Goal: Task Accomplishment & Management: Use online tool/utility

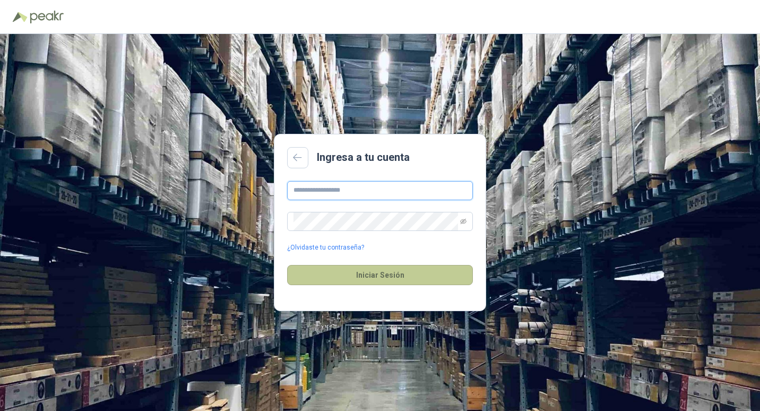
type input "**********"
click at [382, 273] on button "Iniciar Sesión" at bounding box center [380, 275] width 186 height 20
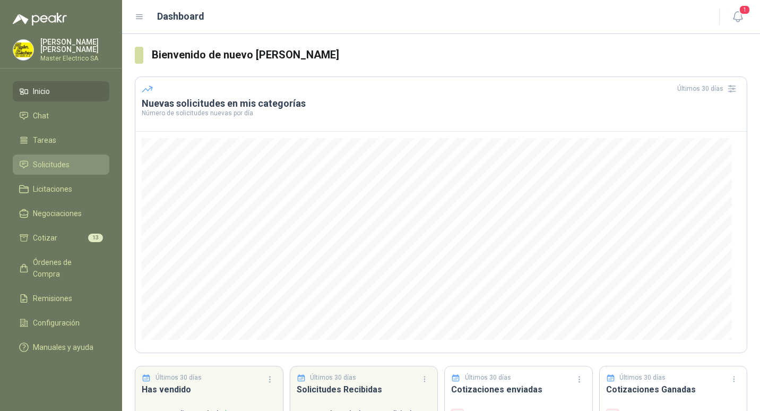
click at [42, 162] on span "Solicitudes" at bounding box center [51, 165] width 37 height 12
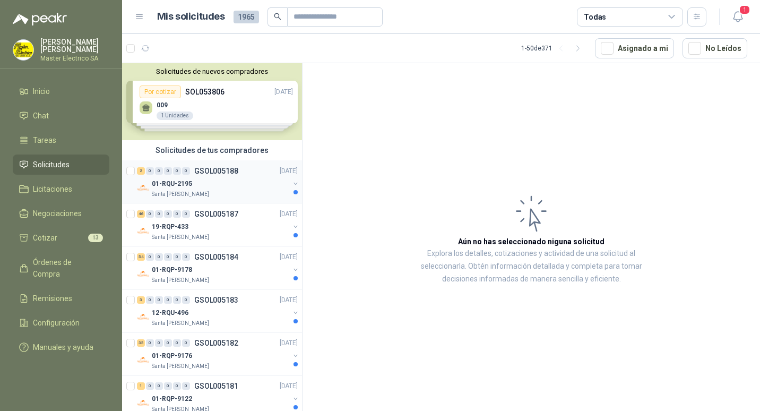
click at [210, 170] on p "GSOL005188" at bounding box center [216, 170] width 44 height 7
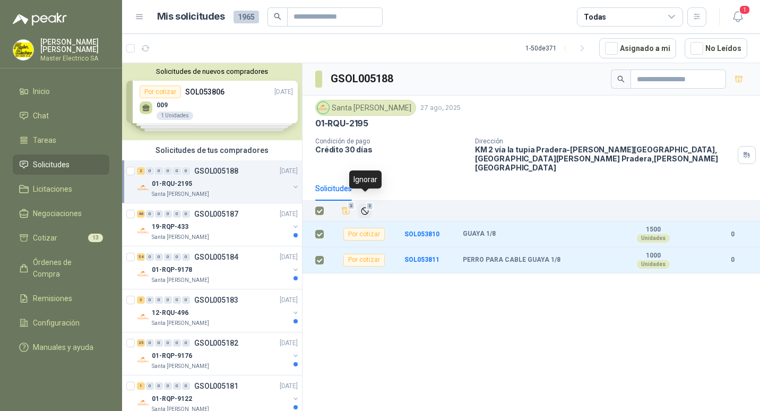
click at [367, 202] on span "2" at bounding box center [369, 206] width 7 height 8
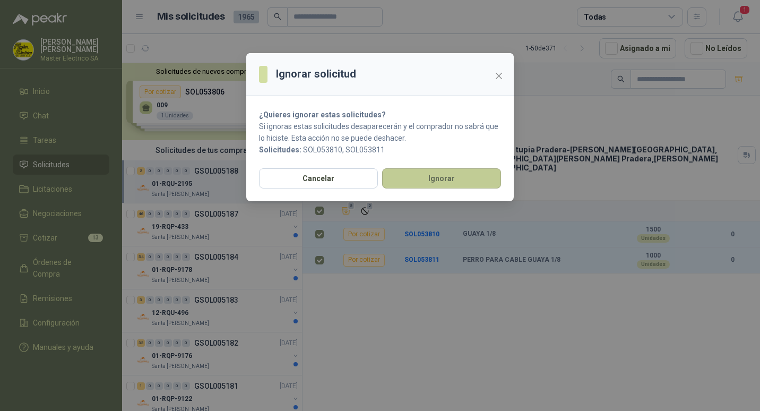
click at [418, 170] on button "Ignorar" at bounding box center [441, 178] width 119 height 20
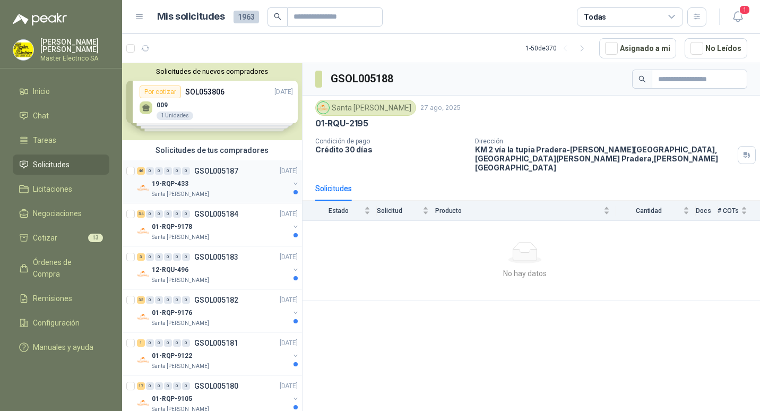
click at [209, 171] on p "GSOL005187" at bounding box center [216, 170] width 44 height 7
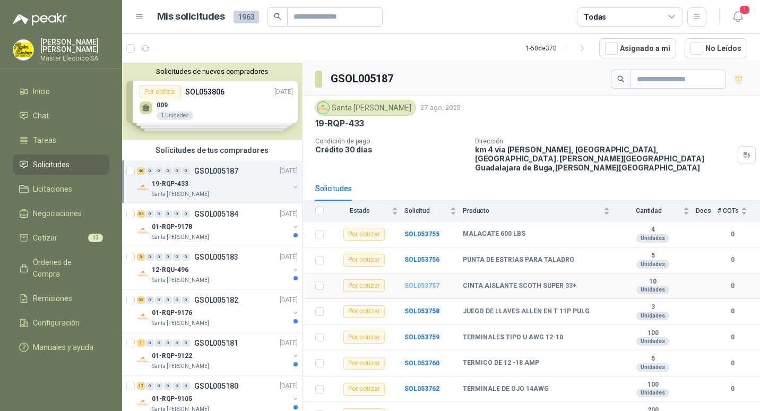
click at [418, 282] on b "SOL053757" at bounding box center [422, 285] width 35 height 7
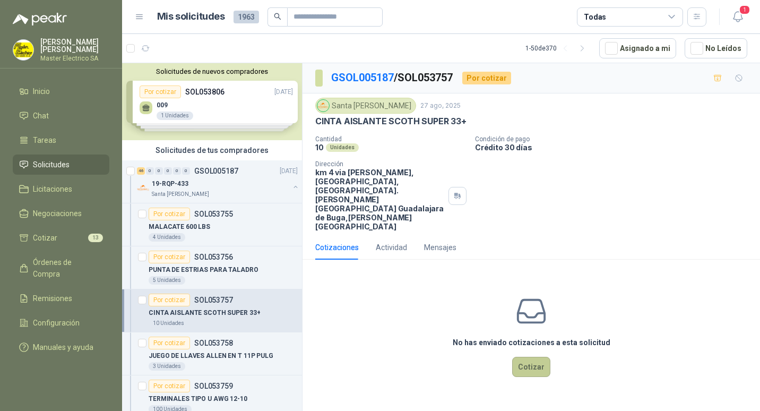
click at [529, 357] on button "Cotizar" at bounding box center [531, 367] width 38 height 20
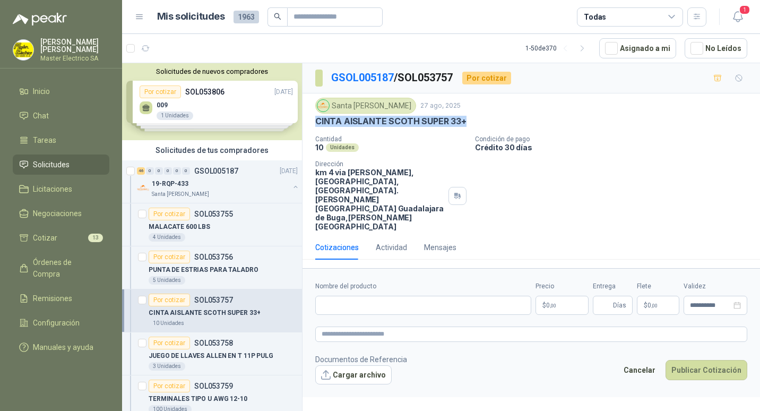
drag, startPoint x: 316, startPoint y: 122, endPoint x: 465, endPoint y: 125, distance: 148.7
click at [465, 125] on p "CINTA AISLANTE SCOTH SUPER 33+" at bounding box center [390, 121] width 151 height 11
drag, startPoint x: 465, startPoint y: 125, endPoint x: 454, endPoint y: 120, distance: 11.6
copy p "CINTA AISLANTE SCOTH SUPER 33+"
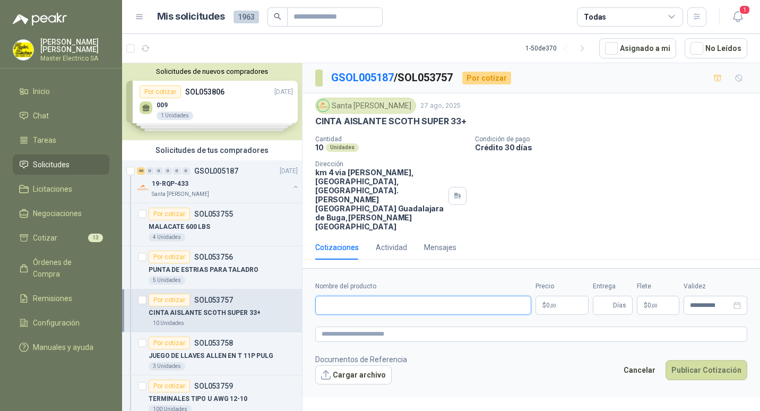
paste input "**********"
type input "**********"
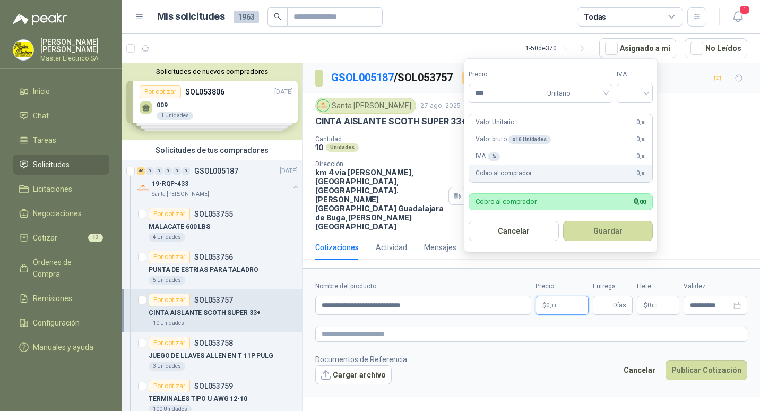
click at [545, 296] on p "$ 0 ,00" at bounding box center [562, 305] width 53 height 19
click at [480, 93] on input "***" at bounding box center [505, 93] width 72 height 18
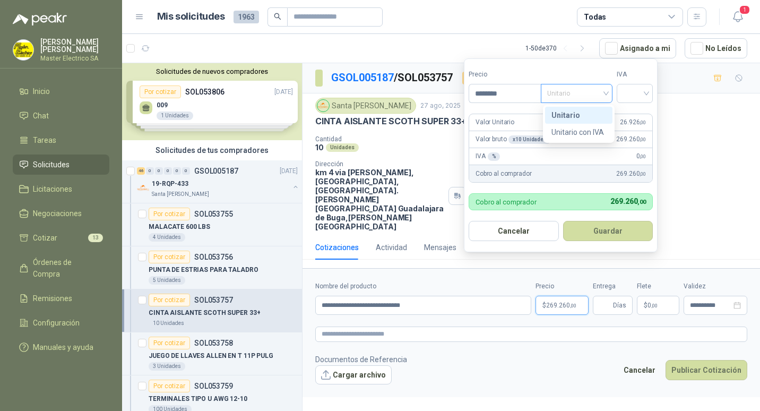
click at [610, 92] on div "Unitario" at bounding box center [577, 93] width 72 height 19
type input "********"
click at [567, 116] on div "Unitario" at bounding box center [579, 115] width 55 height 12
click at [650, 93] on div at bounding box center [635, 93] width 36 height 19
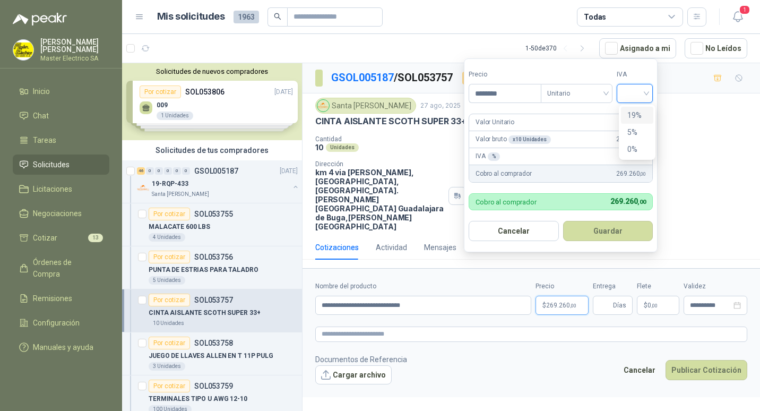
click at [635, 115] on div "19%" at bounding box center [638, 115] width 20 height 12
click at [604, 232] on button "Guardar" at bounding box center [609, 231] width 91 height 20
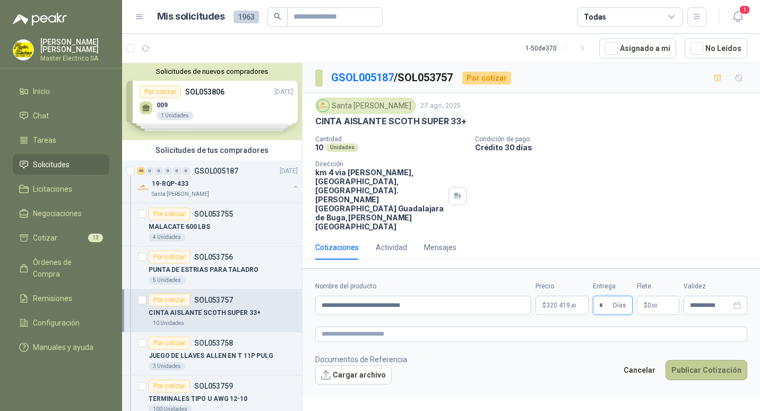
type input "*"
click at [716, 360] on button "Publicar Cotización" at bounding box center [707, 370] width 82 height 20
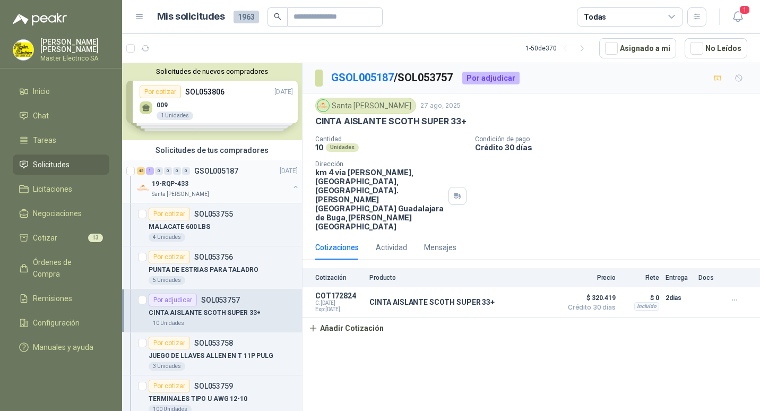
click at [212, 172] on p "GSOL005187" at bounding box center [216, 170] width 44 height 7
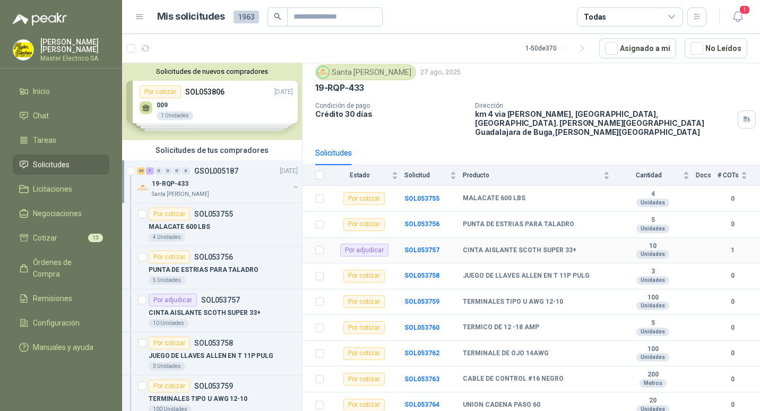
scroll to position [53, 0]
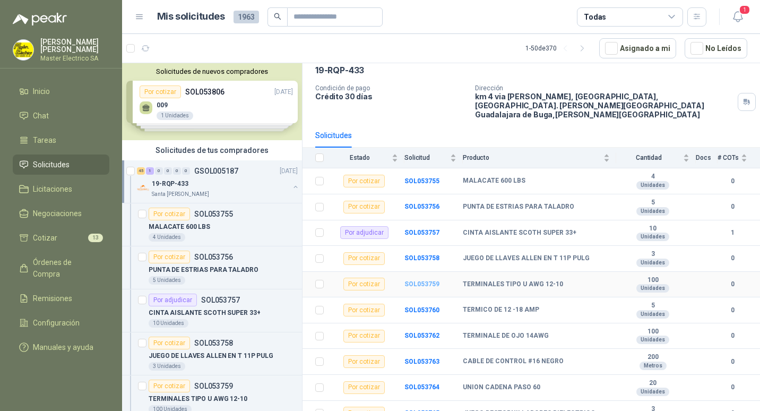
click at [415, 280] on b "SOL053759" at bounding box center [422, 283] width 35 height 7
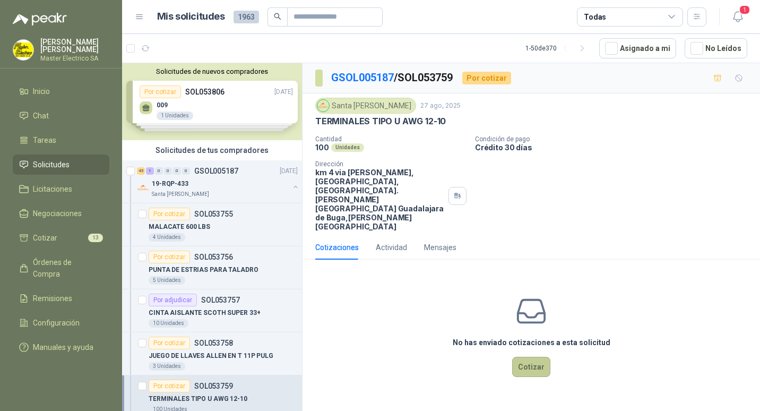
click at [533, 357] on button "Cotizar" at bounding box center [531, 367] width 38 height 20
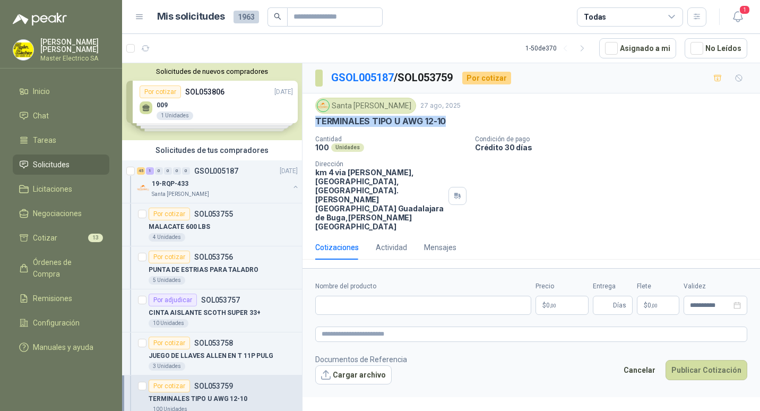
drag, startPoint x: 318, startPoint y: 121, endPoint x: 451, endPoint y: 121, distance: 133.8
click at [451, 121] on div "TERMINALES TIPO U AWG 12-10" at bounding box center [531, 121] width 432 height 11
drag, startPoint x: 451, startPoint y: 121, endPoint x: 426, endPoint y: 121, distance: 25.0
copy p "TERMINALES TIPO U AWG 12-10"
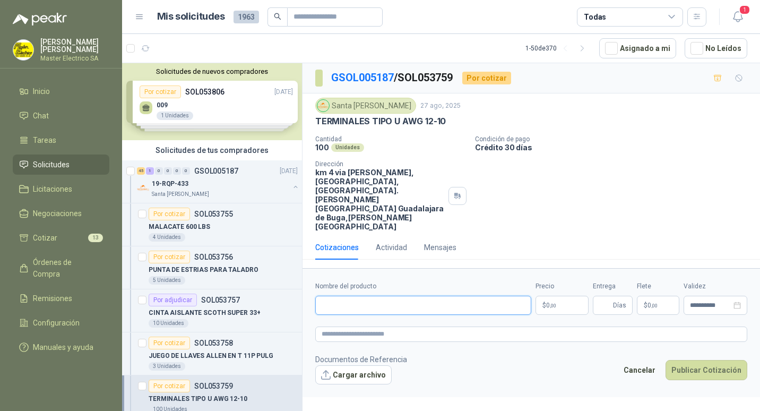
paste input "**********"
type input "**********"
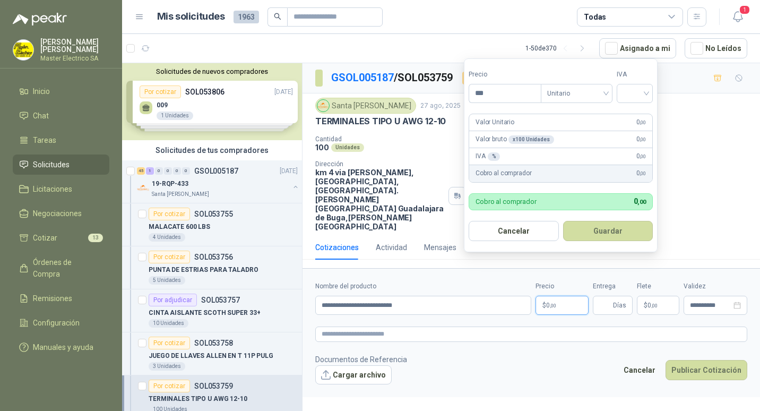
click at [546, 302] on span "0 ,00" at bounding box center [551, 305] width 10 height 6
click at [483, 95] on input "***" at bounding box center [505, 93] width 72 height 18
click at [606, 93] on span "Unitario" at bounding box center [576, 93] width 59 height 16
type input "*****"
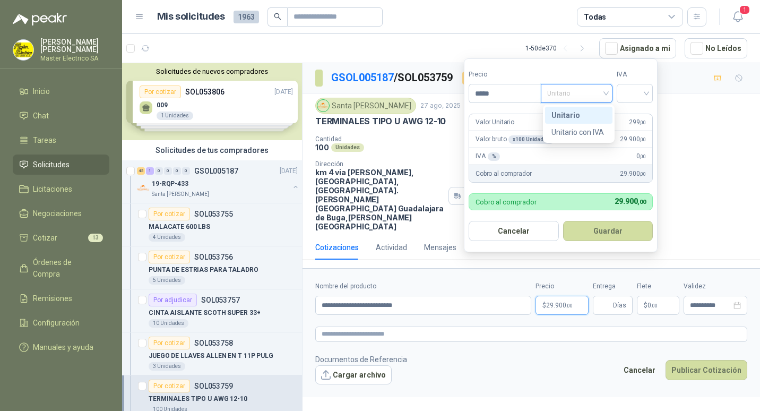
click at [567, 113] on div "Unitario" at bounding box center [579, 115] width 55 height 12
click at [647, 92] on input "search" at bounding box center [634, 92] width 23 height 16
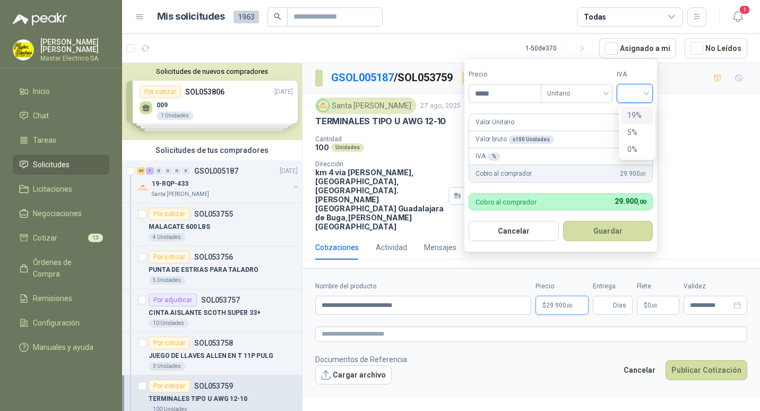
click at [636, 111] on div "19%" at bounding box center [638, 115] width 20 height 12
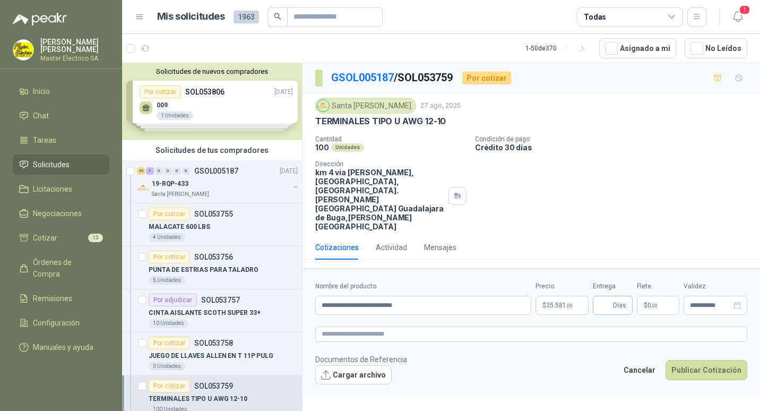
click at [614, 296] on span "Días" at bounding box center [619, 305] width 13 height 18
type input "*"
click at [704, 360] on button "Publicar Cotización" at bounding box center [707, 370] width 82 height 20
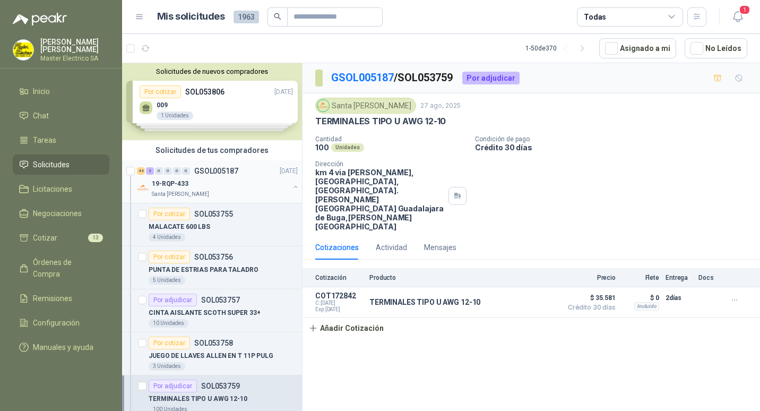
click at [207, 172] on p "GSOL005187" at bounding box center [216, 170] width 44 height 7
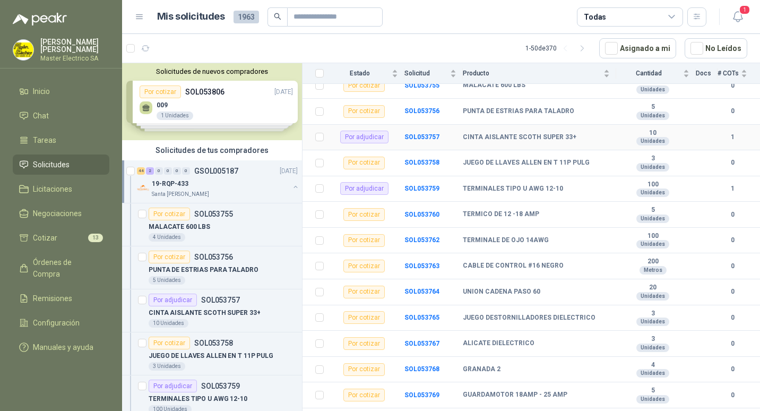
scroll to position [159, 0]
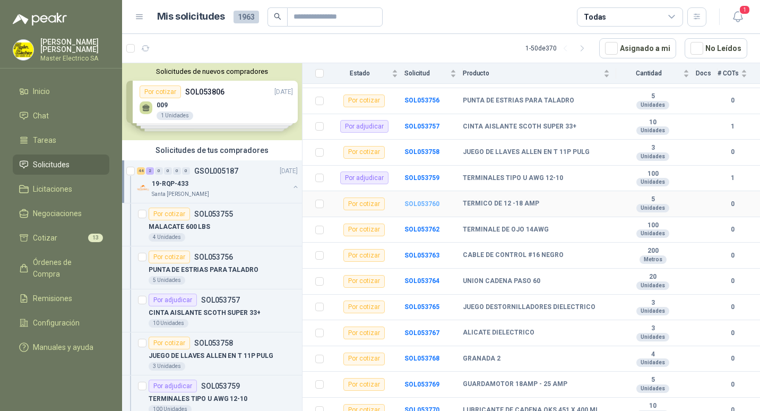
click at [410, 200] on b "SOL053760" at bounding box center [422, 203] width 35 height 7
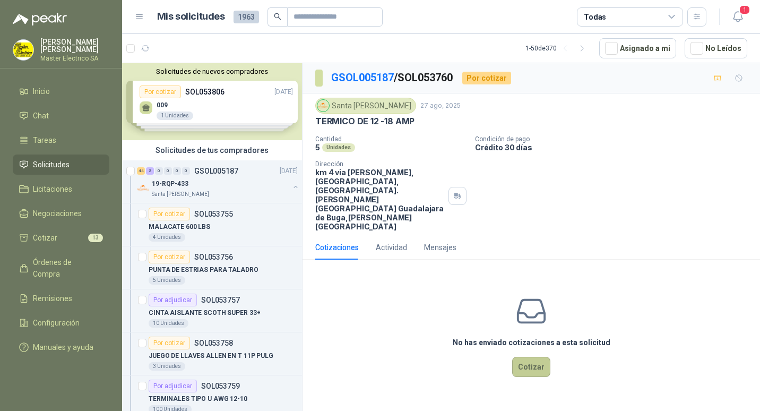
click at [529, 357] on button "Cotizar" at bounding box center [531, 367] width 38 height 20
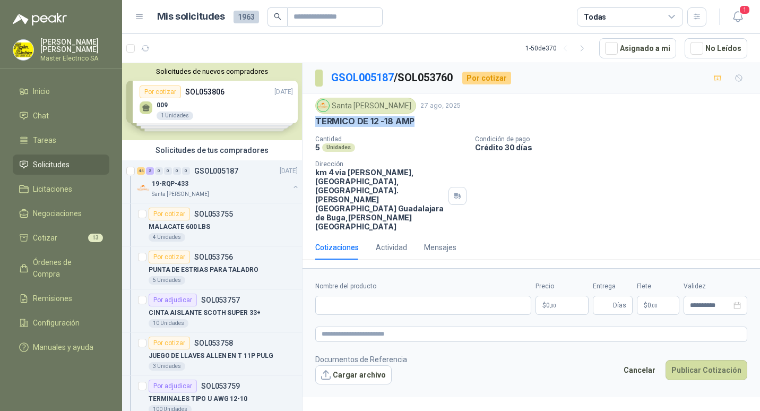
drag, startPoint x: 315, startPoint y: 120, endPoint x: 416, endPoint y: 123, distance: 100.9
click at [416, 123] on div "TERMICO DE 12 -18 AMP" at bounding box center [531, 121] width 432 height 11
drag, startPoint x: 416, startPoint y: 123, endPoint x: 399, endPoint y: 119, distance: 17.9
copy p "TERMICO DE 12 -18 AMP"
paste input "**********"
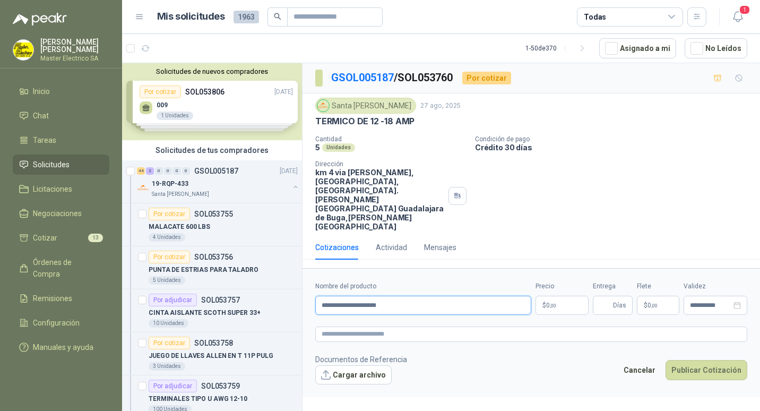
type input "**********"
click at [545, 296] on p "$ 0 ,00" at bounding box center [562, 305] width 53 height 19
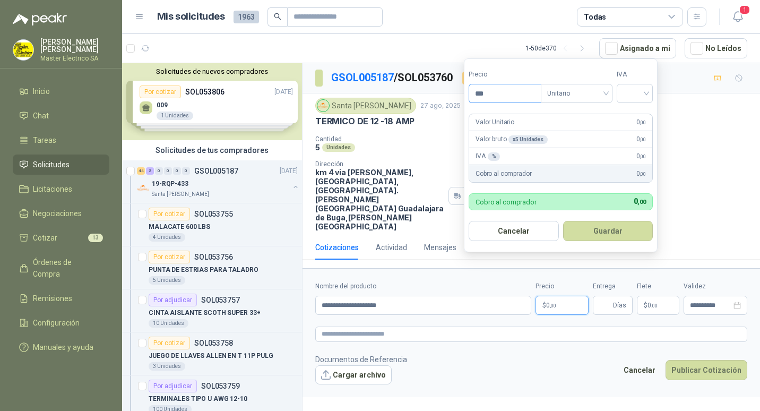
click at [482, 93] on input "***" at bounding box center [505, 93] width 72 height 18
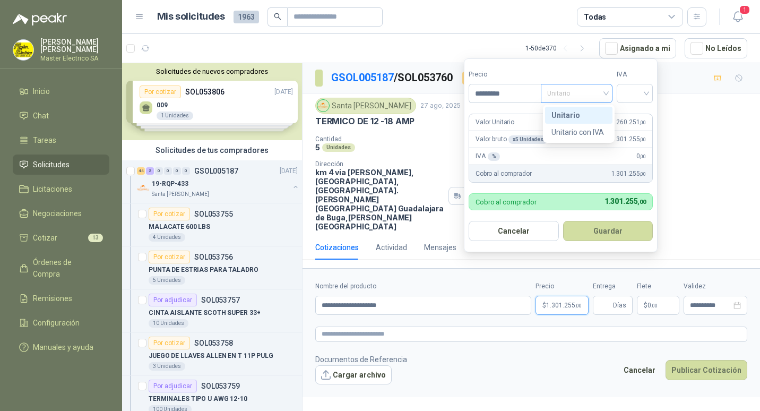
click at [606, 89] on span "Unitario" at bounding box center [576, 93] width 59 height 16
type input "*********"
click at [562, 115] on div "Unitario" at bounding box center [579, 115] width 55 height 12
click at [649, 93] on div at bounding box center [635, 93] width 36 height 19
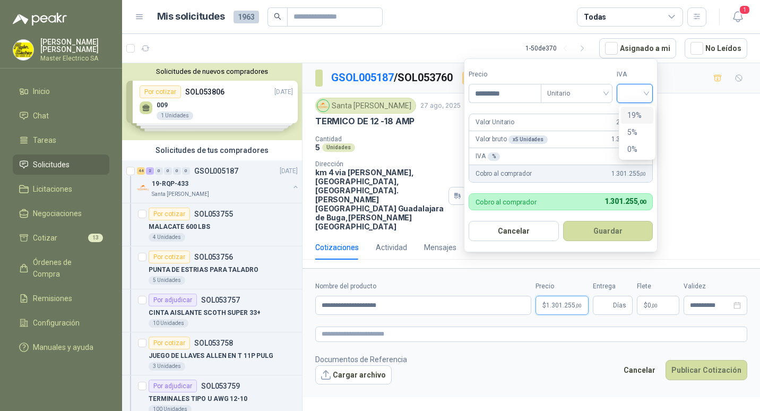
click at [638, 112] on div "19%" at bounding box center [638, 115] width 20 height 12
click at [611, 296] on input "Entrega" at bounding box center [605, 305] width 12 height 18
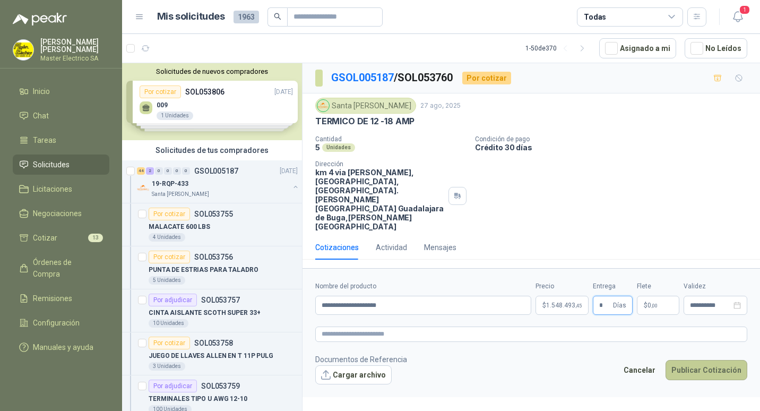
type input "*"
click at [706, 360] on button "Publicar Cotización" at bounding box center [707, 370] width 82 height 20
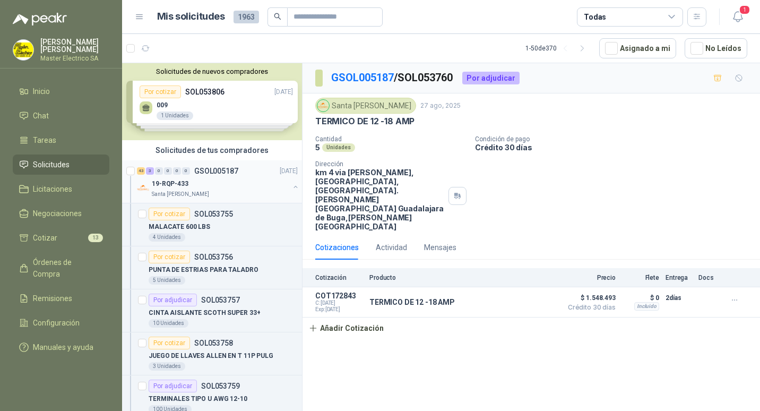
click at [192, 169] on div "43 3 0 0 0 0 GSOL005187" at bounding box center [187, 170] width 101 height 7
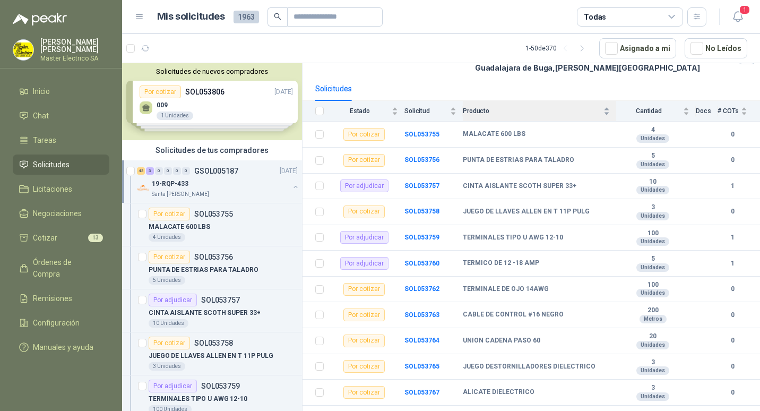
scroll to position [106, 0]
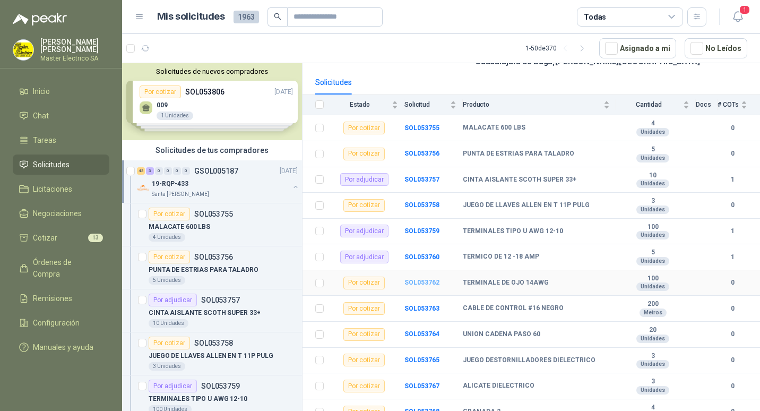
click at [407, 279] on b "SOL053762" at bounding box center [422, 282] width 35 height 7
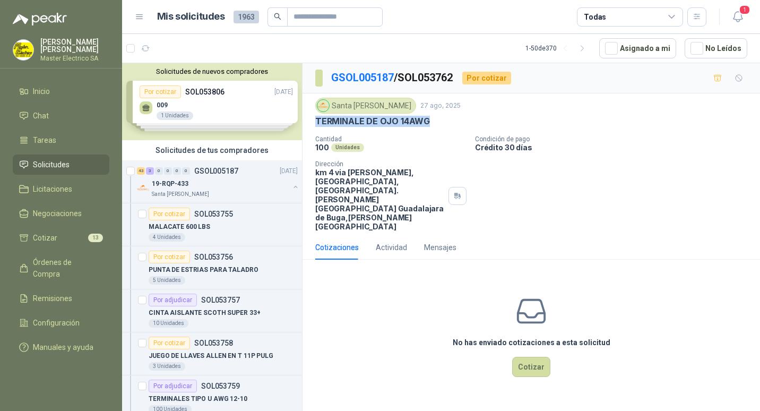
drag, startPoint x: 316, startPoint y: 122, endPoint x: 431, endPoint y: 124, distance: 114.2
click at [431, 124] on div "TERMINALE DE OJO 14AWG" at bounding box center [531, 121] width 432 height 11
drag, startPoint x: 431, startPoint y: 124, endPoint x: 408, endPoint y: 121, distance: 22.6
copy p "TERMINALE DE OJO 14AWG"
click at [537, 357] on button "Cotizar" at bounding box center [531, 367] width 38 height 20
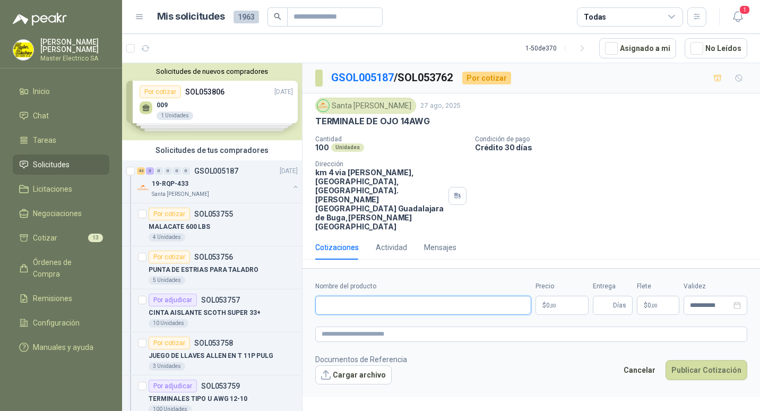
paste input "**********"
type input "**********"
click at [546, 302] on span "0 ,00" at bounding box center [551, 305] width 10 height 6
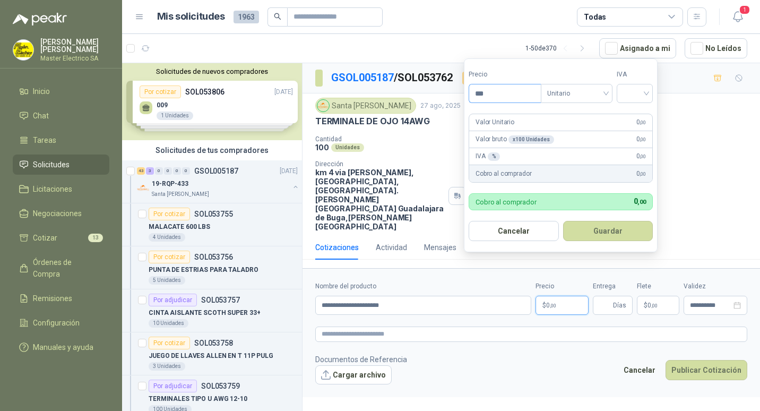
click at [483, 92] on input "***" at bounding box center [505, 93] width 72 height 18
click at [606, 93] on span "Unitario" at bounding box center [576, 93] width 59 height 16
type input "*****"
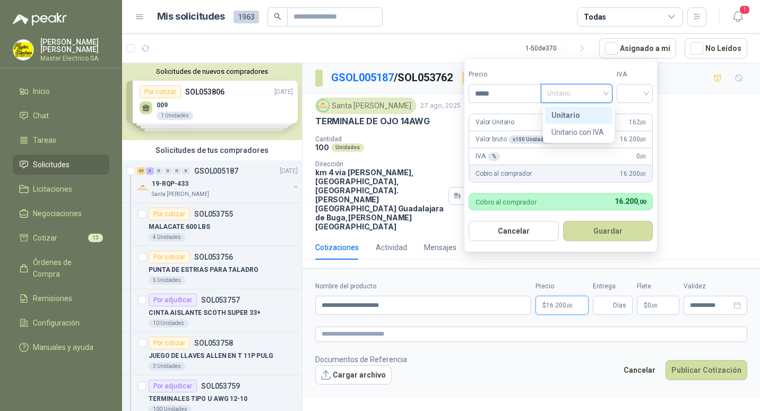
click at [558, 116] on div "Unitario" at bounding box center [579, 115] width 55 height 12
click at [647, 95] on input "search" at bounding box center [634, 92] width 23 height 16
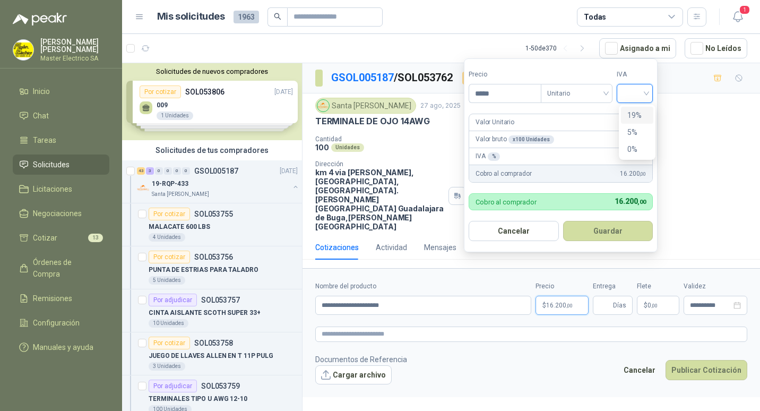
click at [638, 117] on div "19%" at bounding box center [638, 115] width 20 height 12
click at [605, 229] on button "Guardar" at bounding box center [609, 231] width 91 height 20
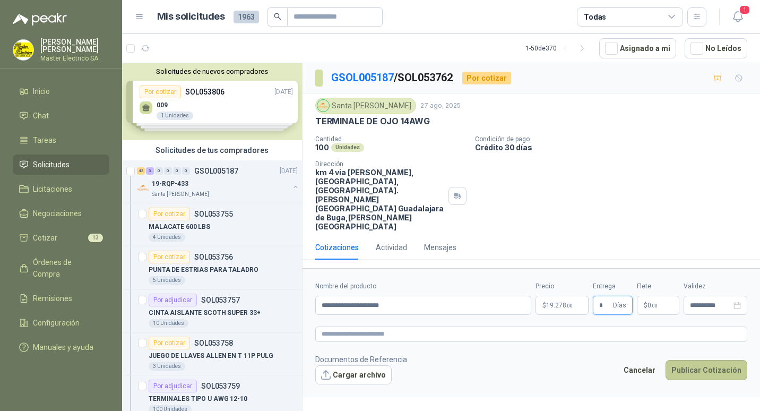
type input "*"
click at [710, 360] on button "Publicar Cotización" at bounding box center [707, 370] width 82 height 20
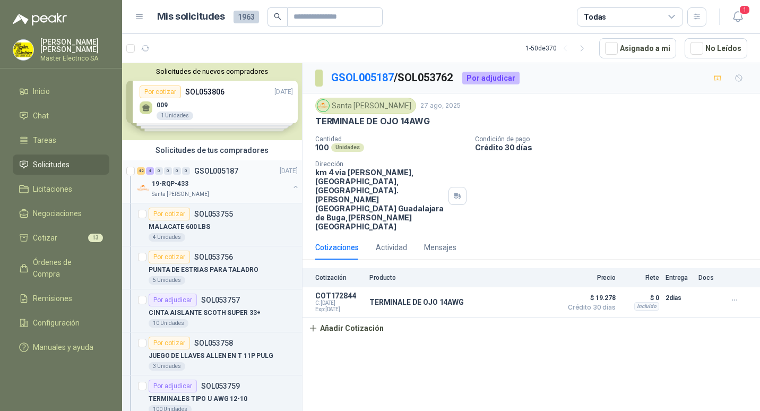
click at [203, 174] on p "GSOL005187" at bounding box center [216, 170] width 44 height 7
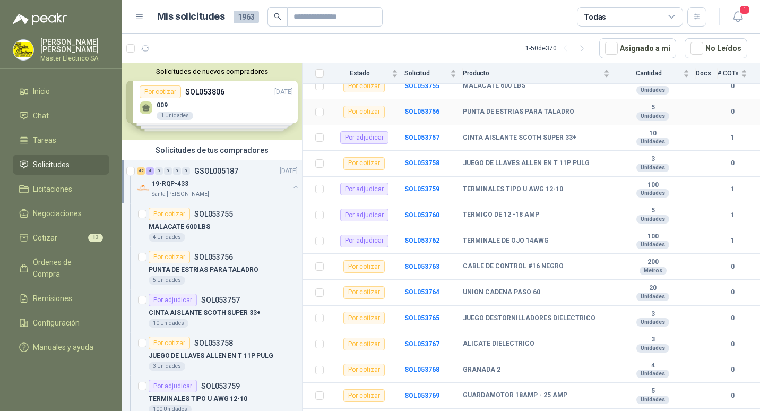
scroll to position [159, 0]
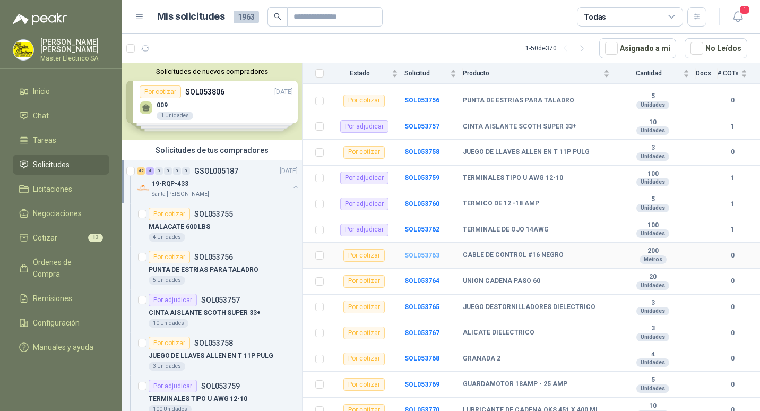
click at [417, 252] on b "SOL053763" at bounding box center [422, 255] width 35 height 7
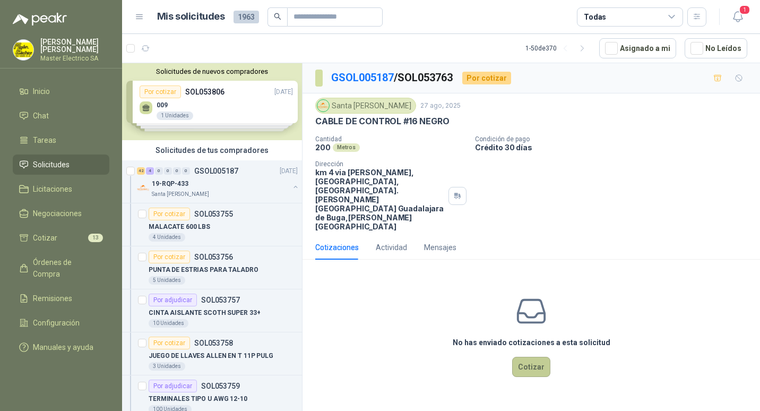
click at [531, 357] on button "Cotizar" at bounding box center [531, 367] width 38 height 20
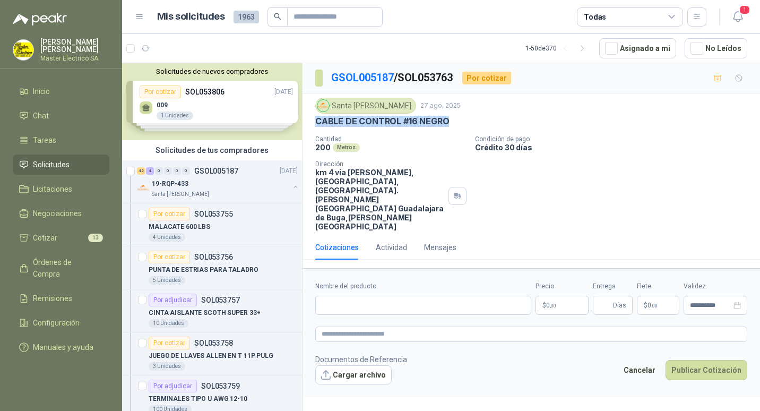
drag, startPoint x: 316, startPoint y: 121, endPoint x: 447, endPoint y: 121, distance: 130.6
click at [447, 121] on p "CABLE DE CONTROL #16 NEGRO" at bounding box center [382, 121] width 134 height 11
drag, startPoint x: 447, startPoint y: 121, endPoint x: 439, endPoint y: 120, distance: 7.5
copy p "CABLE DE CONTROL #16 NEGRO"
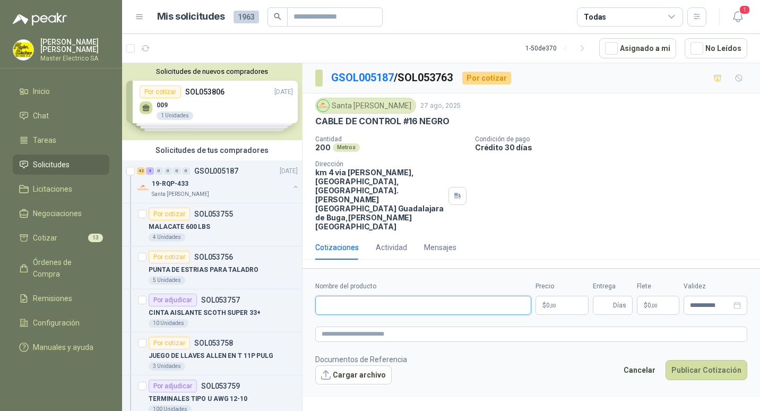
paste input "**********"
type input "**********"
click at [548, 302] on span "0 ,00" at bounding box center [551, 305] width 10 height 6
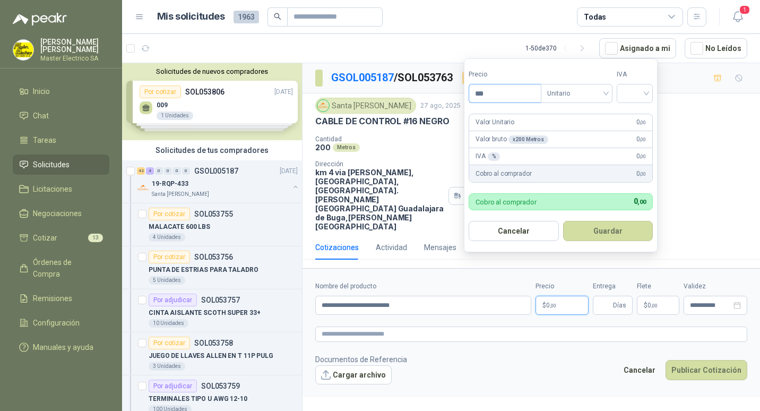
click at [483, 96] on input "***" at bounding box center [505, 93] width 72 height 18
click at [606, 92] on span "Unitario" at bounding box center [576, 93] width 59 height 16
type input "*******"
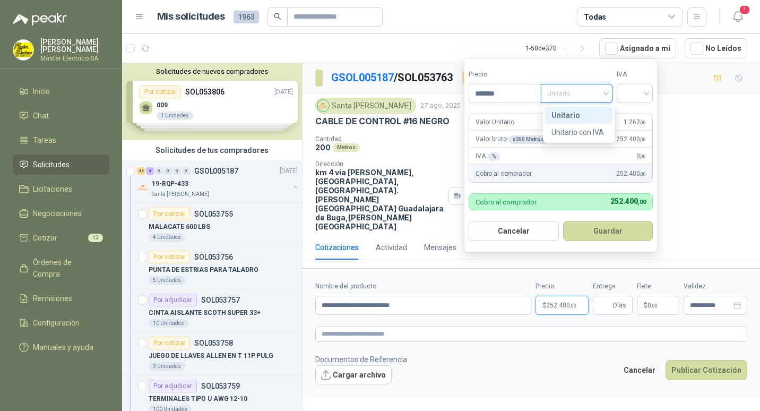
click at [568, 112] on div "Unitario" at bounding box center [579, 115] width 55 height 12
click at [650, 92] on div at bounding box center [635, 93] width 36 height 19
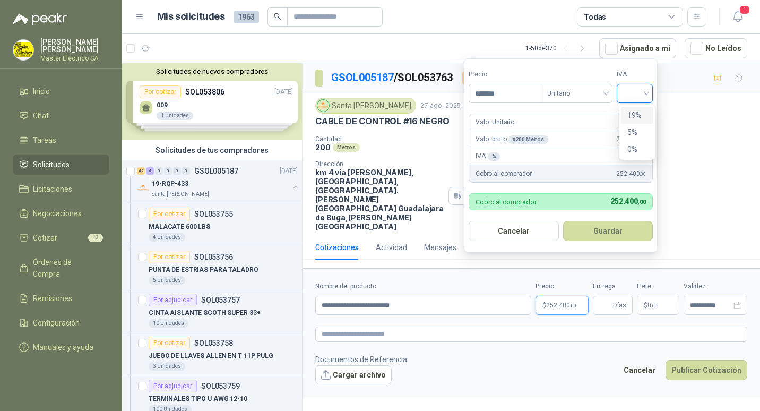
click at [635, 115] on div "19%" at bounding box center [638, 115] width 20 height 12
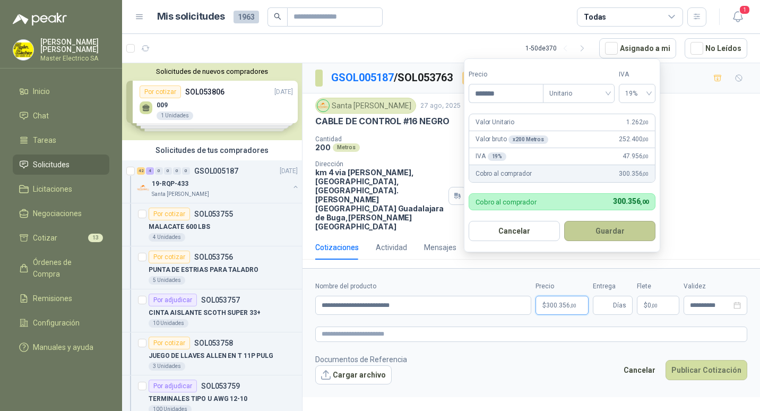
click at [602, 234] on button "Guardar" at bounding box center [609, 231] width 91 height 20
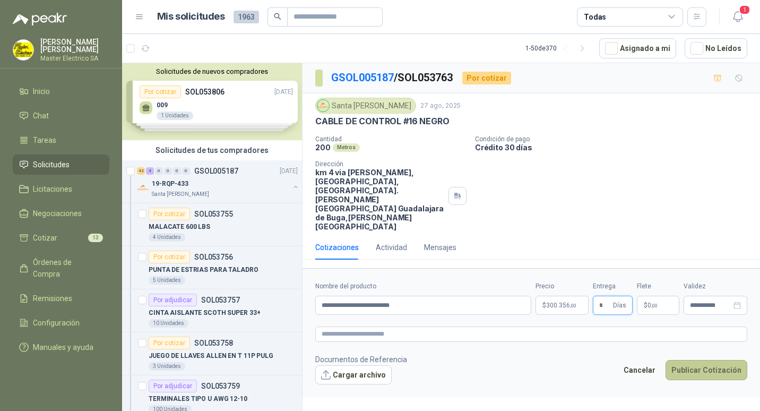
type input "*"
click at [717, 360] on button "Publicar Cotización" at bounding box center [707, 370] width 82 height 20
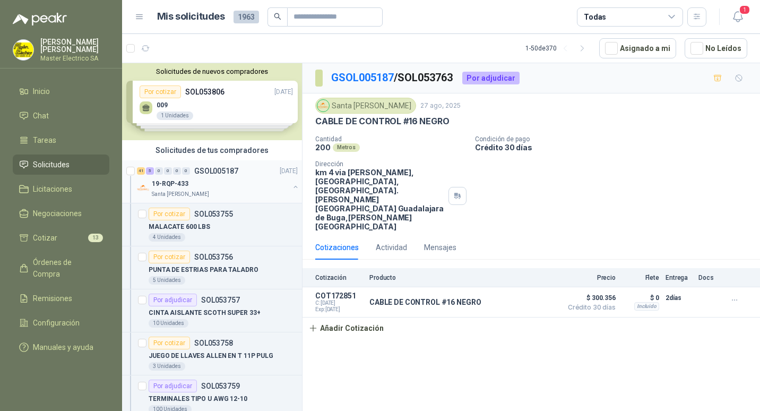
click at [205, 169] on p "GSOL005187" at bounding box center [216, 170] width 44 height 7
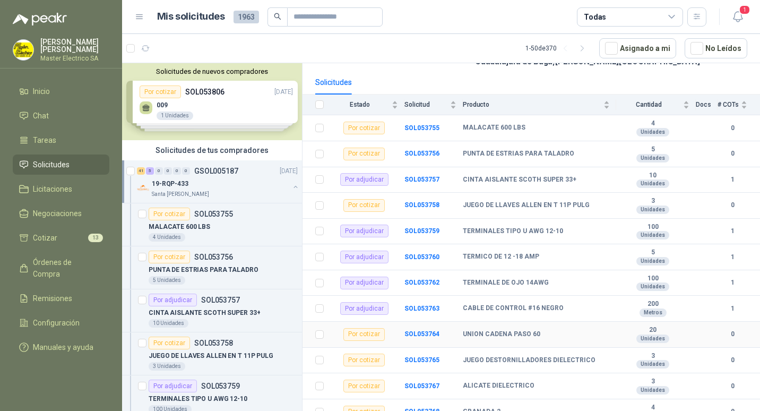
scroll to position [159, 0]
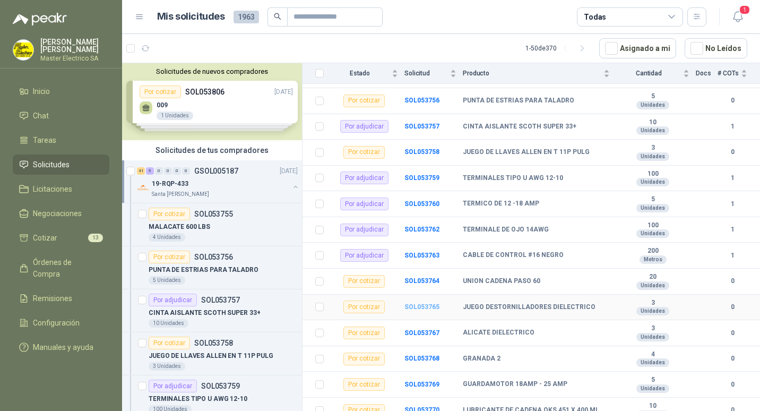
click at [421, 303] on b "SOL053765" at bounding box center [422, 306] width 35 height 7
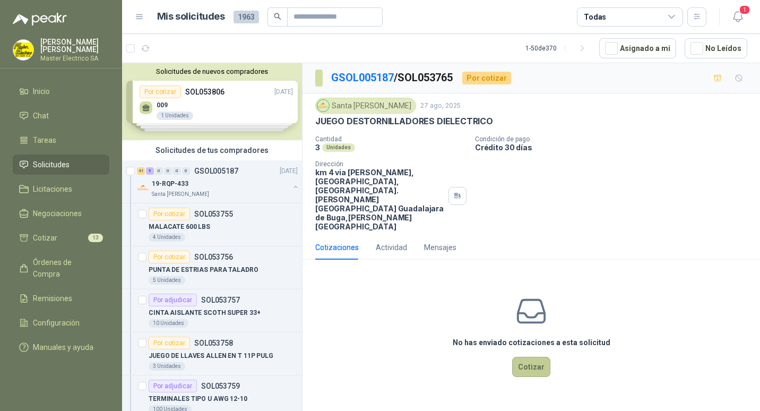
click at [529, 357] on button "Cotizar" at bounding box center [531, 367] width 38 height 20
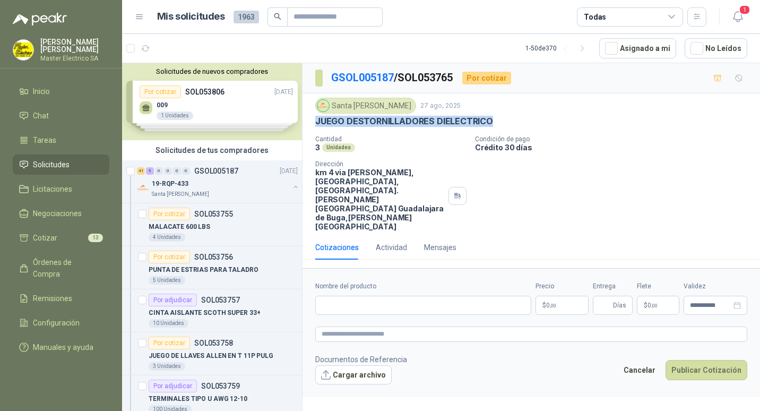
drag, startPoint x: 316, startPoint y: 121, endPoint x: 491, endPoint y: 121, distance: 174.7
click at [491, 121] on div "JUEGO DESTORNILLADORES DIELECTRICO" at bounding box center [531, 121] width 432 height 11
drag, startPoint x: 491, startPoint y: 121, endPoint x: 474, endPoint y: 121, distance: 17.0
copy p "JUEGO DESTORNILLADORES DIELECTRICO"
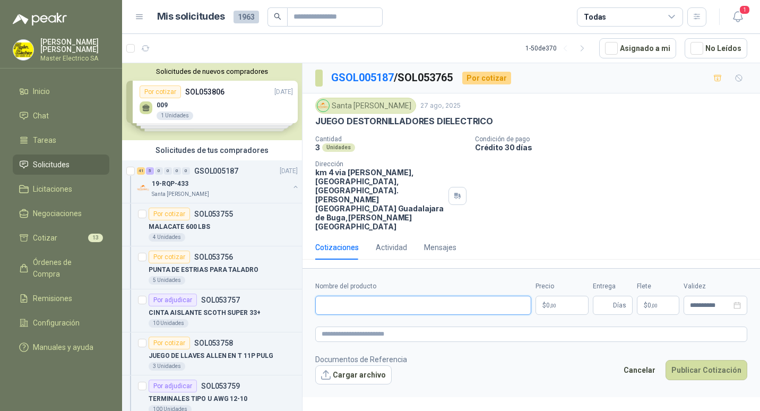
paste input "**********"
type input "**********"
click at [546, 302] on span "0 ,00" at bounding box center [551, 305] width 10 height 6
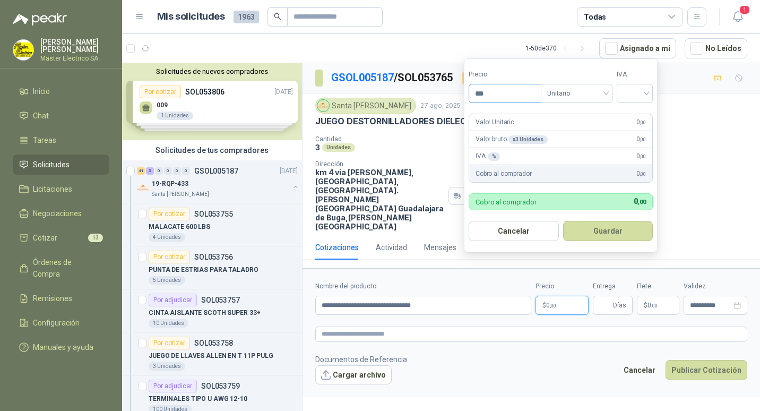
click at [483, 93] on input "***" at bounding box center [505, 93] width 72 height 18
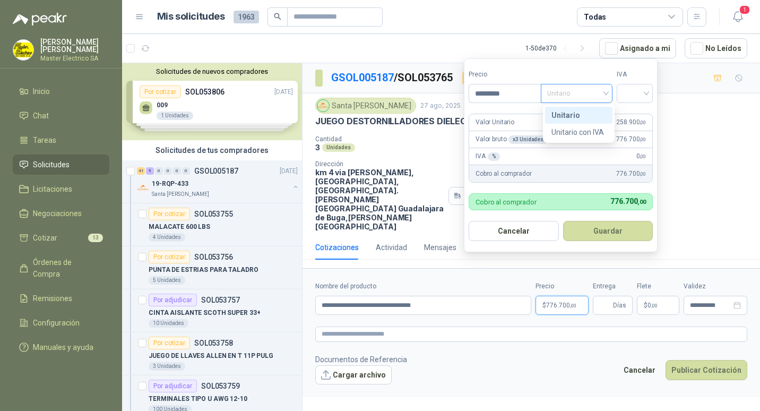
click at [606, 91] on span "Unitario" at bounding box center [576, 93] width 59 height 16
type input "*********"
drag, startPoint x: 580, startPoint y: 112, endPoint x: 552, endPoint y: 119, distance: 28.6
click at [580, 112] on div "Unitario" at bounding box center [579, 115] width 55 height 12
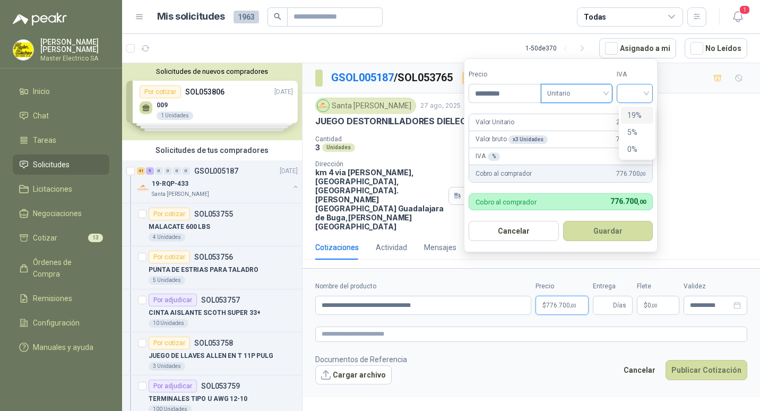
click at [650, 93] on div at bounding box center [635, 93] width 36 height 19
click at [636, 113] on div "19%" at bounding box center [638, 115] width 20 height 12
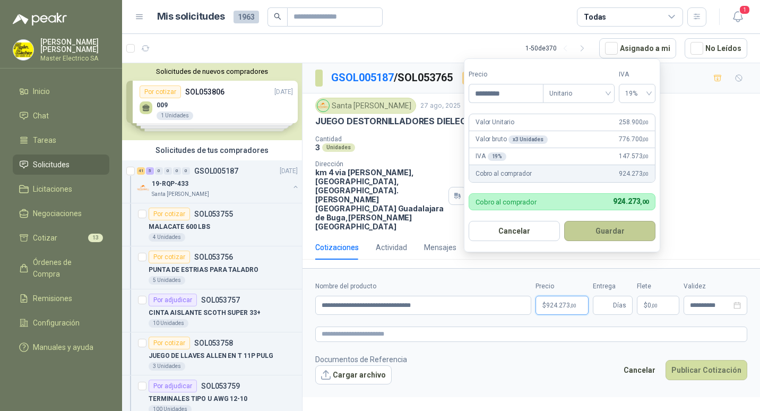
click at [604, 228] on button "Guardar" at bounding box center [609, 231] width 91 height 20
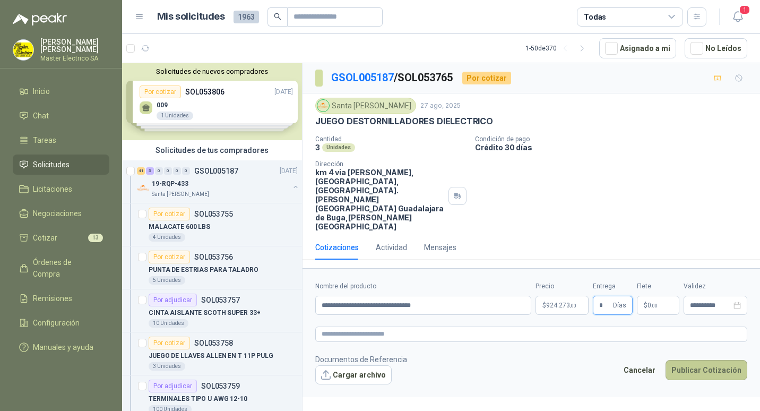
type input "*"
click at [705, 360] on button "Publicar Cotización" at bounding box center [707, 370] width 82 height 20
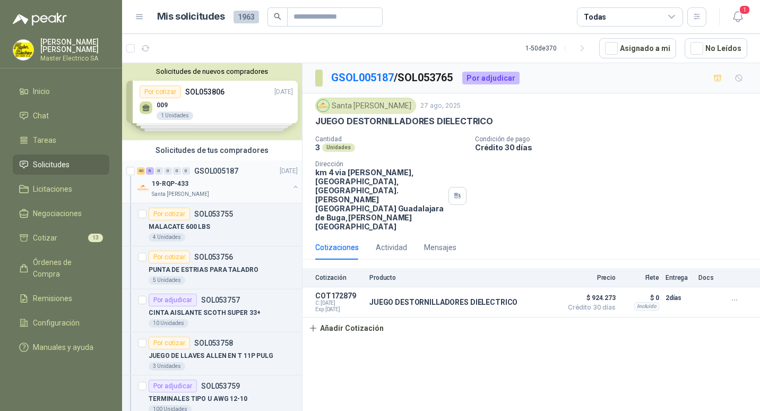
click at [208, 174] on p "GSOL005187" at bounding box center [216, 170] width 44 height 7
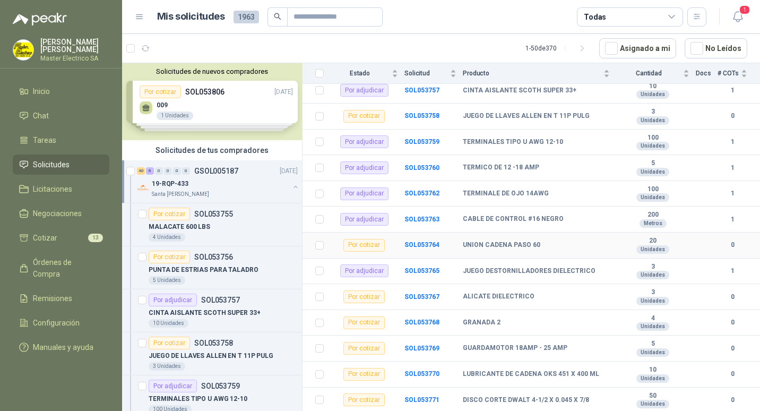
scroll to position [212, 0]
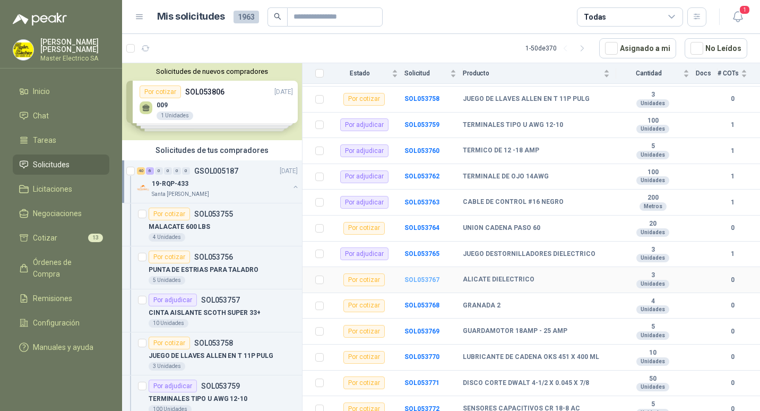
click at [418, 276] on b "SOL053767" at bounding box center [422, 279] width 35 height 7
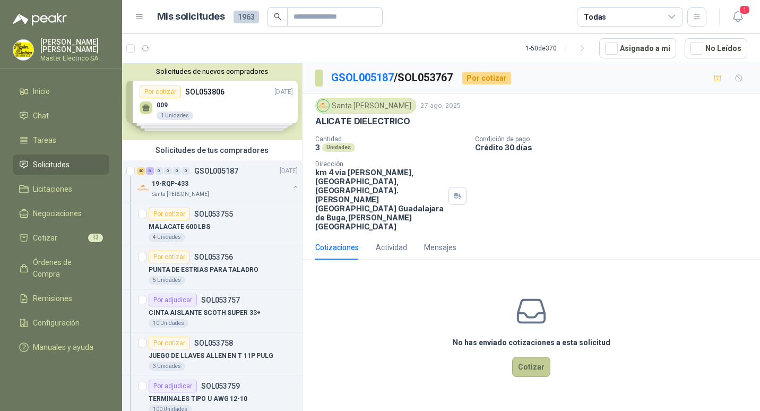
click at [533, 357] on button "Cotizar" at bounding box center [531, 367] width 38 height 20
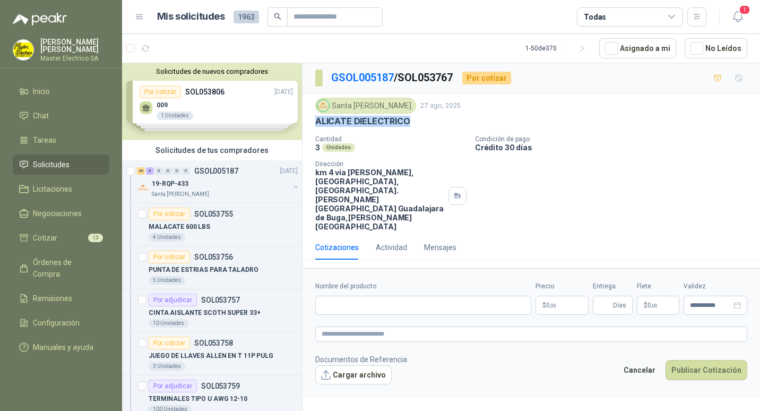
drag, startPoint x: 316, startPoint y: 122, endPoint x: 410, endPoint y: 125, distance: 94.0
click at [410, 125] on div "ALICATE DIELECTRICO" at bounding box center [531, 121] width 432 height 11
drag, startPoint x: 410, startPoint y: 125, endPoint x: 395, endPoint y: 120, distance: 16.1
copy p "ALICATE DIELECTRICO"
paste input "**********"
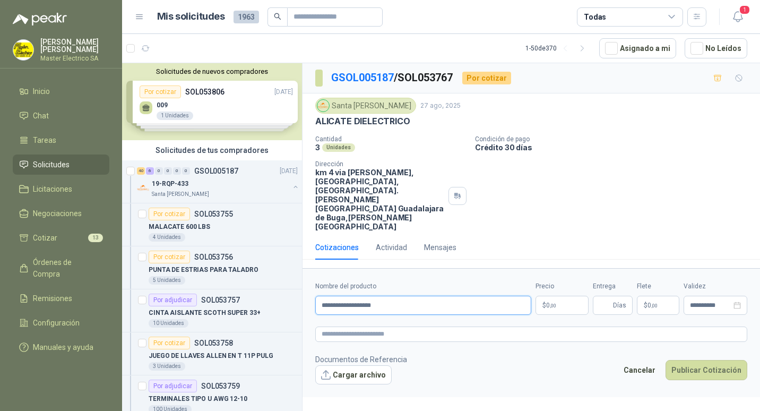
type input "**********"
click at [546, 302] on span "0 ,00" at bounding box center [551, 305] width 10 height 6
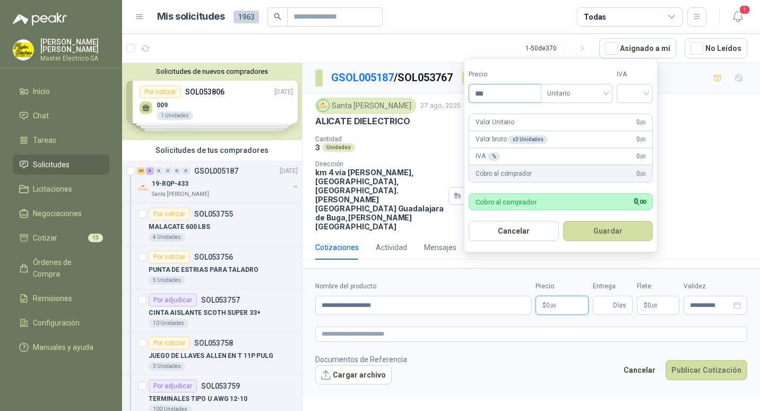
click at [483, 92] on input "***" at bounding box center [505, 93] width 72 height 18
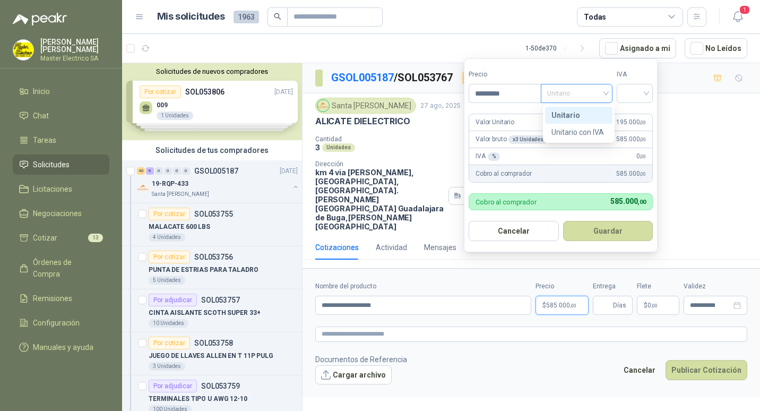
click at [606, 92] on span "Unitario" at bounding box center [576, 93] width 59 height 16
type input "*********"
click at [564, 110] on div "Unitario" at bounding box center [579, 115] width 55 height 12
click at [649, 93] on div at bounding box center [635, 93] width 36 height 19
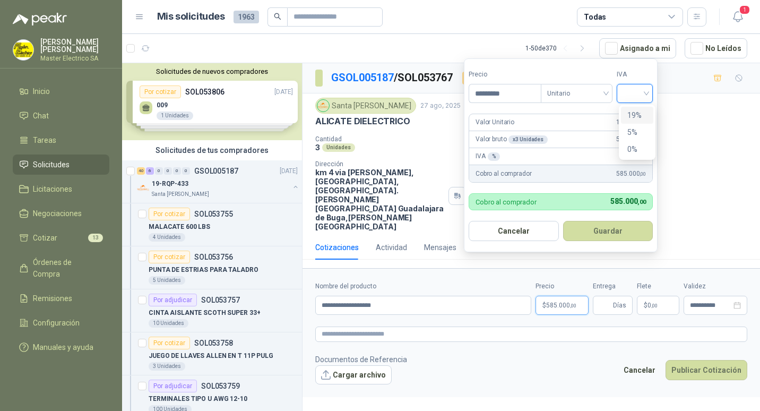
click at [633, 113] on div "19%" at bounding box center [638, 115] width 20 height 12
click at [608, 230] on button "Guardar" at bounding box center [609, 231] width 91 height 20
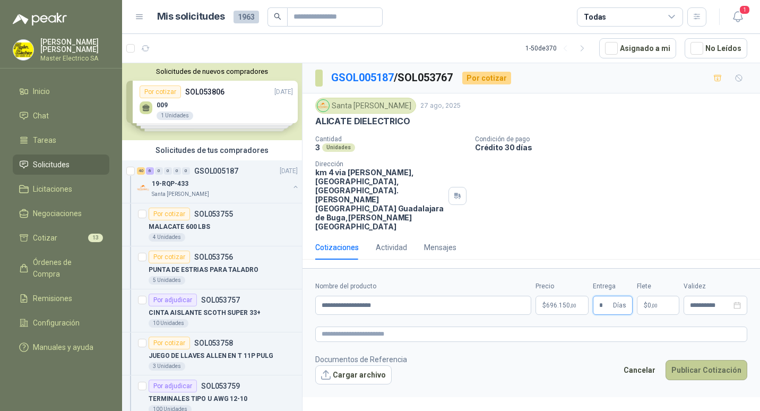
type input "*"
click at [703, 360] on button "Publicar Cotización" at bounding box center [707, 370] width 82 height 20
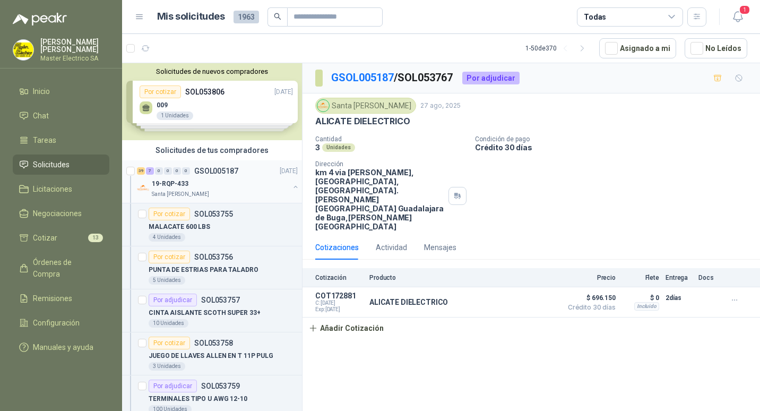
click at [218, 173] on p "GSOL005187" at bounding box center [216, 170] width 44 height 7
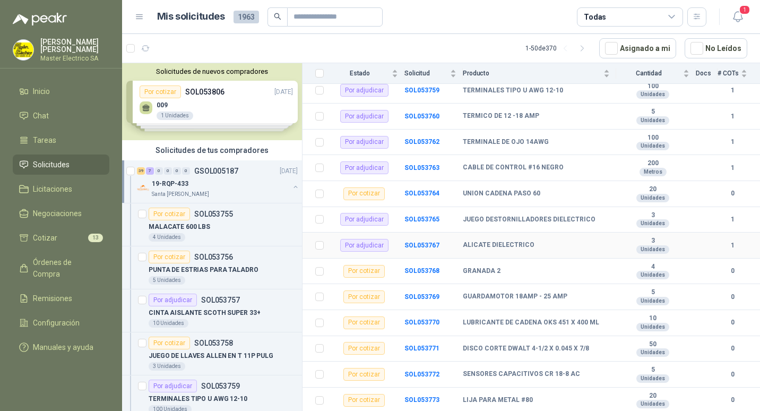
scroll to position [265, 0]
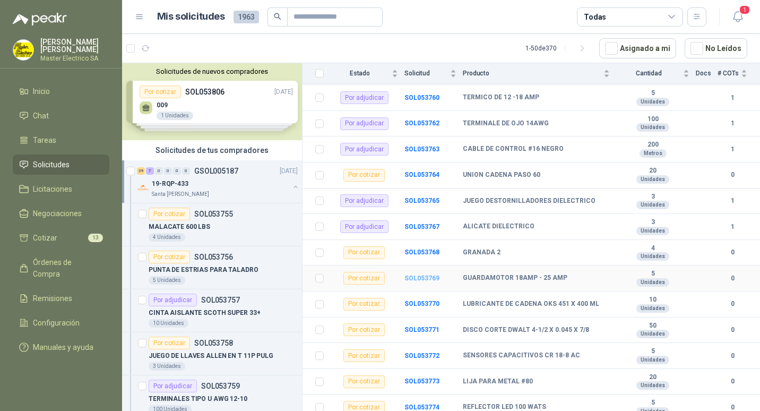
click at [416, 275] on b "SOL053769" at bounding box center [422, 278] width 35 height 7
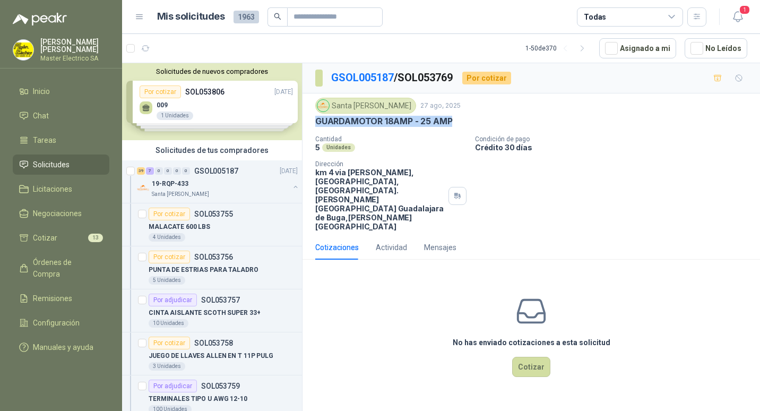
drag, startPoint x: 317, startPoint y: 121, endPoint x: 455, endPoint y: 123, distance: 137.5
click at [455, 123] on div "GUARDAMOTOR 18AMP - 25 AMP" at bounding box center [531, 121] width 432 height 11
drag, startPoint x: 455, startPoint y: 123, endPoint x: 442, endPoint y: 120, distance: 12.5
copy p "GUARDAMOTOR 18AMP - 25 AMP"
click at [533, 357] on button "Cotizar" at bounding box center [531, 367] width 38 height 20
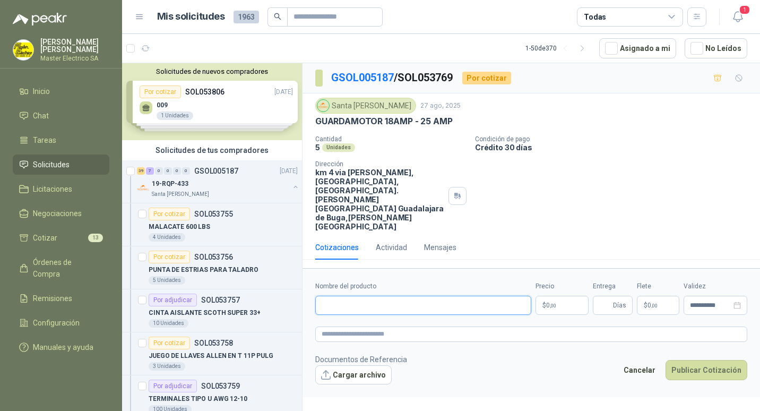
paste input "**********"
type input "**********"
click at [545, 296] on p "$ 0 ,00" at bounding box center [562, 305] width 53 height 19
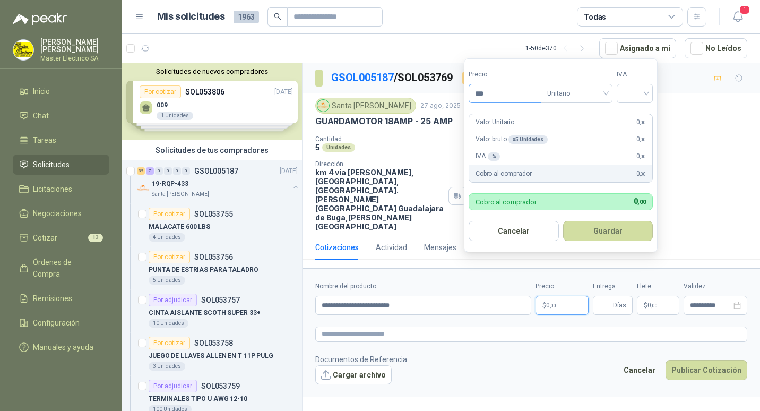
click at [482, 93] on input "***" at bounding box center [505, 93] width 72 height 18
click at [606, 93] on span "Unitario" at bounding box center [576, 93] width 59 height 16
type input "*********"
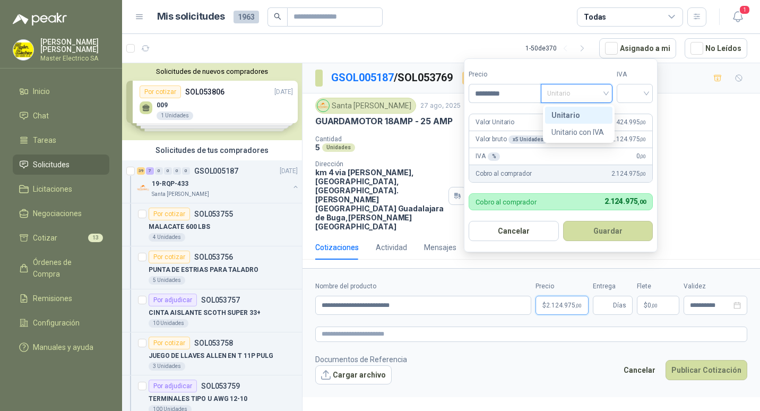
click at [569, 115] on div "Unitario" at bounding box center [579, 115] width 55 height 12
click at [650, 93] on div at bounding box center [635, 93] width 36 height 19
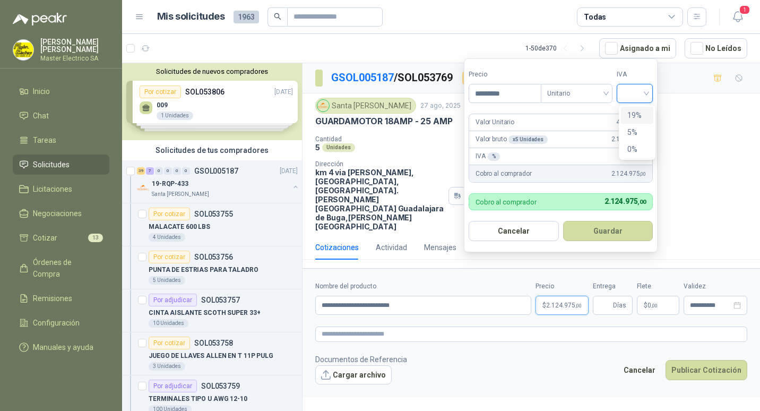
click at [640, 116] on div "19%" at bounding box center [638, 115] width 20 height 12
click at [606, 226] on button "Guardar" at bounding box center [609, 231] width 91 height 20
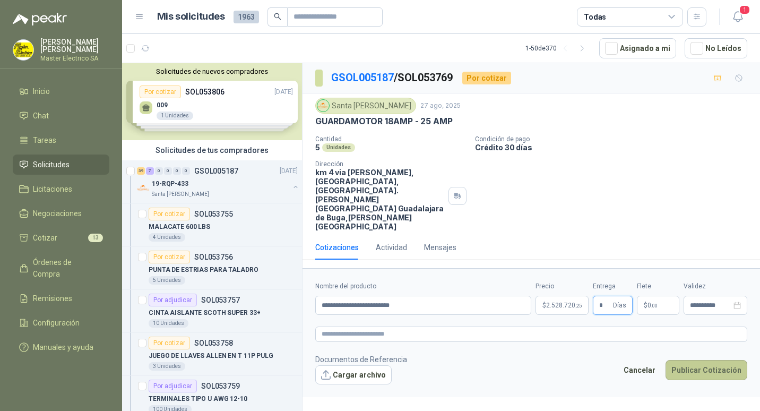
type input "*"
click at [696, 360] on button "Publicar Cotización" at bounding box center [707, 370] width 82 height 20
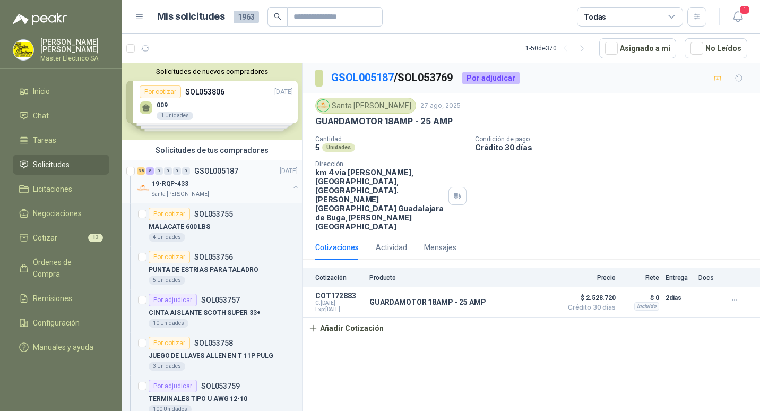
click at [193, 170] on div "38 8 0 0 0 0 GSOL005187" at bounding box center [187, 170] width 101 height 7
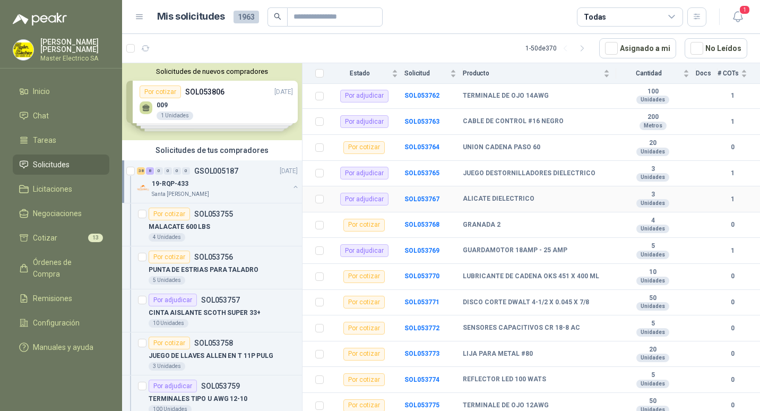
scroll to position [319, 0]
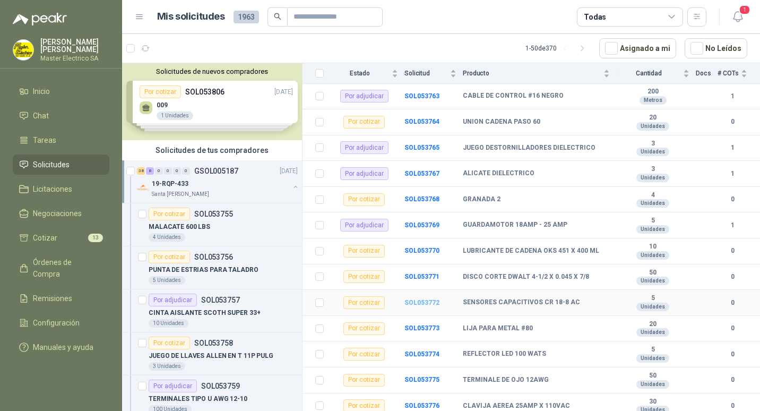
click at [418, 299] on b "SOL053772" at bounding box center [422, 302] width 35 height 7
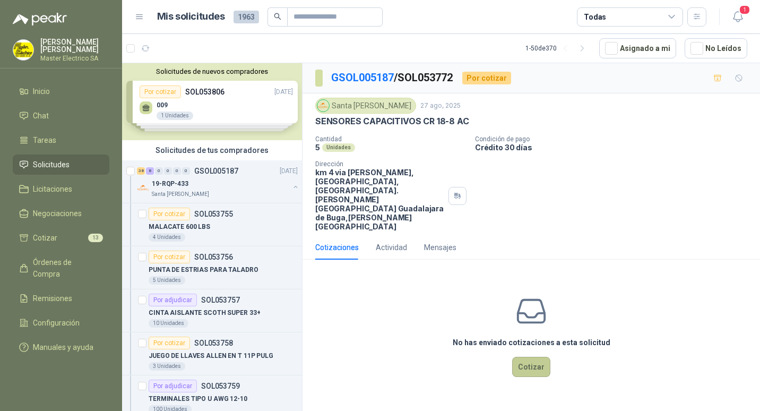
click at [537, 357] on button "Cotizar" at bounding box center [531, 367] width 38 height 20
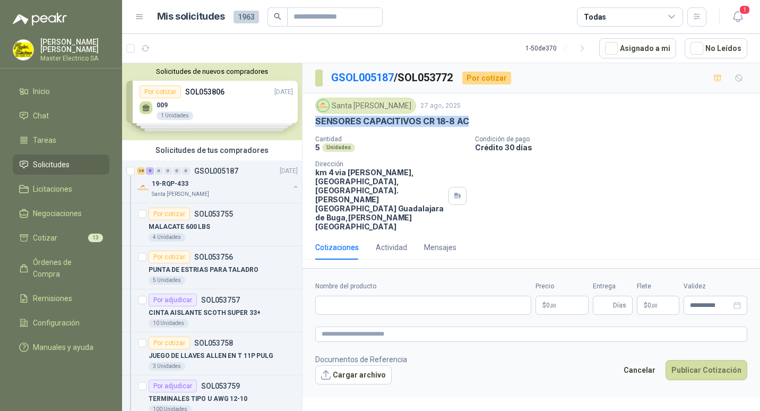
drag, startPoint x: 318, startPoint y: 119, endPoint x: 467, endPoint y: 120, distance: 149.7
click at [467, 120] on div "SENSORES CAPACITIVOS CR 18-8 AC" at bounding box center [531, 121] width 432 height 11
drag, startPoint x: 467, startPoint y: 120, endPoint x: 454, endPoint y: 122, distance: 13.4
copy p "SENSORES CAPACITIVOS CR 18-8 AC"
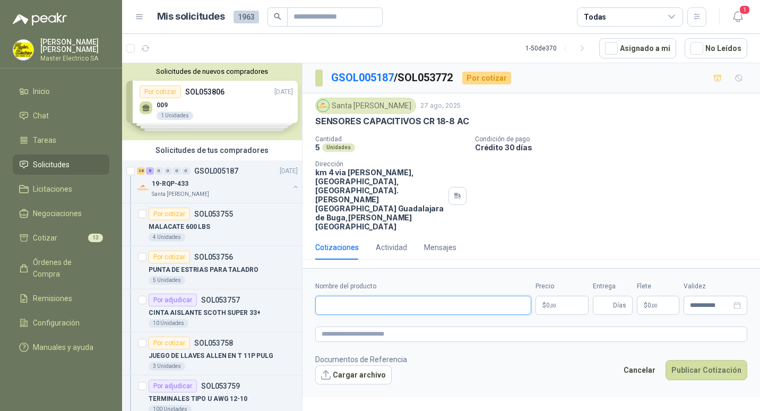
click at [329, 296] on input "Nombre del producto" at bounding box center [423, 305] width 216 height 19
paste input "**********"
type input "**********"
click at [544, 296] on p "$ 0 ,00" at bounding box center [562, 305] width 53 height 19
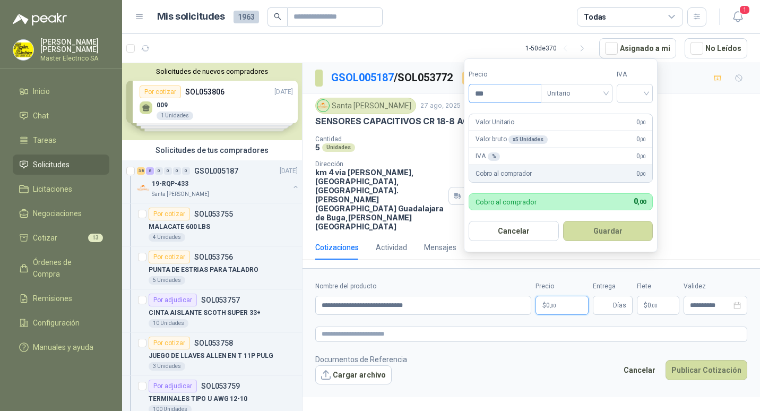
click at [481, 96] on input "***" at bounding box center [505, 93] width 72 height 18
click at [609, 92] on div "Unitario" at bounding box center [577, 93] width 72 height 19
type input "*********"
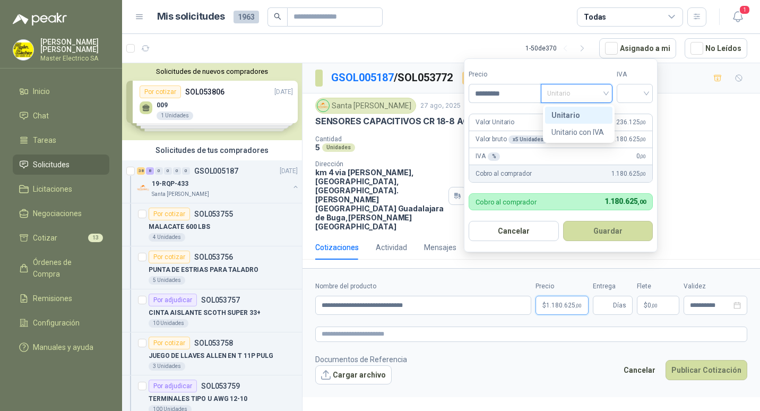
click at [570, 118] on div "Unitario" at bounding box center [579, 115] width 55 height 12
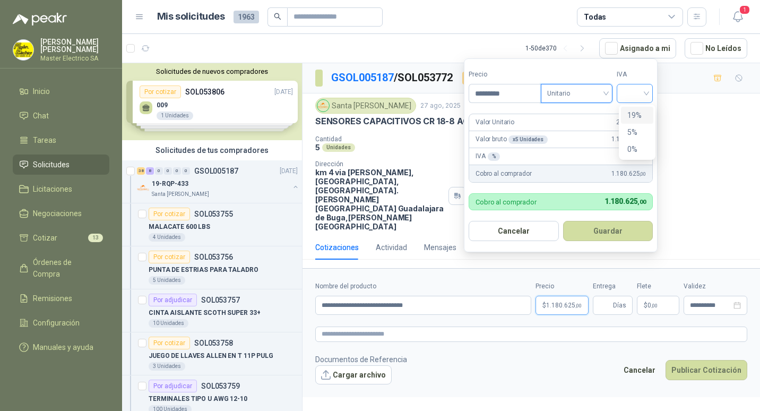
click at [651, 92] on div at bounding box center [635, 93] width 36 height 19
click at [633, 115] on div "19%" at bounding box center [638, 115] width 20 height 12
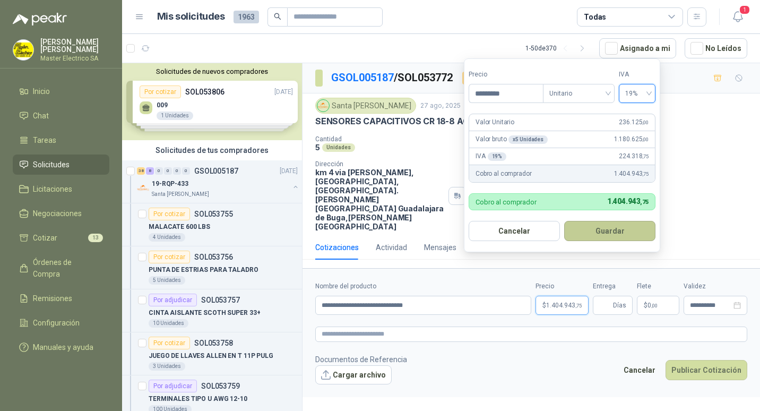
click at [605, 229] on button "Guardar" at bounding box center [609, 231] width 91 height 20
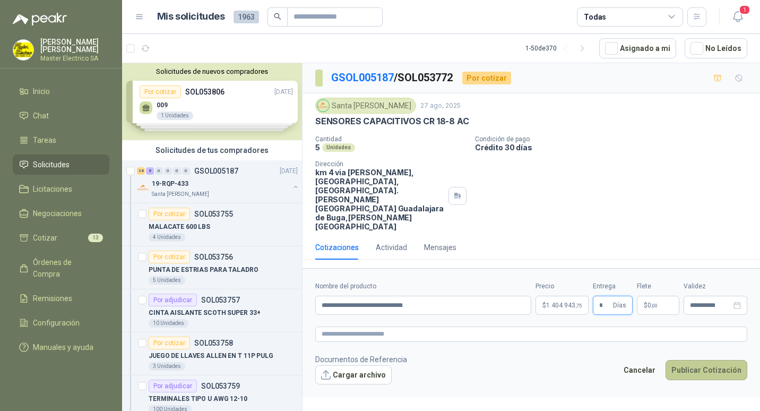
type input "*"
click at [707, 360] on button "Publicar Cotización" at bounding box center [707, 370] width 82 height 20
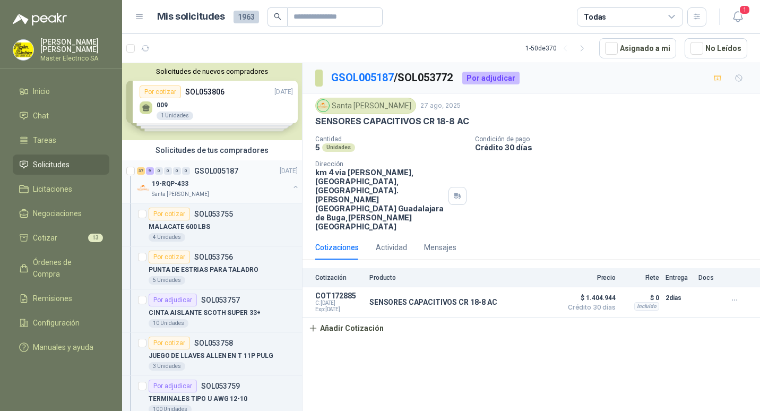
click at [211, 171] on p "GSOL005187" at bounding box center [216, 170] width 44 height 7
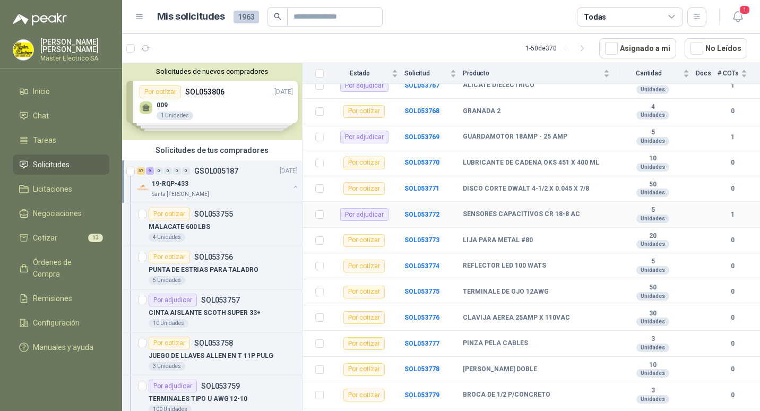
scroll to position [425, 0]
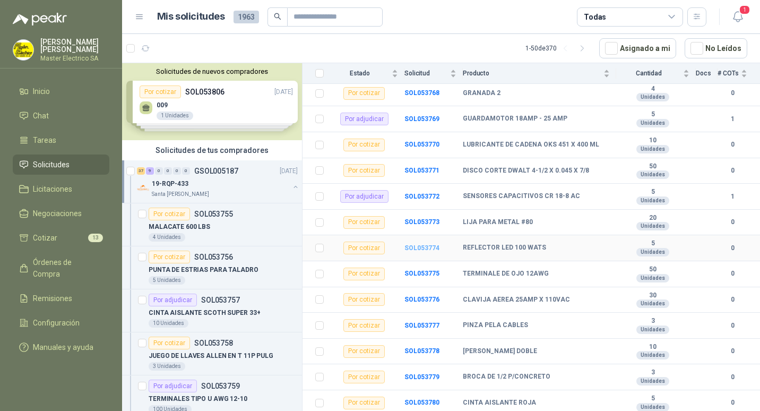
click at [414, 244] on b "SOL053774" at bounding box center [422, 247] width 35 height 7
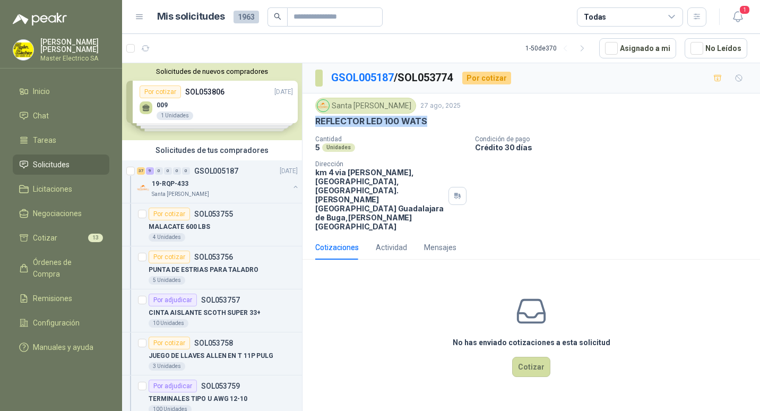
drag, startPoint x: 316, startPoint y: 121, endPoint x: 425, endPoint y: 124, distance: 109.4
click at [425, 124] on div "REFLECTOR LED 100 WATS" at bounding box center [531, 121] width 432 height 11
drag, startPoint x: 425, startPoint y: 124, endPoint x: 411, endPoint y: 121, distance: 14.8
copy p "REFLECTOR LED 100 WATS"
click at [531, 357] on button "Cotizar" at bounding box center [531, 367] width 38 height 20
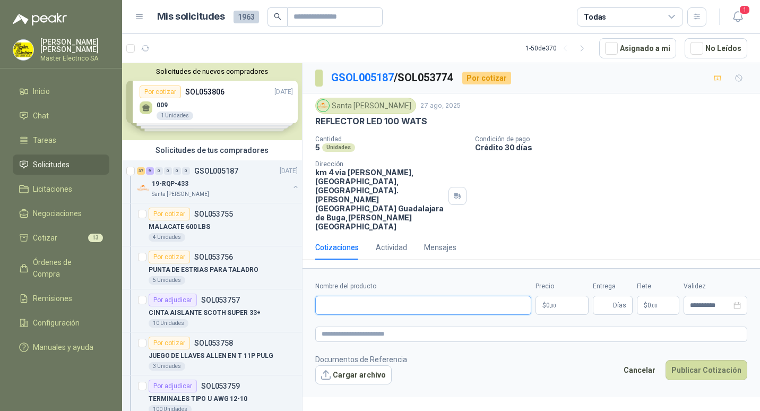
paste input "**********"
type input "**********"
click at [556, 303] on span ",00" at bounding box center [553, 306] width 6 height 6
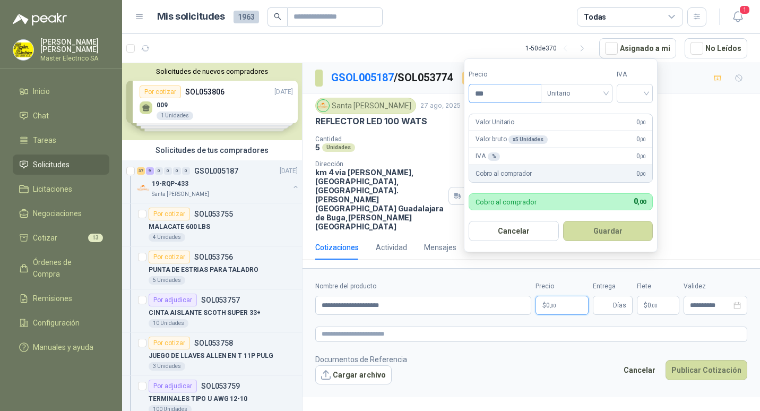
click at [481, 93] on input "***" at bounding box center [505, 93] width 72 height 18
click at [482, 92] on input "***" at bounding box center [505, 93] width 72 height 18
click at [611, 92] on div "Unitario" at bounding box center [577, 93] width 72 height 19
type input "*********"
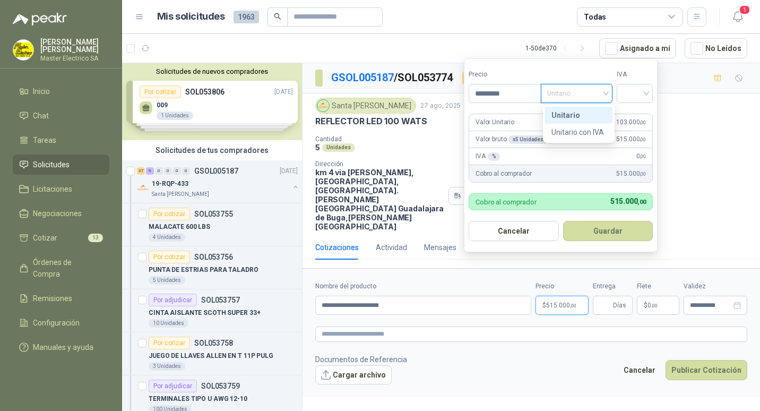
click at [564, 118] on div "Unitario" at bounding box center [579, 115] width 55 height 12
click at [651, 92] on div at bounding box center [635, 93] width 36 height 19
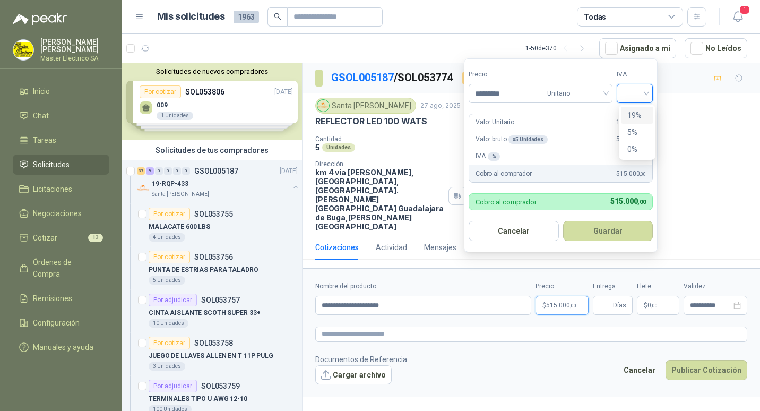
click at [630, 114] on div "19%" at bounding box center [638, 115] width 20 height 12
click at [602, 231] on button "Guardar" at bounding box center [609, 231] width 91 height 20
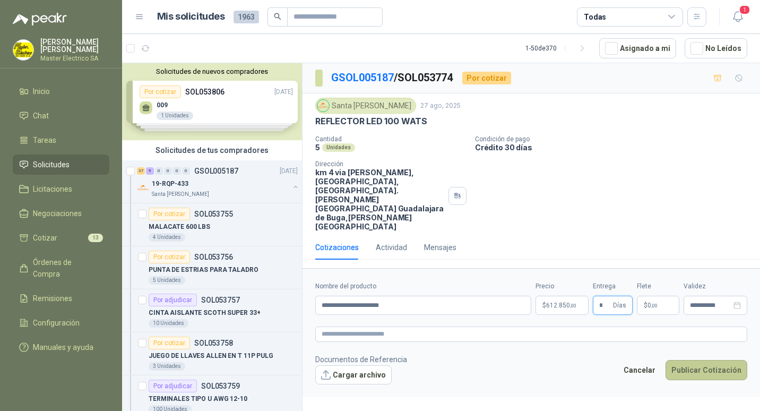
type input "*"
click at [696, 360] on button "Publicar Cotización" at bounding box center [707, 370] width 82 height 20
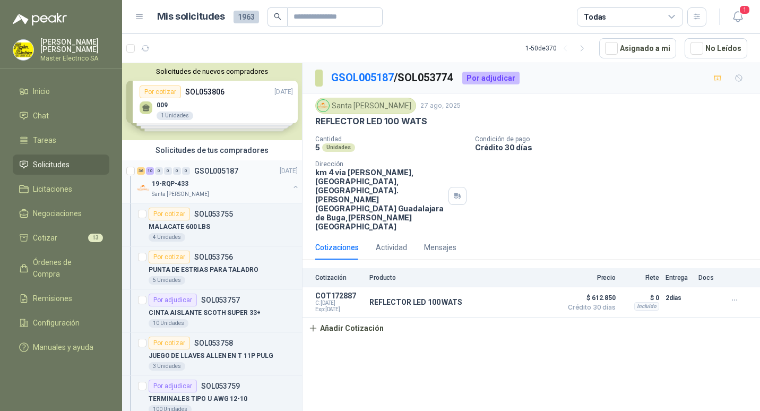
click at [205, 172] on p "GSOL005187" at bounding box center [216, 170] width 44 height 7
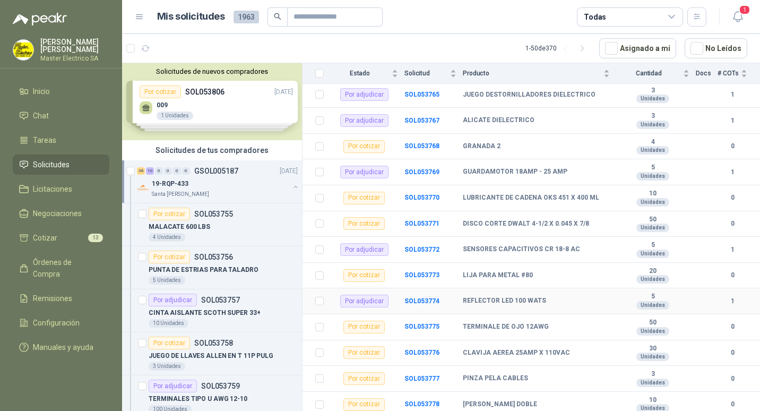
scroll to position [425, 0]
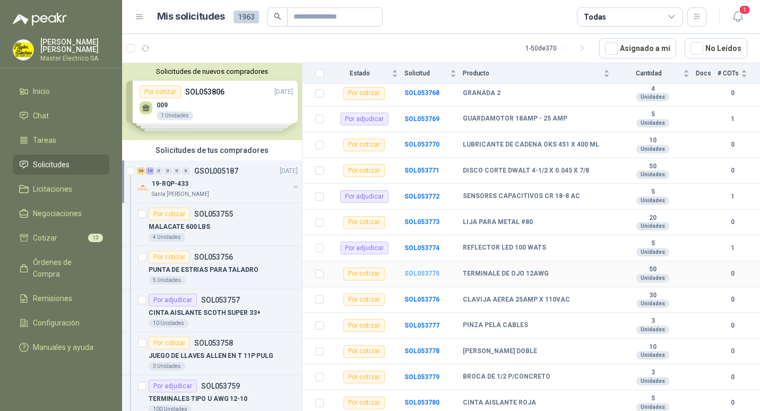
click at [427, 270] on b "SOL053775" at bounding box center [422, 273] width 35 height 7
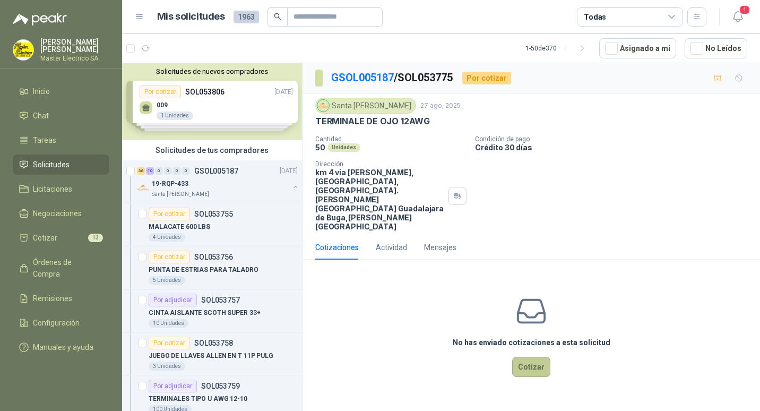
click at [534, 357] on button "Cotizar" at bounding box center [531, 367] width 38 height 20
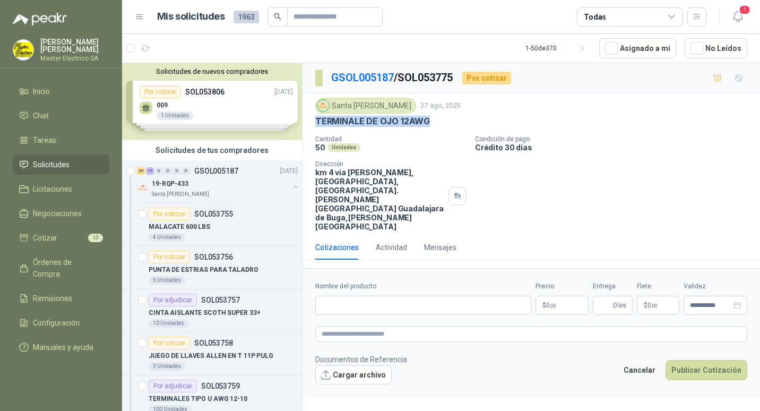
drag, startPoint x: 317, startPoint y: 119, endPoint x: 427, endPoint y: 119, distance: 110.4
click at [427, 119] on p "TERMINALE DE OJO 12AWG" at bounding box center [372, 121] width 115 height 11
drag, startPoint x: 427, startPoint y: 119, endPoint x: 419, endPoint y: 118, distance: 8.0
paste input "**********"
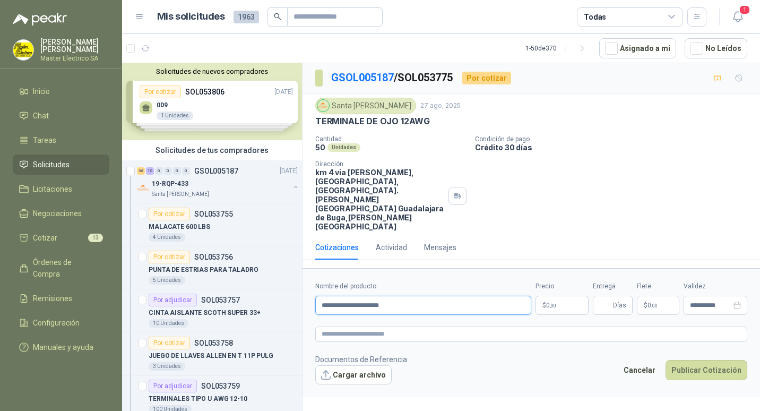
type input "**********"
click at [548, 302] on span "0 ,00" at bounding box center [551, 305] width 10 height 6
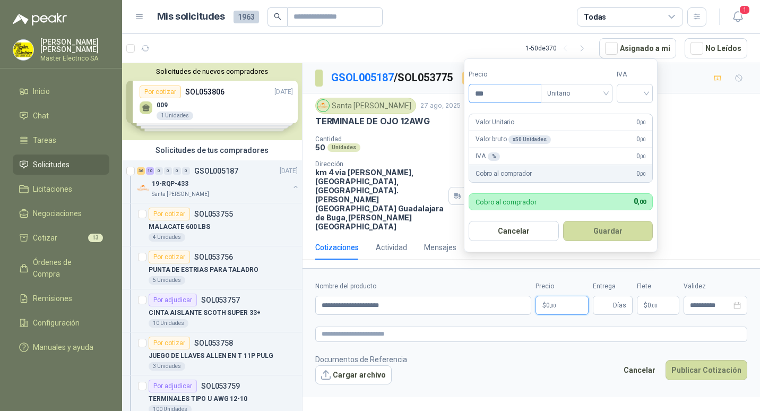
click at [482, 91] on input "***" at bounding box center [505, 93] width 72 height 18
click at [608, 92] on div "Unitario" at bounding box center [577, 93] width 72 height 19
type input "*****"
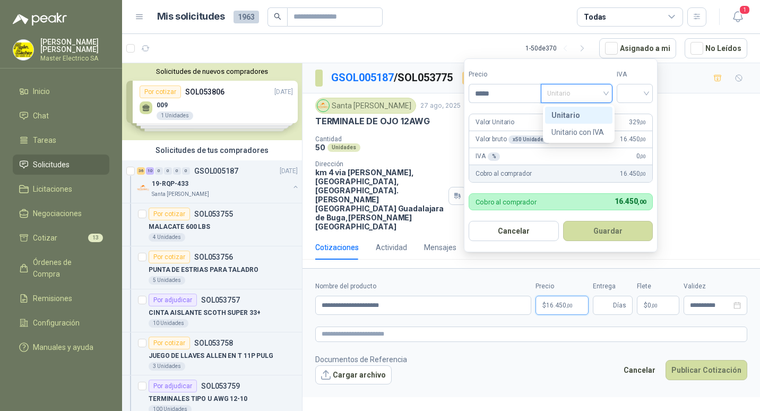
click at [573, 115] on div "Unitario" at bounding box center [579, 115] width 55 height 12
click at [647, 95] on input "search" at bounding box center [634, 92] width 23 height 16
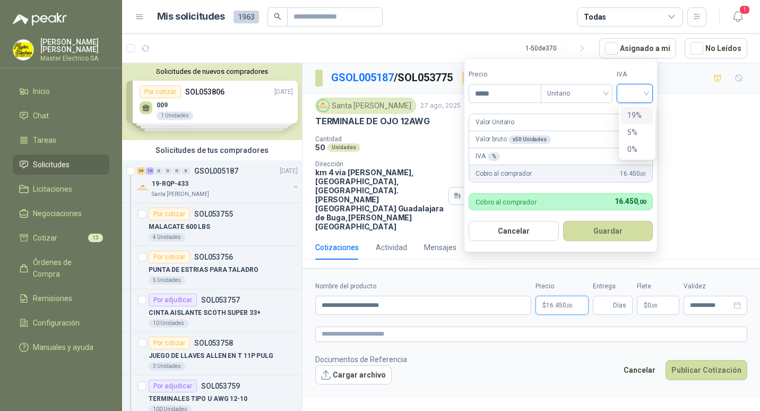
click at [636, 113] on div "19%" at bounding box center [638, 115] width 20 height 12
click at [614, 225] on button "Guardar" at bounding box center [609, 231] width 91 height 20
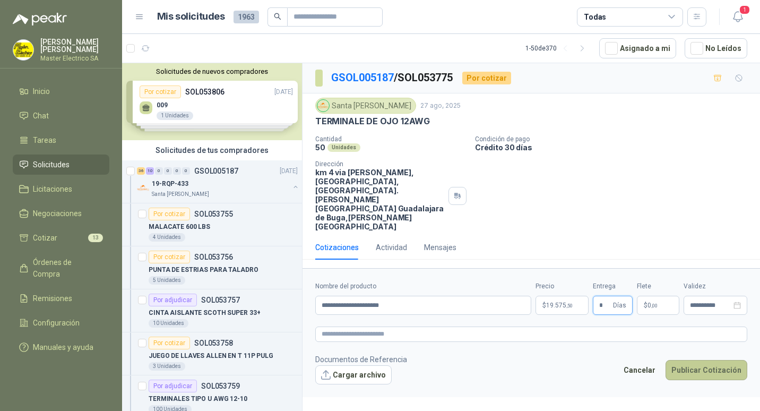
type input "*"
click at [710, 360] on button "Publicar Cotización" at bounding box center [707, 370] width 82 height 20
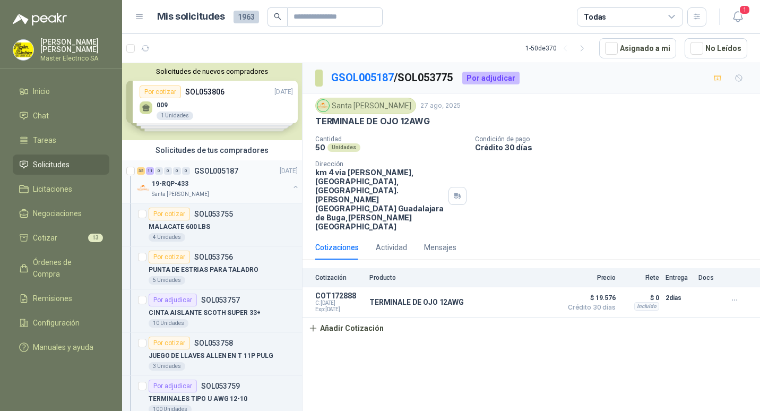
click at [208, 173] on p "GSOL005187" at bounding box center [216, 170] width 44 height 7
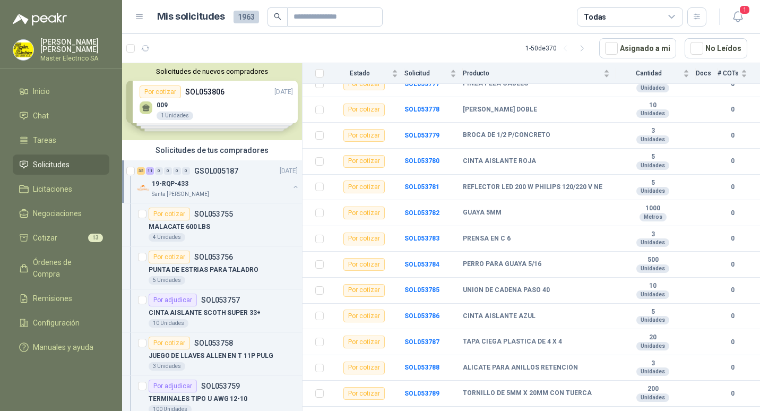
scroll to position [560, 0]
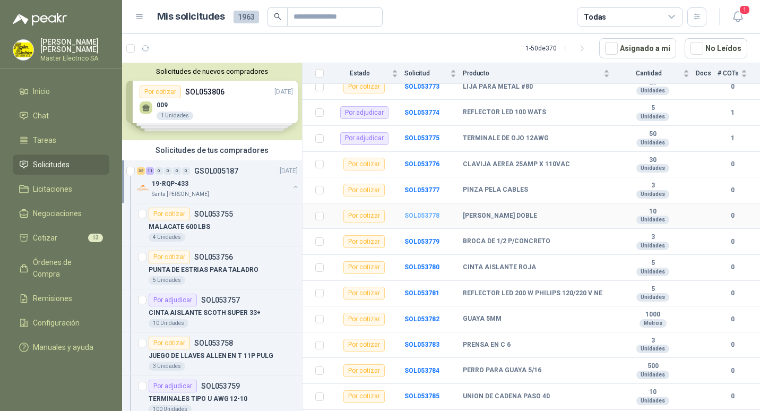
click at [415, 212] on b "SOL053778" at bounding box center [422, 215] width 35 height 7
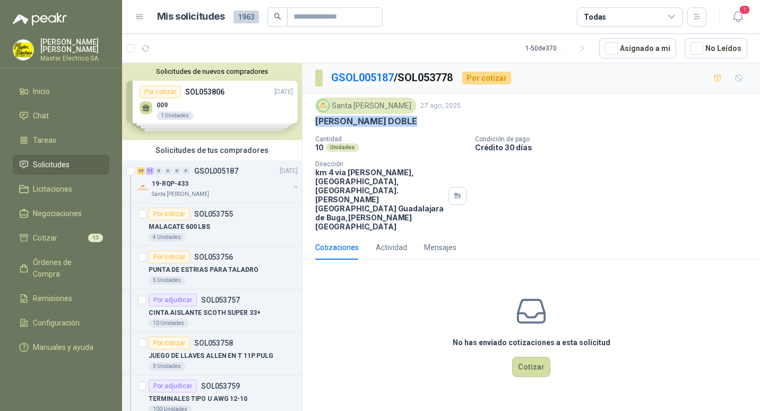
drag, startPoint x: 317, startPoint y: 120, endPoint x: 417, endPoint y: 122, distance: 100.4
click at [417, 122] on div "[PERSON_NAME] DOBLE" at bounding box center [531, 121] width 432 height 11
drag, startPoint x: 417, startPoint y: 122, endPoint x: 391, endPoint y: 124, distance: 26.1
click at [539, 357] on button "Cotizar" at bounding box center [531, 367] width 38 height 20
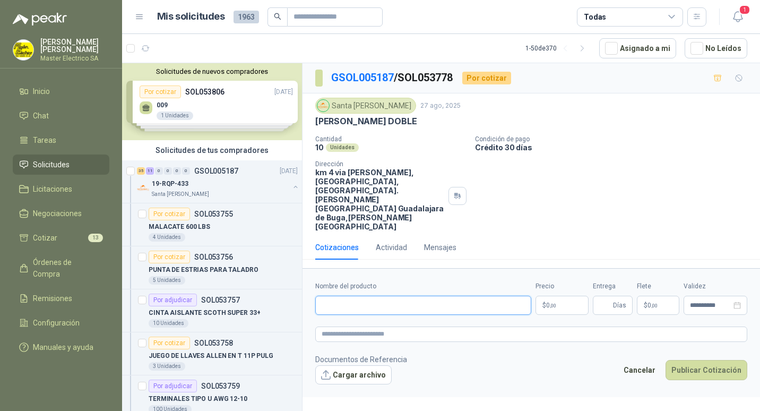
paste input "**********"
type input "**********"
click at [548, 302] on span "0 ,00" at bounding box center [551, 305] width 10 height 6
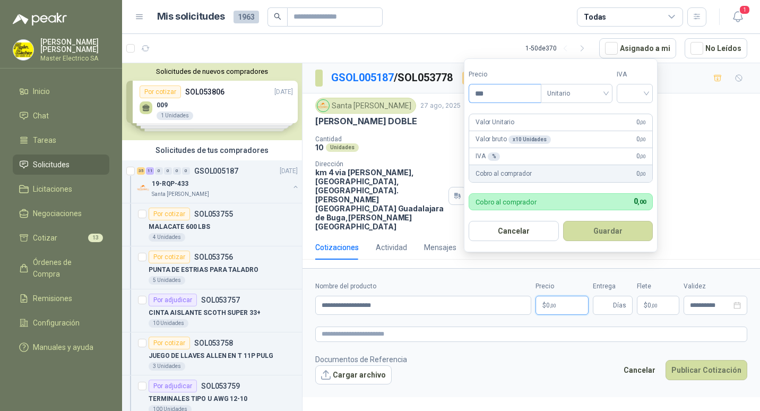
click at [482, 91] on input "***" at bounding box center [505, 93] width 72 height 18
click at [610, 92] on div "Unitario" at bounding box center [577, 93] width 72 height 19
type input "*******"
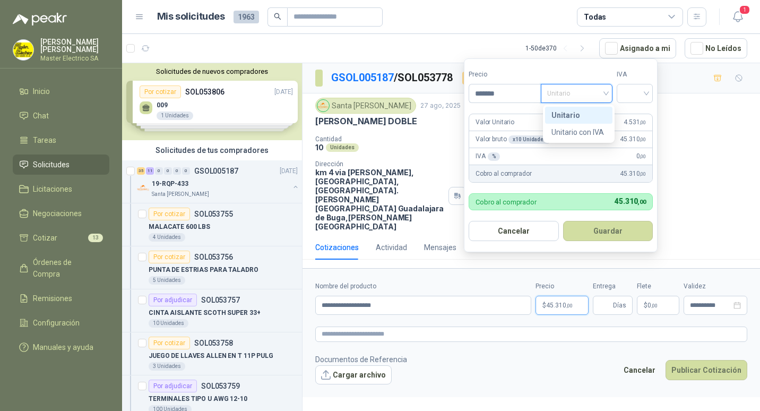
click at [570, 112] on div "Unitario" at bounding box center [579, 115] width 55 height 12
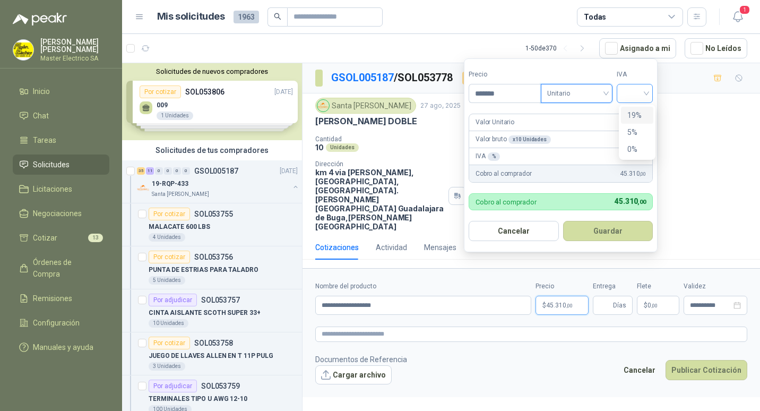
click at [650, 93] on div at bounding box center [635, 93] width 36 height 19
click at [636, 113] on div "19%" at bounding box center [638, 115] width 20 height 12
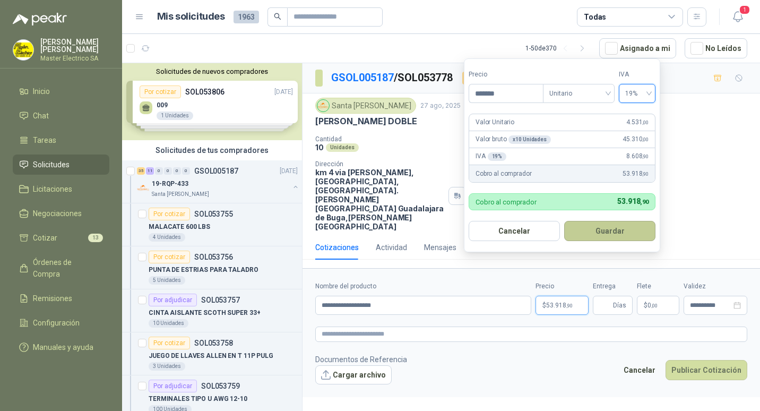
click at [612, 230] on button "Guardar" at bounding box center [609, 231] width 91 height 20
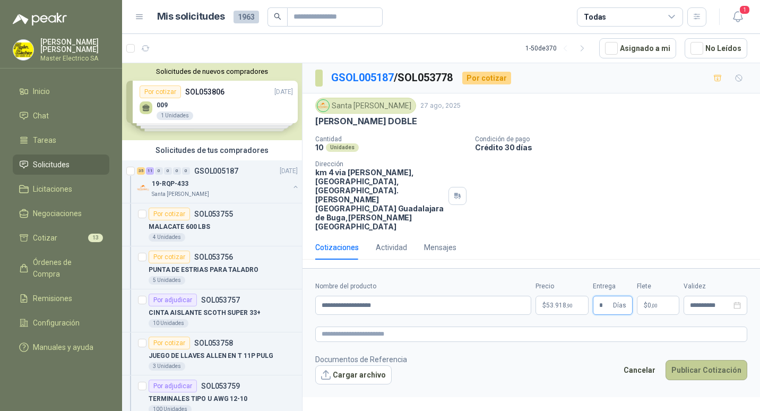
type input "*"
click at [708, 360] on button "Publicar Cotización" at bounding box center [707, 370] width 82 height 20
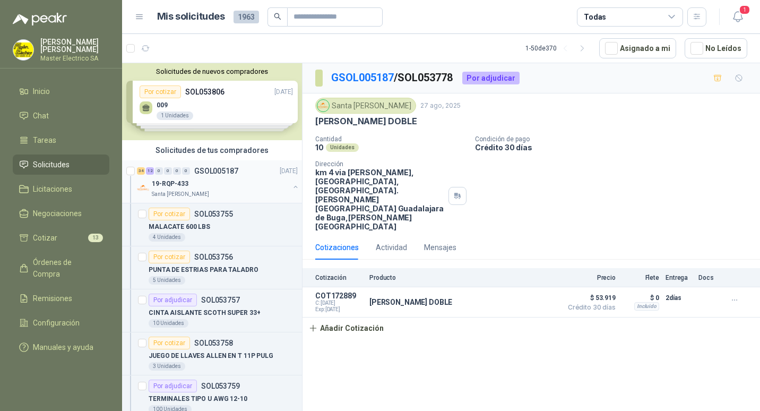
click at [202, 173] on p "GSOL005187" at bounding box center [216, 170] width 44 height 7
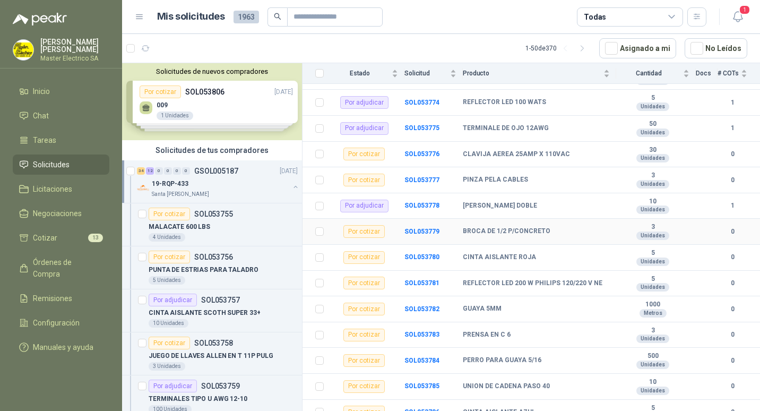
scroll to position [584, 0]
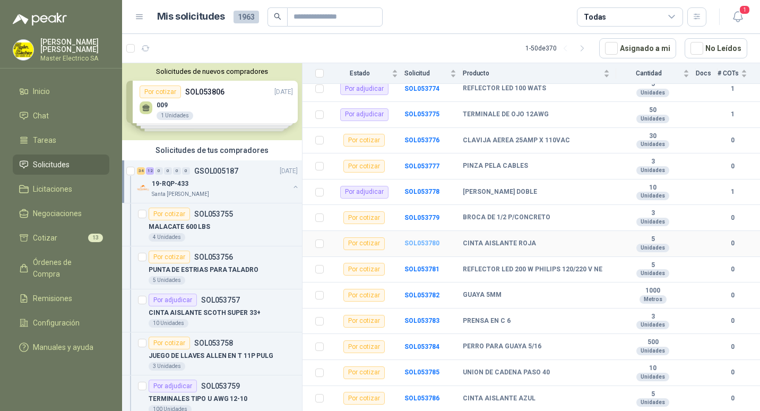
click at [413, 239] on b "SOL053780" at bounding box center [422, 242] width 35 height 7
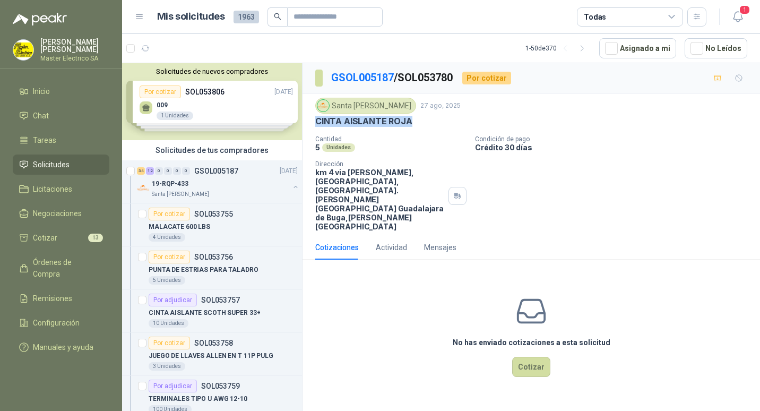
drag, startPoint x: 317, startPoint y: 119, endPoint x: 414, endPoint y: 120, distance: 96.6
click at [414, 120] on div "CINTA AISLANTE ROJA" at bounding box center [531, 121] width 432 height 11
drag, startPoint x: 414, startPoint y: 120, endPoint x: 399, endPoint y: 122, distance: 15.0
click at [537, 357] on button "Cotizar" at bounding box center [531, 367] width 38 height 20
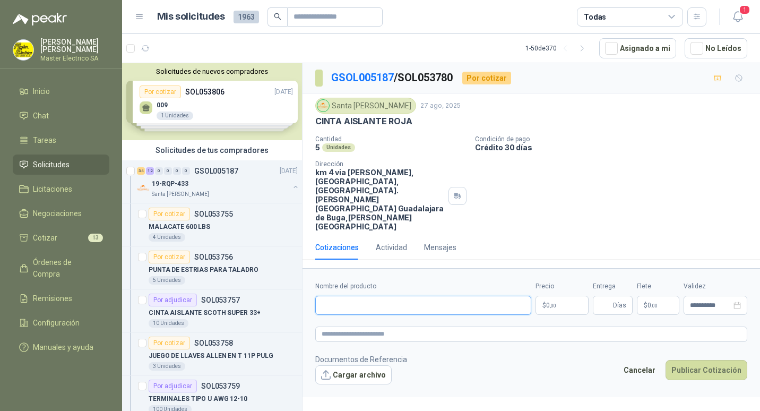
paste input "**********"
type input "**********"
click at [551, 303] on span ",00" at bounding box center [553, 306] width 6 height 6
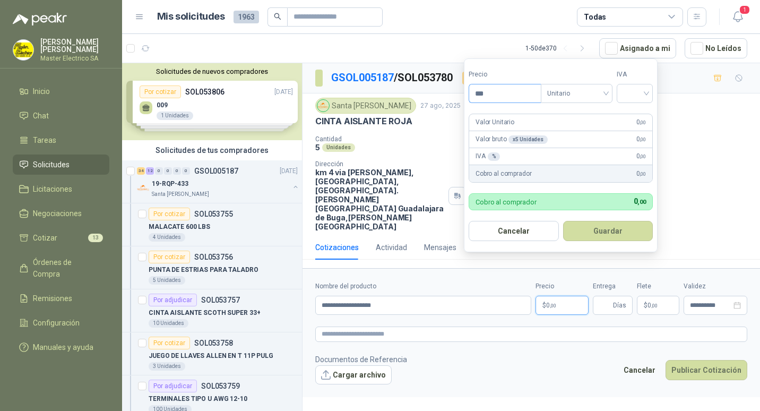
click at [481, 94] on input "***" at bounding box center [505, 93] width 72 height 18
click at [606, 92] on span "Unitario" at bounding box center [576, 93] width 59 height 16
type input "*******"
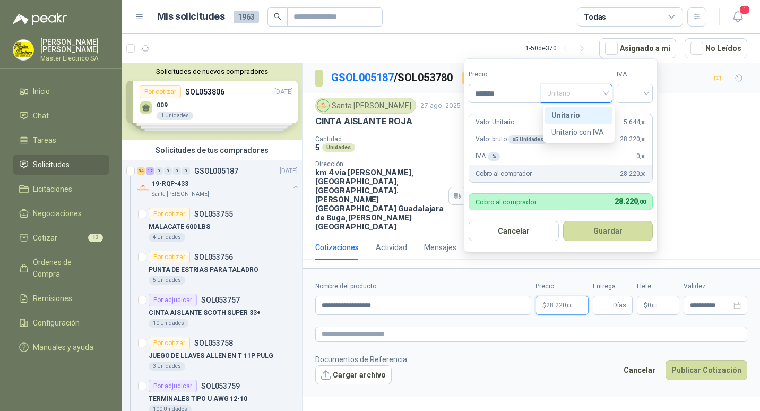
click at [561, 118] on div "Unitario" at bounding box center [579, 115] width 55 height 12
click at [650, 93] on div at bounding box center [635, 93] width 36 height 19
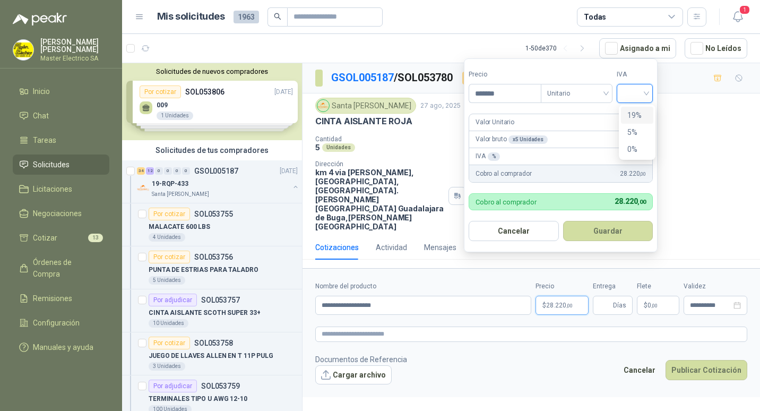
click at [639, 116] on div "19%" at bounding box center [638, 115] width 20 height 12
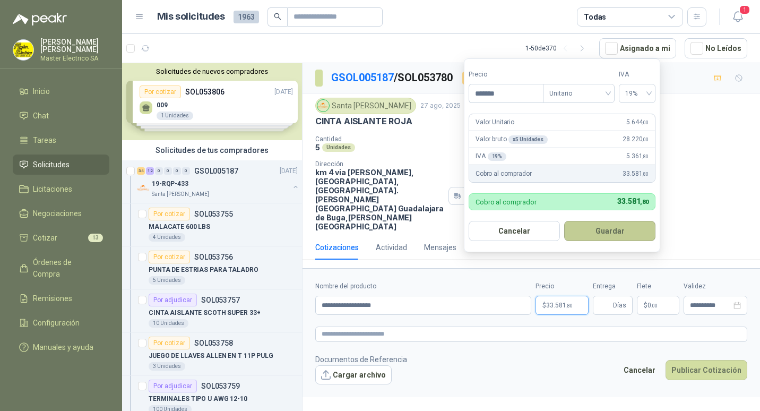
click at [606, 232] on button "Guardar" at bounding box center [609, 231] width 91 height 20
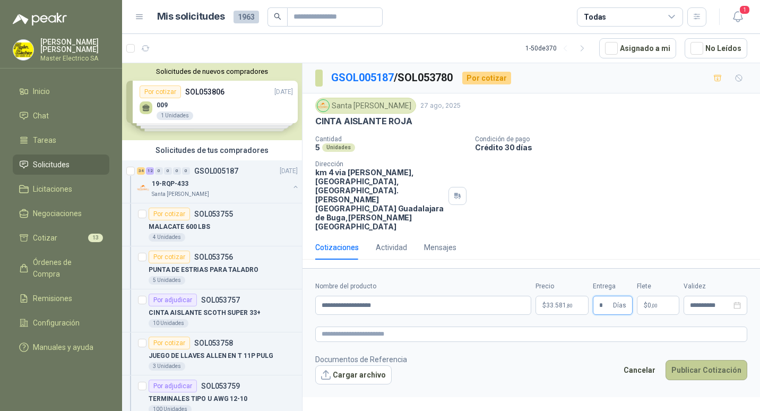
type input "*"
click at [706, 360] on button "Publicar Cotización" at bounding box center [707, 370] width 82 height 20
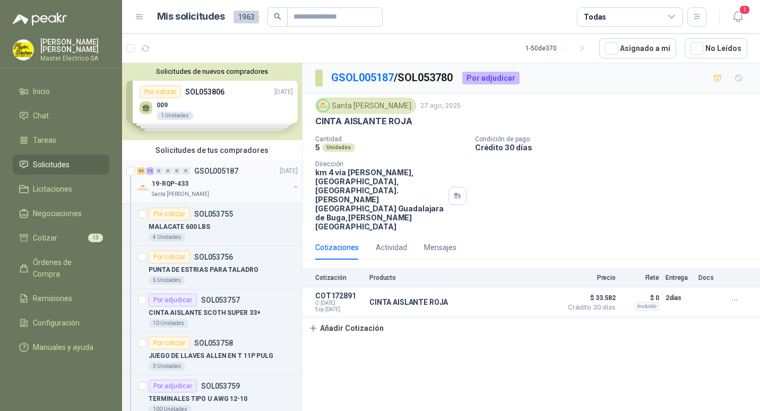
click at [203, 170] on p "GSOL005187" at bounding box center [216, 170] width 44 height 7
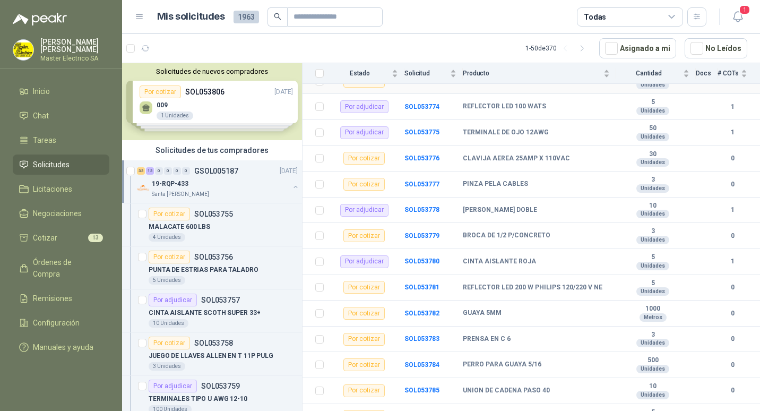
scroll to position [584, 0]
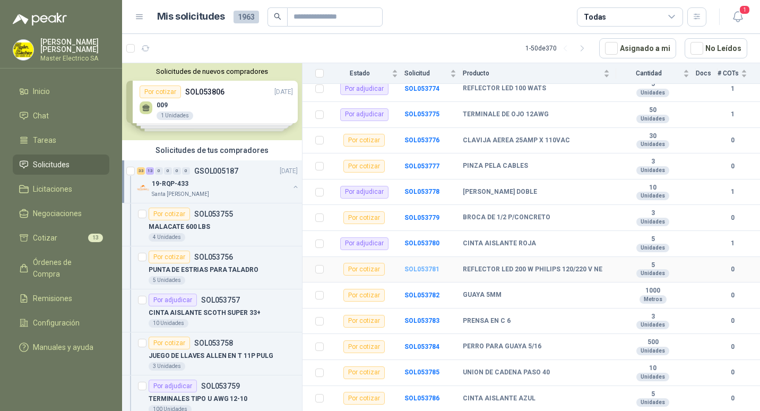
click at [413, 265] on b "SOL053781" at bounding box center [422, 268] width 35 height 7
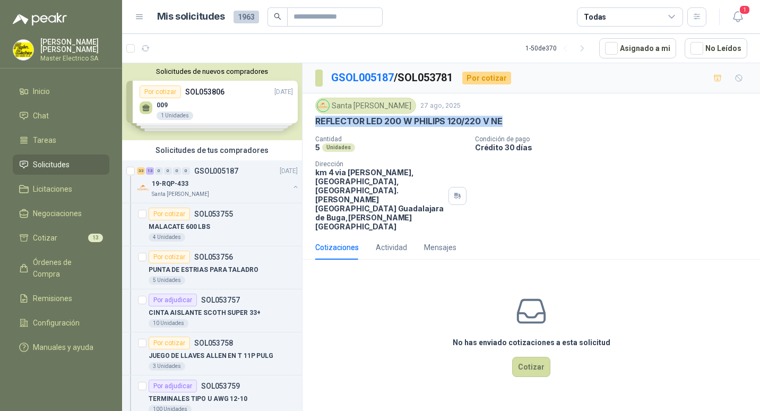
drag, startPoint x: 317, startPoint y: 123, endPoint x: 501, endPoint y: 127, distance: 183.8
click at [501, 127] on p "REFLECTOR LED 200 W PHILIPS 120/220 V NE" at bounding box center [408, 121] width 187 height 11
drag, startPoint x: 501, startPoint y: 127, endPoint x: 465, endPoint y: 121, distance: 36.7
click at [538, 357] on button "Cotizar" at bounding box center [531, 367] width 38 height 20
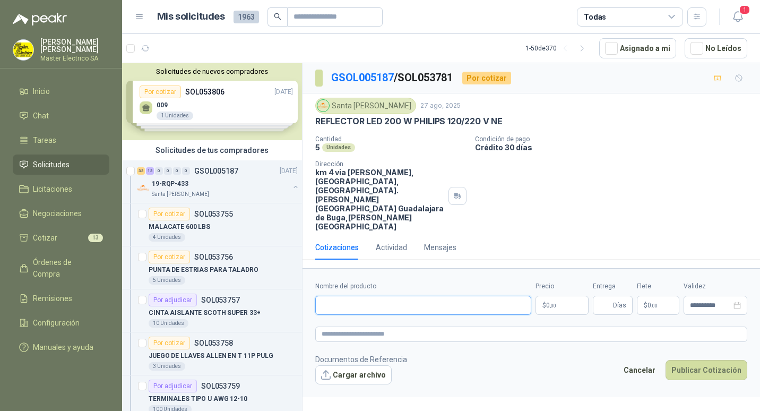
paste input "**********"
type input "**********"
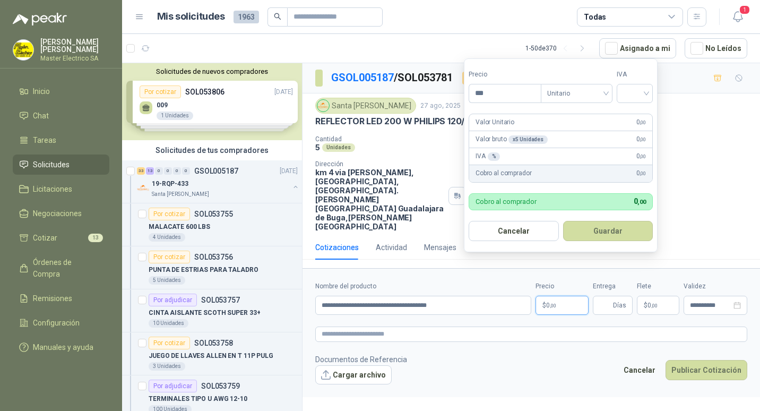
click at [554, 303] on span ",00" at bounding box center [553, 306] width 6 height 6
click at [481, 94] on input "***" at bounding box center [505, 93] width 72 height 18
click at [483, 95] on input "***" at bounding box center [505, 93] width 72 height 18
click at [606, 91] on span "Unitario" at bounding box center [576, 93] width 59 height 16
type input "*********"
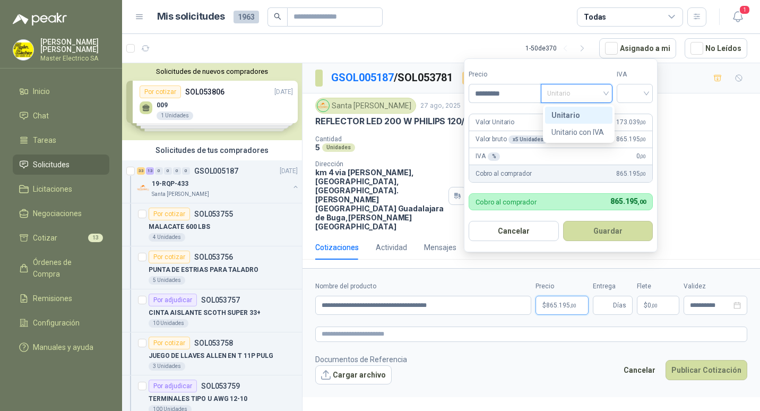
drag, startPoint x: 564, startPoint y: 112, endPoint x: 559, endPoint y: 113, distance: 5.4
click at [563, 112] on div "Unitario" at bounding box center [579, 115] width 55 height 12
click at [611, 93] on div "Unitario" at bounding box center [577, 93] width 72 height 19
click at [568, 117] on div "Unitario" at bounding box center [579, 115] width 55 height 12
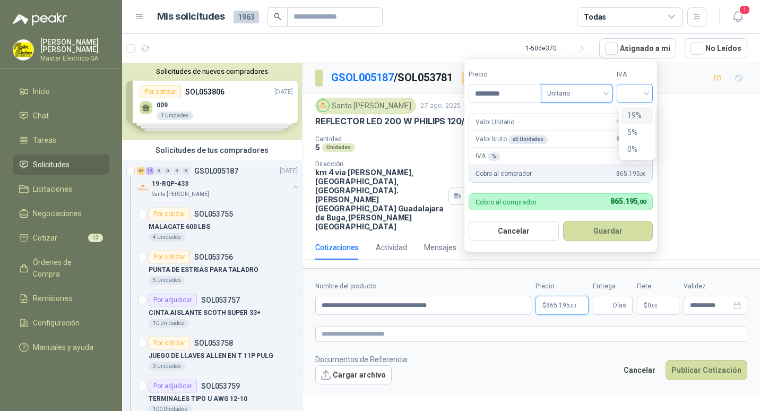
click at [651, 93] on div at bounding box center [635, 93] width 36 height 19
click at [633, 114] on div "19%" at bounding box center [638, 115] width 20 height 12
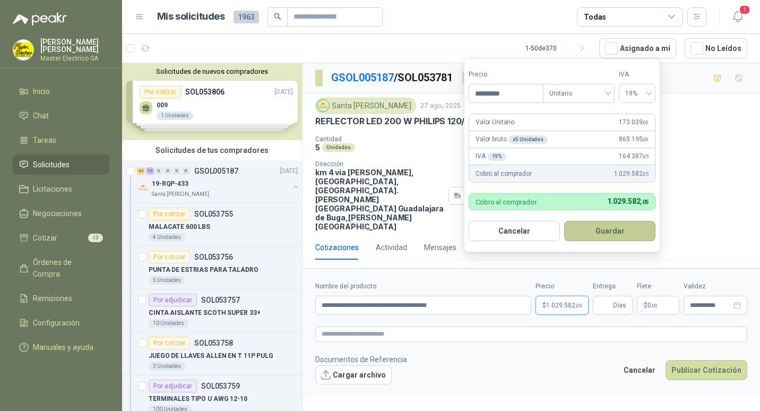
click at [609, 230] on button "Guardar" at bounding box center [609, 231] width 91 height 20
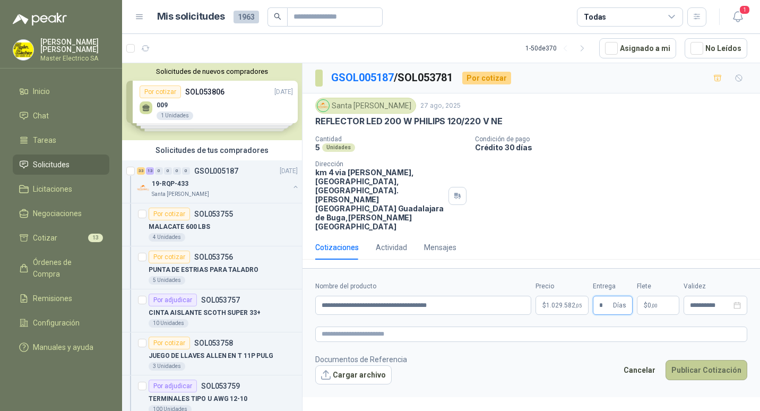
type input "*"
click at [704, 360] on button "Publicar Cotización" at bounding box center [707, 370] width 82 height 20
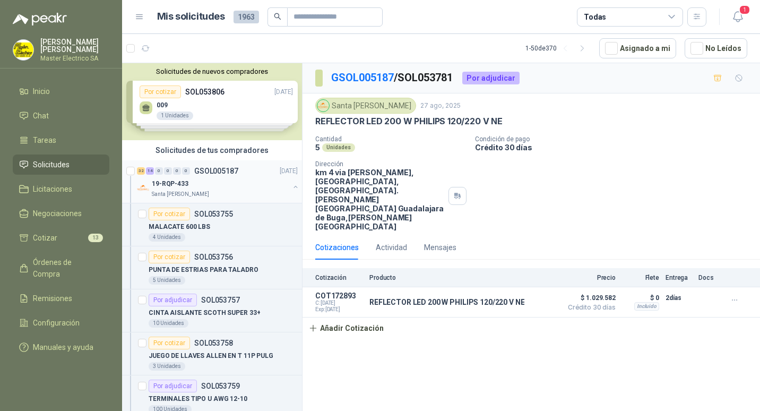
click at [217, 173] on p "GSOL005187" at bounding box center [216, 170] width 44 height 7
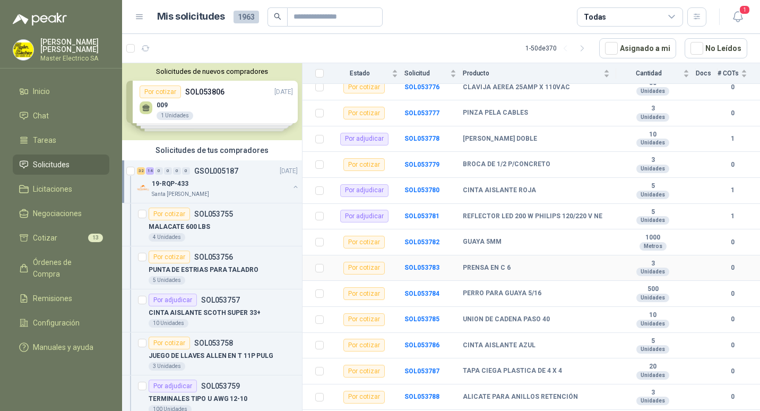
scroll to position [690, 0]
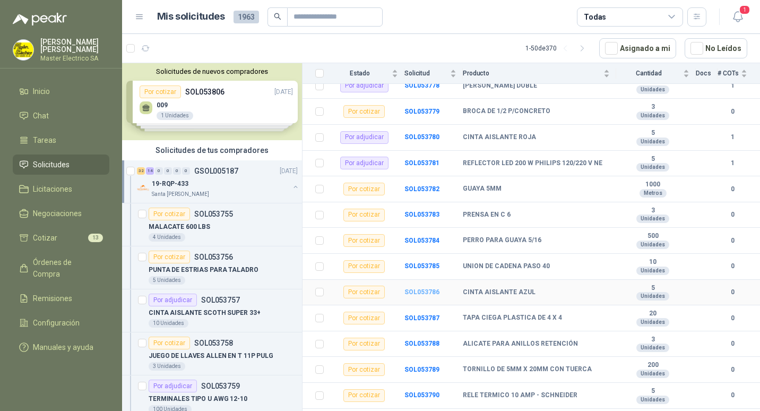
drag, startPoint x: 421, startPoint y: 285, endPoint x: 414, endPoint y: 284, distance: 6.5
click at [420, 288] on b "SOL053786" at bounding box center [422, 291] width 35 height 7
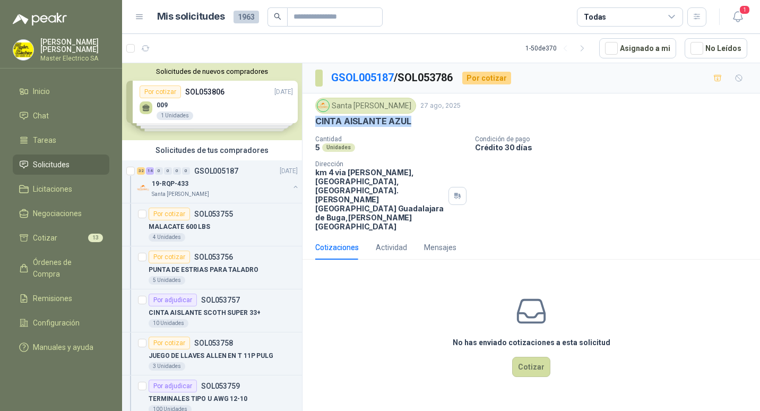
drag, startPoint x: 316, startPoint y: 123, endPoint x: 412, endPoint y: 125, distance: 95.6
click at [412, 125] on div "CINTA AISLANTE AZUL" at bounding box center [531, 121] width 432 height 11
drag, startPoint x: 412, startPoint y: 125, endPoint x: 393, endPoint y: 122, distance: 19.4
click at [534, 357] on button "Cotizar" at bounding box center [531, 367] width 38 height 20
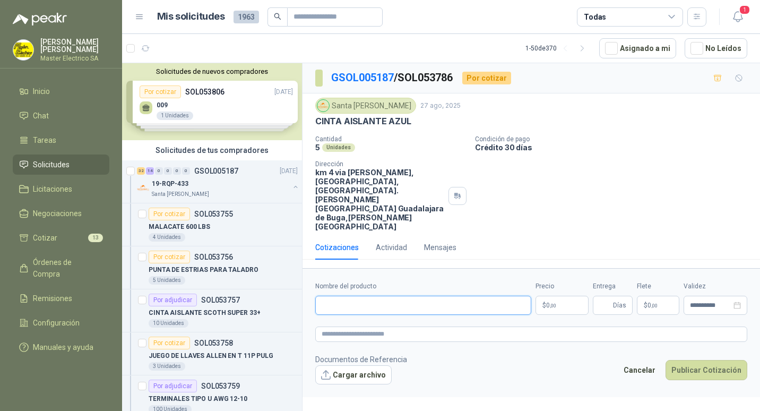
paste input "**********"
type input "**********"
click at [545, 296] on p "$ 0 ,00" at bounding box center [562, 305] width 53 height 19
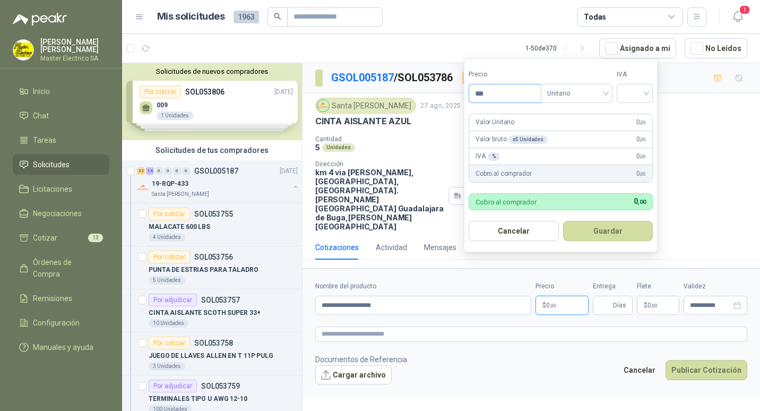
click at [483, 94] on input "***" at bounding box center [505, 93] width 72 height 18
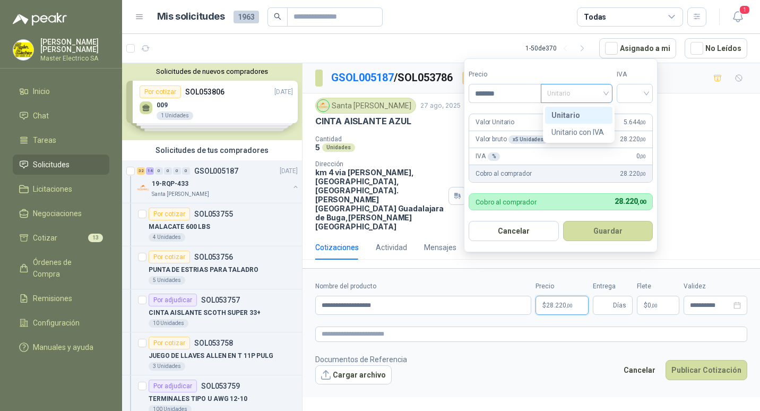
click at [609, 92] on div "Unitario" at bounding box center [577, 93] width 72 height 19
type input "*******"
click at [562, 114] on div "Unitario" at bounding box center [579, 115] width 55 height 12
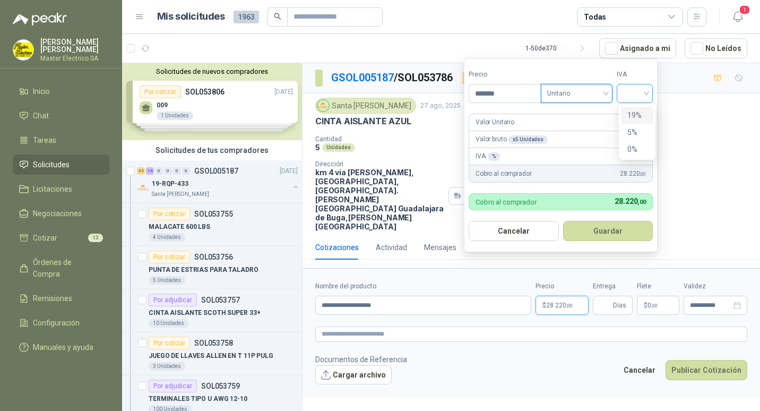
click at [651, 92] on div at bounding box center [635, 93] width 36 height 19
click at [638, 115] on div "19%" at bounding box center [638, 115] width 20 height 12
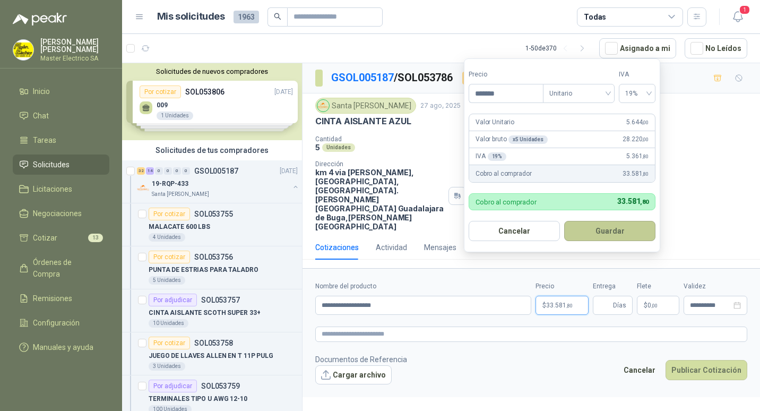
click at [612, 228] on button "Guardar" at bounding box center [609, 231] width 91 height 20
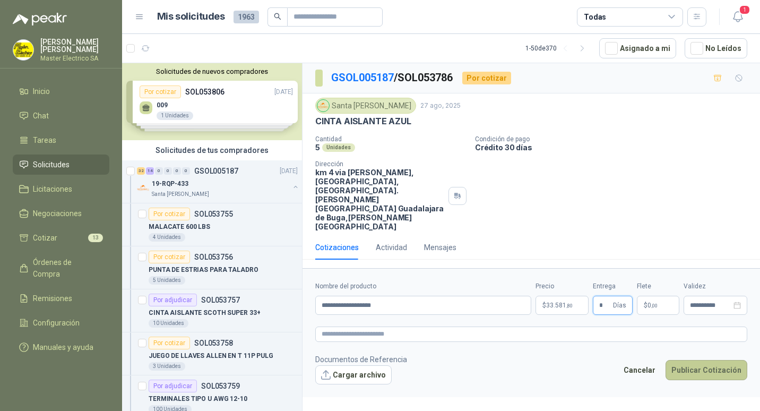
type input "*"
click at [708, 360] on button "Publicar Cotización" at bounding box center [707, 370] width 82 height 20
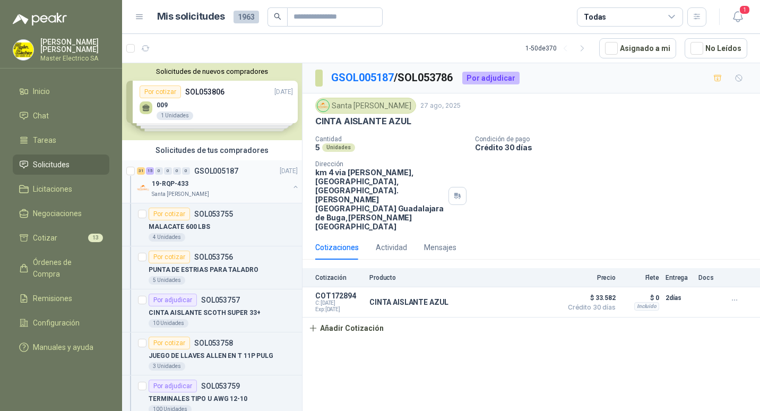
click at [215, 173] on p "GSOL005187" at bounding box center [216, 170] width 44 height 7
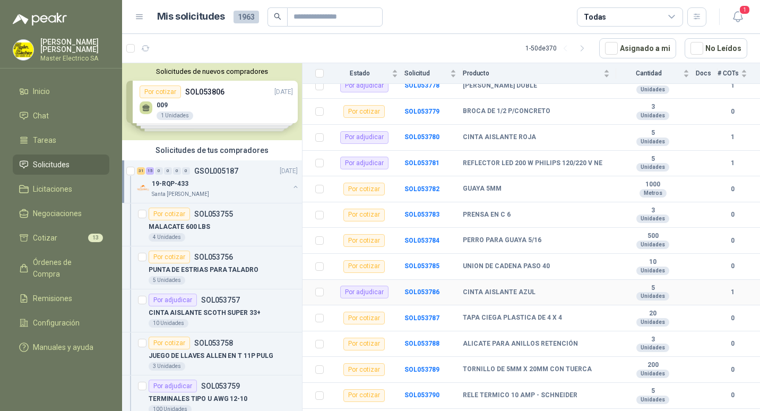
scroll to position [743, 0]
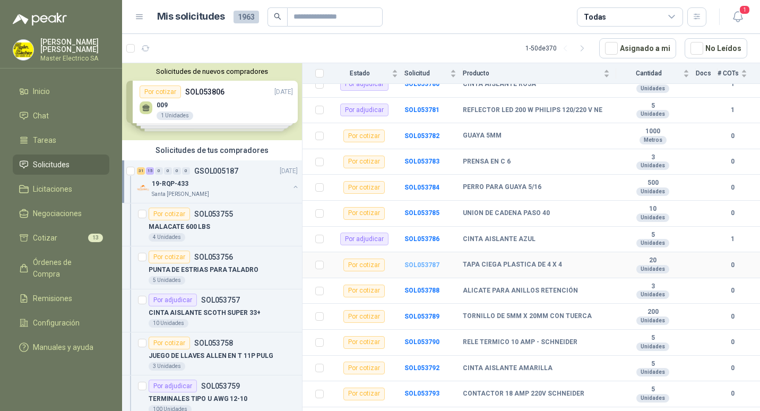
click at [418, 261] on b "SOL053787" at bounding box center [422, 264] width 35 height 7
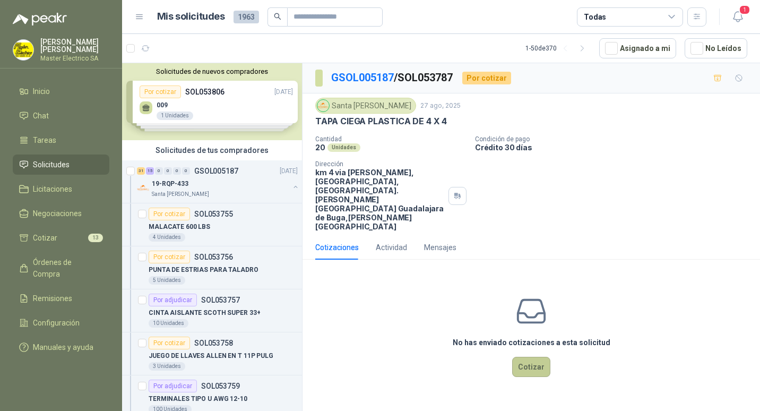
click at [530, 357] on button "Cotizar" at bounding box center [531, 367] width 38 height 20
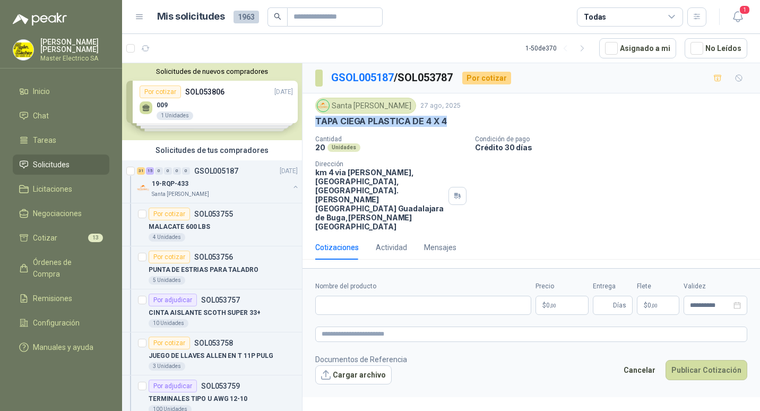
drag, startPoint x: 316, startPoint y: 121, endPoint x: 452, endPoint y: 123, distance: 136.0
click at [452, 123] on div "TAPA CIEGA PLASTICA DE 4 X 4" at bounding box center [531, 121] width 432 height 11
drag, startPoint x: 452, startPoint y: 123, endPoint x: 426, endPoint y: 120, distance: 25.7
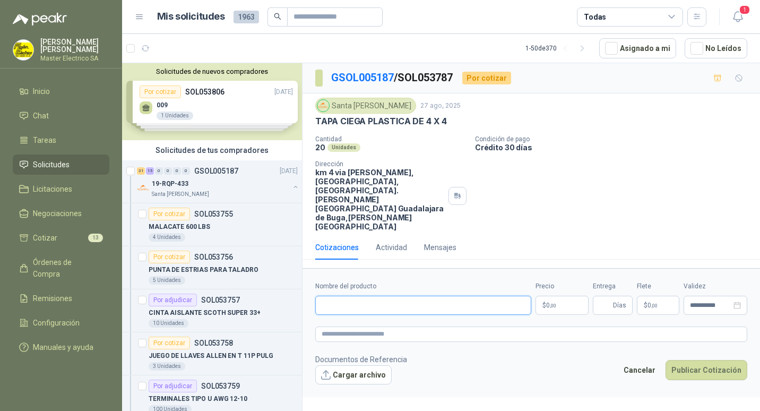
paste input "**********"
type input "**********"
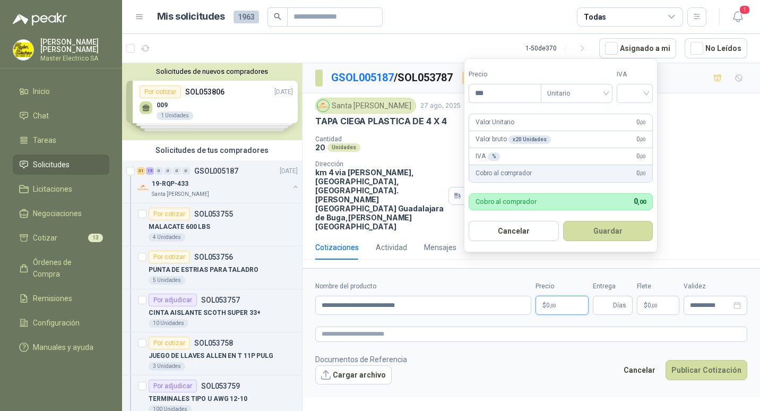
click at [546, 296] on p "$ 0 ,00" at bounding box center [562, 305] width 53 height 19
click at [482, 97] on input "***" at bounding box center [505, 93] width 72 height 18
click at [609, 93] on div "Unitario" at bounding box center [577, 93] width 72 height 19
type input "*****"
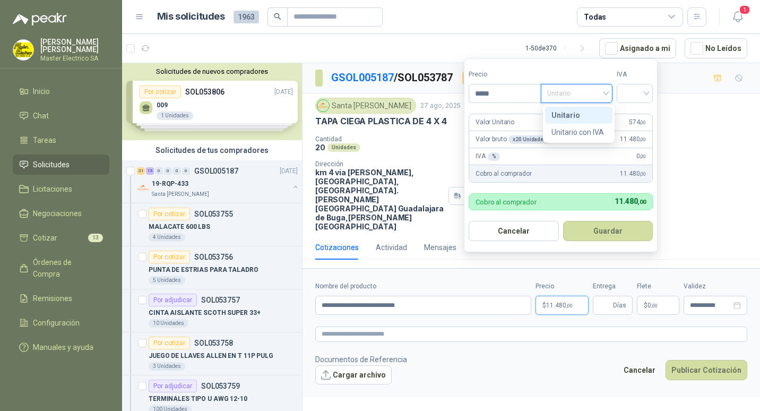
click at [567, 114] on div "Unitario" at bounding box center [579, 115] width 55 height 12
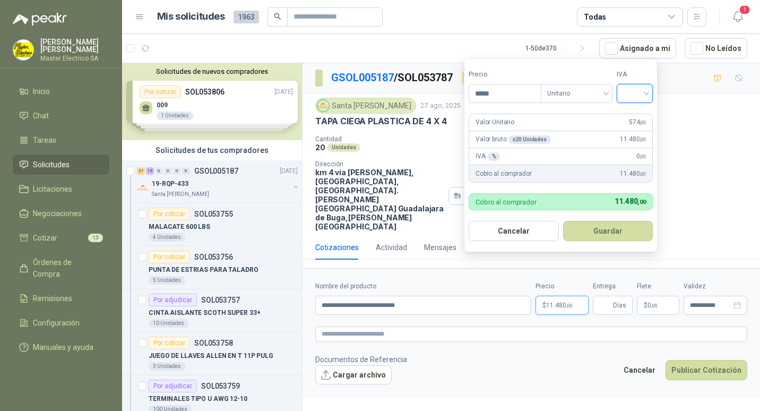
click at [647, 94] on input "search" at bounding box center [634, 92] width 23 height 16
click at [629, 114] on div "19%" at bounding box center [638, 115] width 20 height 12
click at [607, 230] on button "Guardar" at bounding box center [609, 231] width 91 height 20
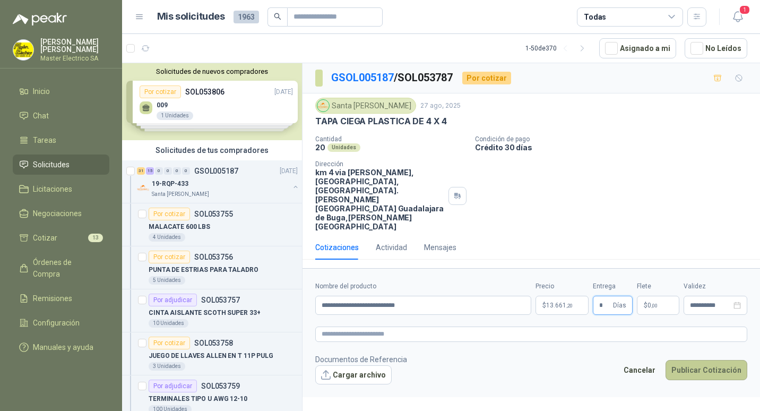
type input "*"
click at [710, 360] on button "Publicar Cotización" at bounding box center [707, 370] width 82 height 20
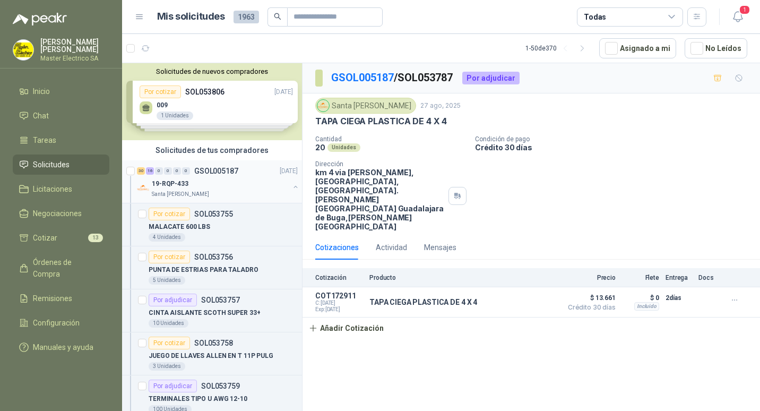
click at [200, 169] on p "GSOL005187" at bounding box center [216, 170] width 44 height 7
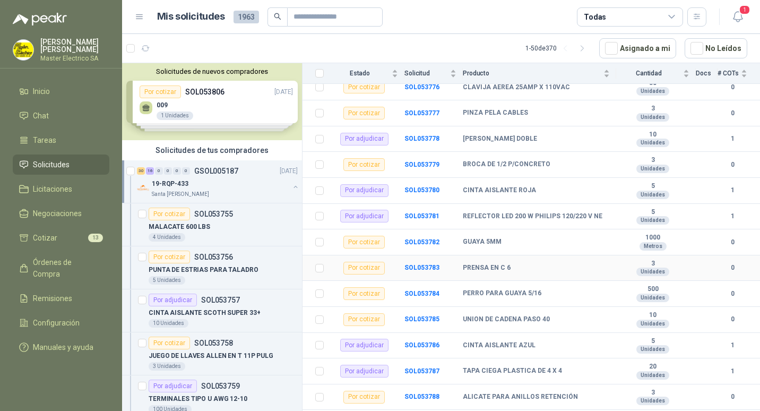
scroll to position [743, 0]
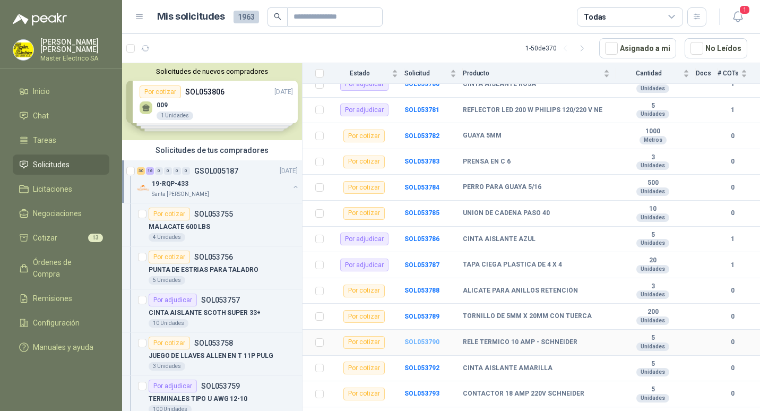
click at [420, 338] on b "SOL053790" at bounding box center [422, 341] width 35 height 7
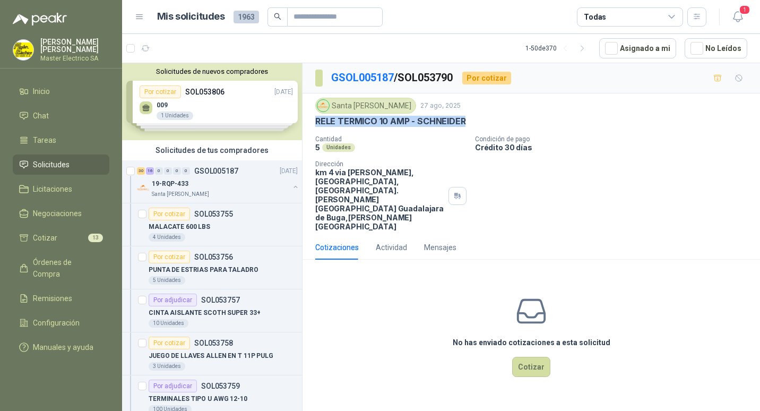
drag, startPoint x: 316, startPoint y: 122, endPoint x: 467, endPoint y: 124, distance: 151.3
click at [467, 124] on div "RELE TERMICO 10 AMP - SCHNEIDER" at bounding box center [531, 121] width 432 height 11
drag, startPoint x: 467, startPoint y: 124, endPoint x: 454, endPoint y: 119, distance: 14.3
click at [537, 357] on button "Cotizar" at bounding box center [531, 367] width 38 height 20
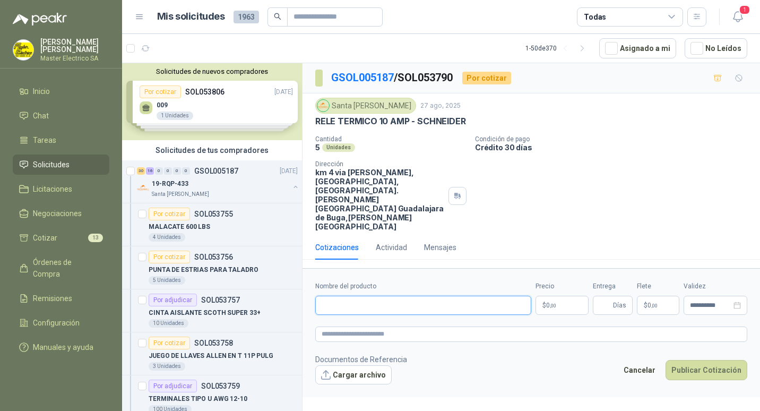
paste input "**********"
type input "**********"
click at [546, 302] on span "0 ,00" at bounding box center [551, 305] width 10 height 6
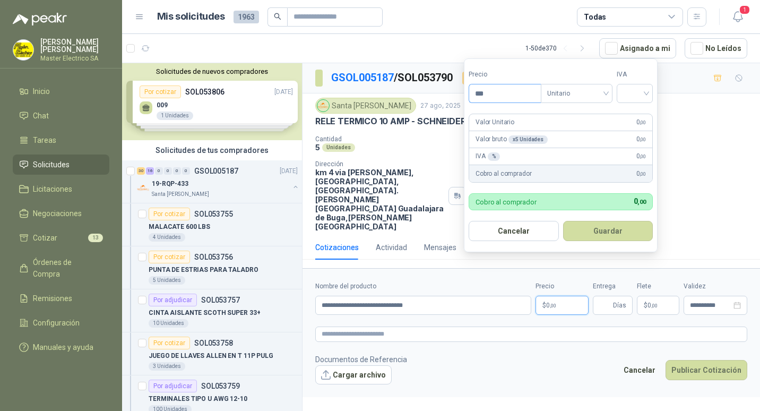
click at [481, 93] on input "***" at bounding box center [505, 93] width 72 height 18
click at [610, 92] on div "Unitario" at bounding box center [577, 93] width 72 height 19
type input "*********"
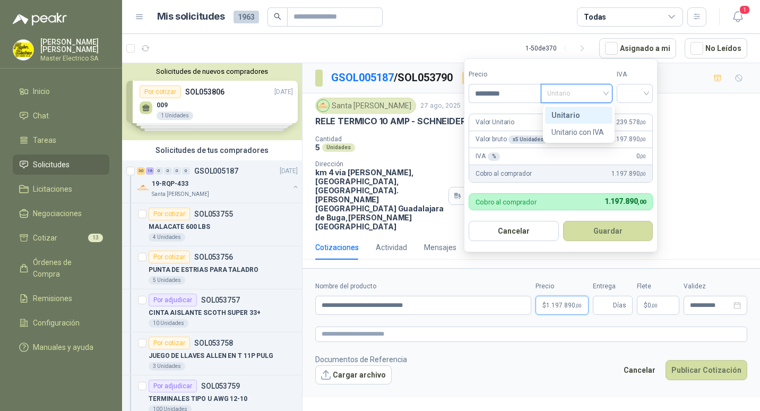
click at [571, 113] on div "Unitario" at bounding box center [579, 115] width 55 height 12
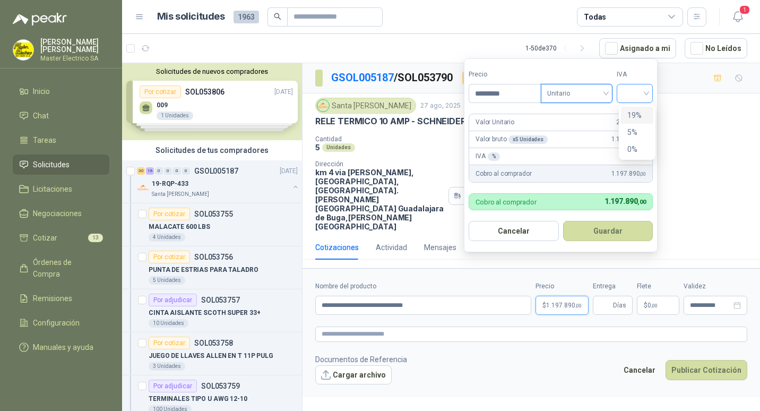
click at [651, 95] on div at bounding box center [635, 93] width 36 height 19
click at [630, 114] on div "19%" at bounding box center [638, 115] width 20 height 12
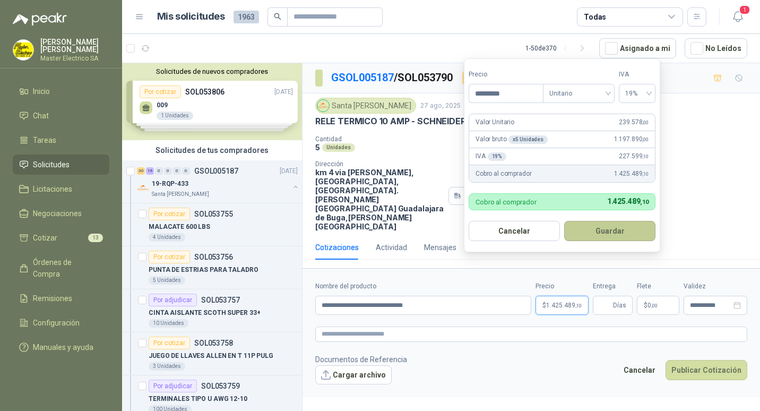
click at [608, 232] on button "Guardar" at bounding box center [609, 231] width 91 height 20
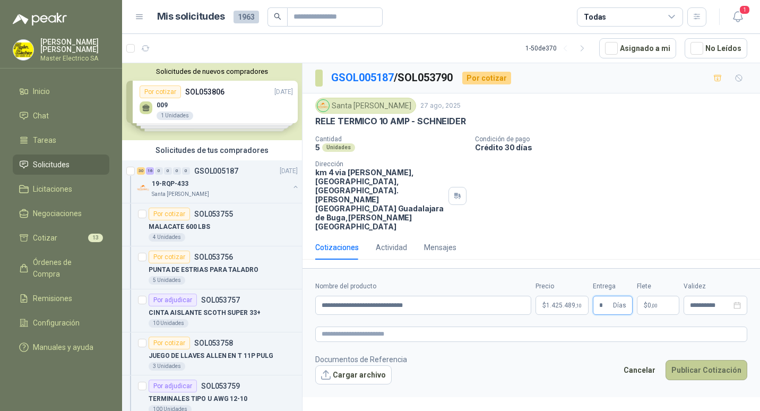
type input "*"
click at [701, 360] on button "Publicar Cotización" at bounding box center [707, 370] width 82 height 20
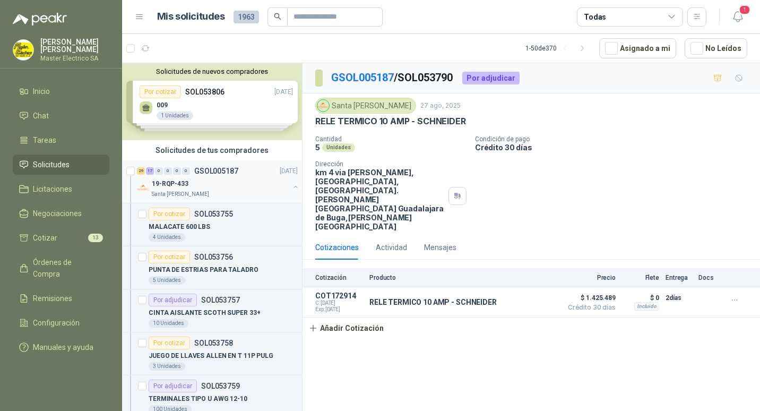
click at [204, 172] on p "GSOL005187" at bounding box center [216, 170] width 44 height 7
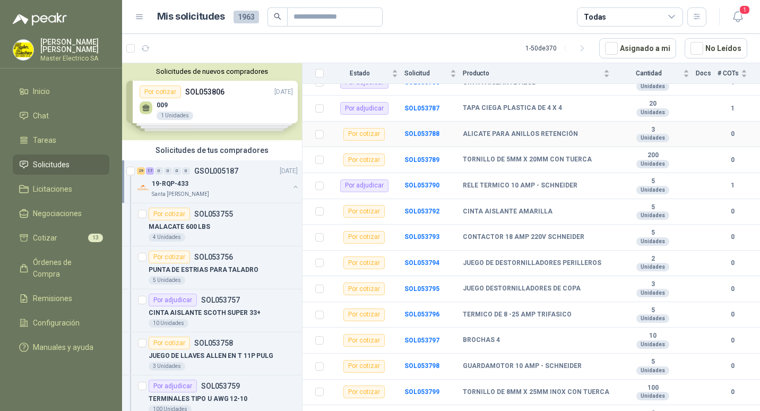
scroll to position [903, 0]
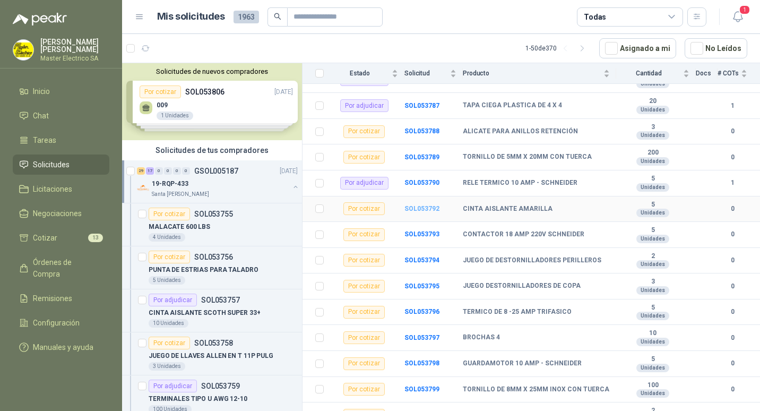
click at [412, 205] on b "SOL053792" at bounding box center [422, 208] width 35 height 7
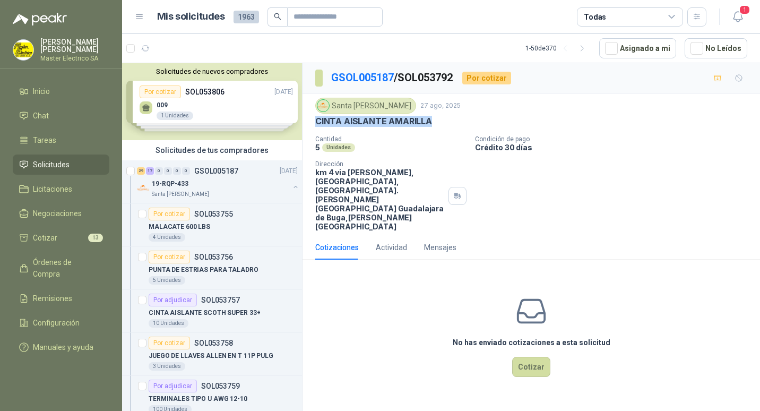
drag, startPoint x: 316, startPoint y: 122, endPoint x: 439, endPoint y: 126, distance: 122.2
click at [439, 126] on div "CINTA AISLANTE AMARILLA" at bounding box center [531, 121] width 432 height 11
drag, startPoint x: 439, startPoint y: 126, endPoint x: 417, endPoint y: 121, distance: 22.4
click at [532, 357] on button "Cotizar" at bounding box center [531, 367] width 38 height 20
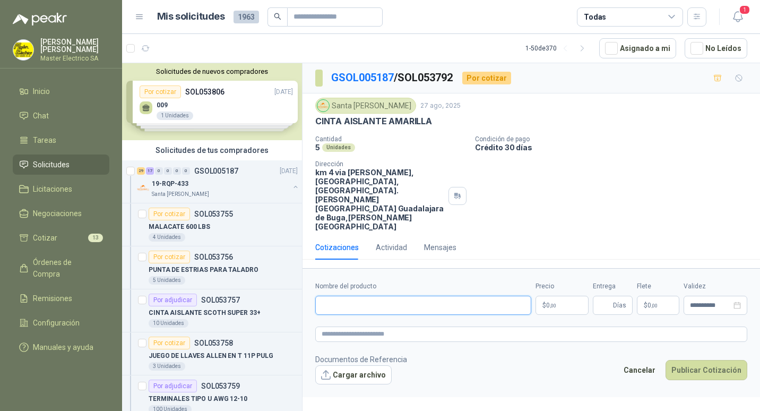
paste input "**********"
type input "**********"
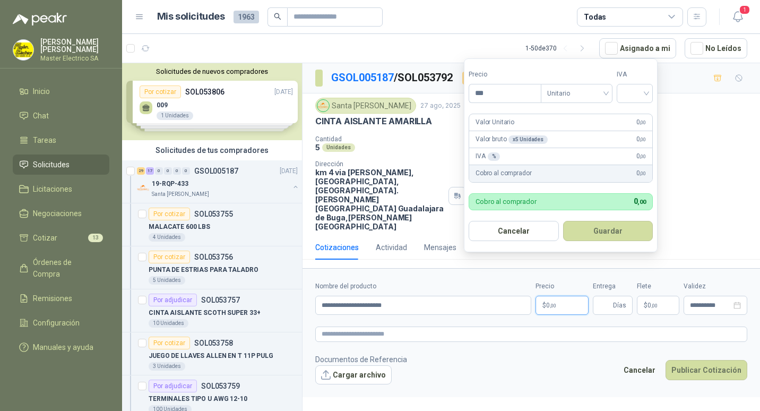
click at [555, 303] on span ",00" at bounding box center [553, 306] width 6 height 6
click at [481, 96] on input "***" at bounding box center [505, 93] width 72 height 18
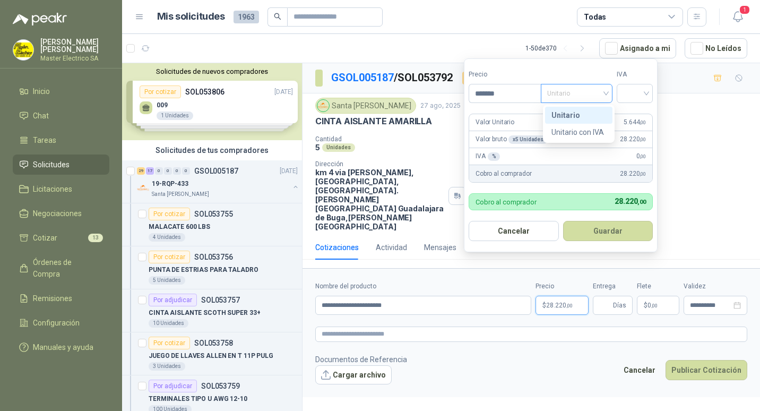
click at [610, 95] on div "Unitario" at bounding box center [577, 93] width 72 height 19
type input "*******"
click at [567, 113] on div "Unitario" at bounding box center [579, 115] width 55 height 12
click at [647, 90] on input "search" at bounding box center [634, 92] width 23 height 16
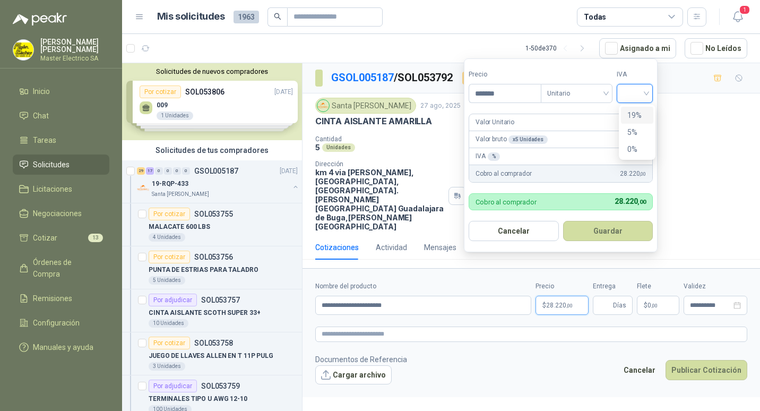
click at [631, 112] on div "19%" at bounding box center [638, 115] width 20 height 12
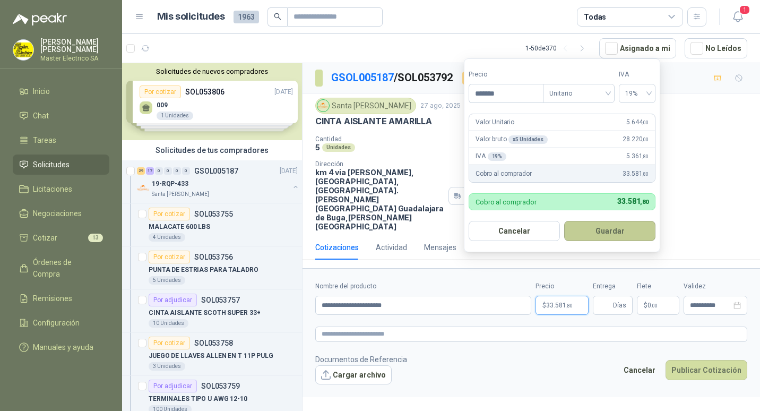
click at [604, 228] on button "Guardar" at bounding box center [609, 231] width 91 height 20
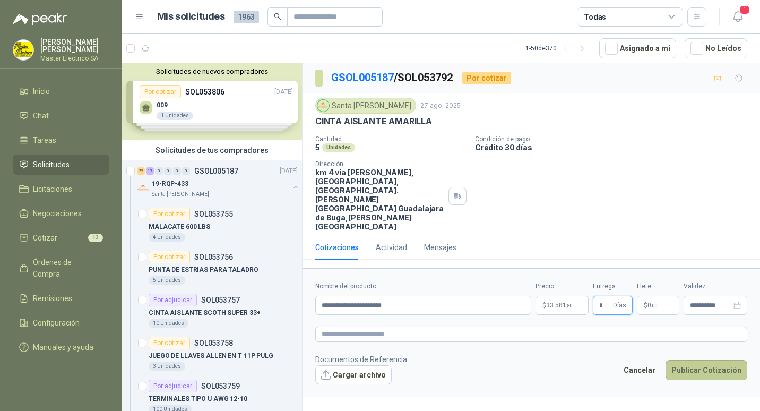
type input "*"
click at [704, 360] on button "Publicar Cotización" at bounding box center [707, 370] width 82 height 20
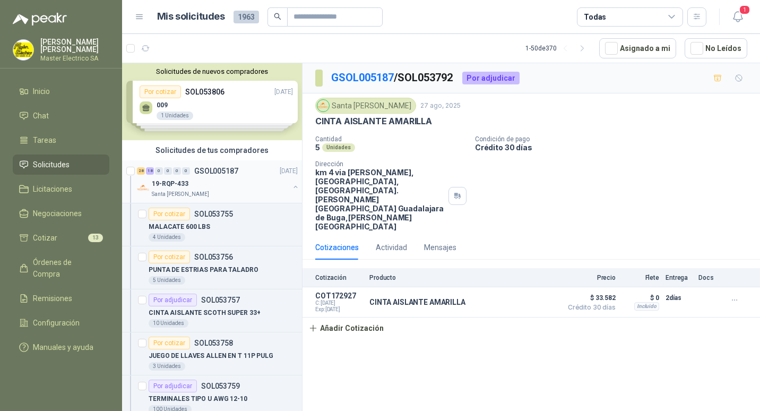
click at [209, 168] on p "GSOL005187" at bounding box center [216, 170] width 44 height 7
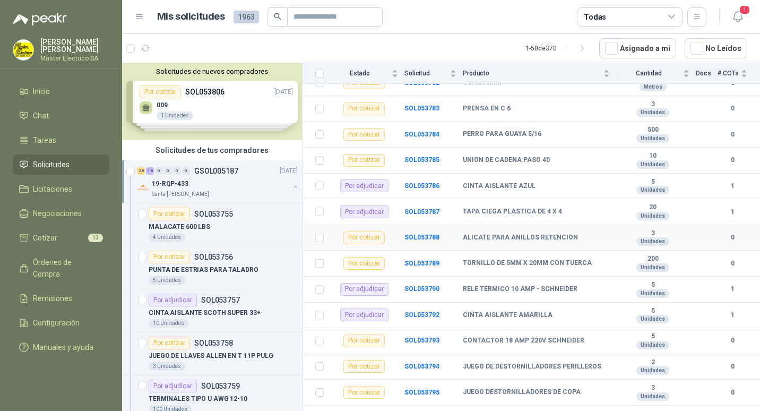
scroll to position [850, 0]
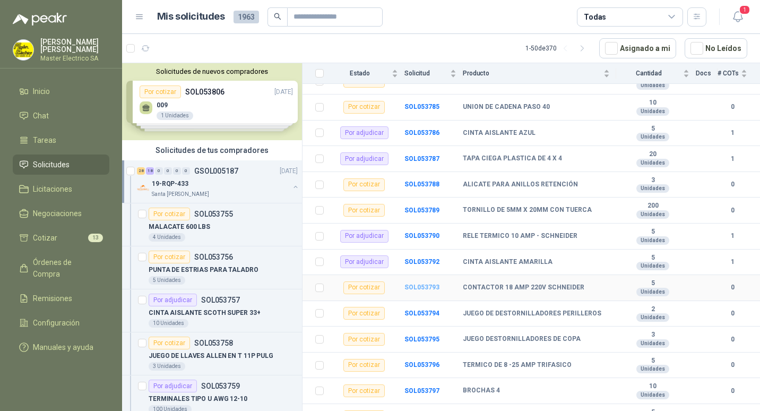
click at [410, 284] on b "SOL053793" at bounding box center [422, 287] width 35 height 7
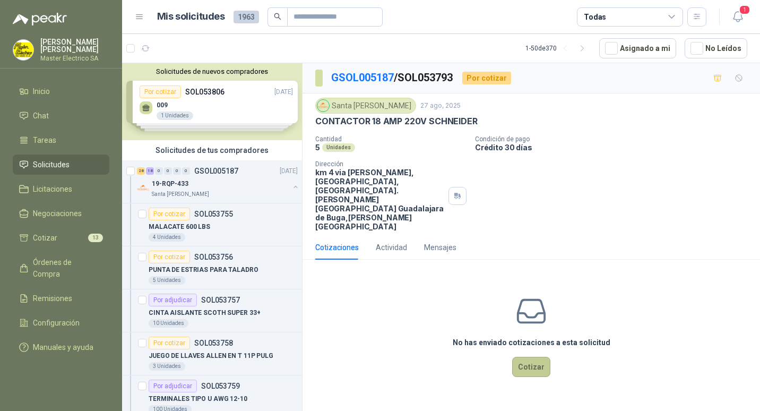
click at [533, 357] on button "Cotizar" at bounding box center [531, 367] width 38 height 20
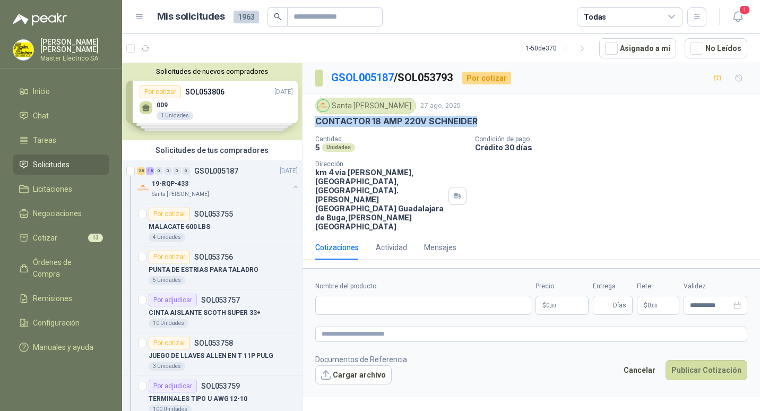
drag, startPoint x: 317, startPoint y: 119, endPoint x: 482, endPoint y: 119, distance: 165.1
click at [482, 119] on div "CONTACTOR 18 AMP 220V SCHNEIDER" at bounding box center [531, 121] width 432 height 11
drag, startPoint x: 482, startPoint y: 119, endPoint x: 466, endPoint y: 119, distance: 15.9
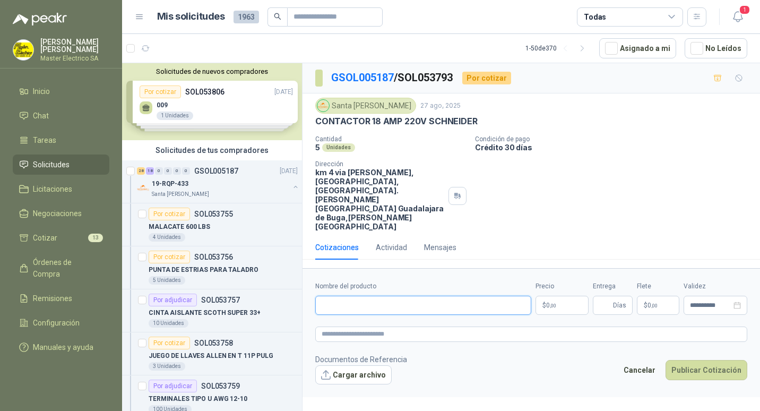
paste input "**********"
type input "**********"
click at [546, 302] on span "0 ,00" at bounding box center [551, 305] width 10 height 6
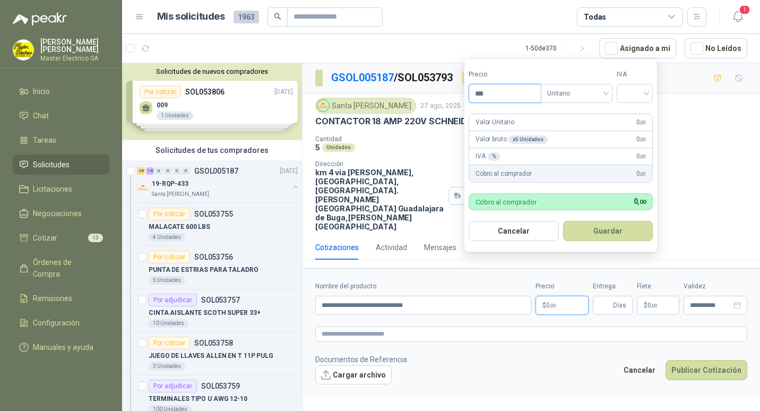
click at [482, 95] on input "***" at bounding box center [505, 93] width 72 height 18
click at [606, 93] on span "Unitario" at bounding box center [576, 93] width 59 height 16
type input "*********"
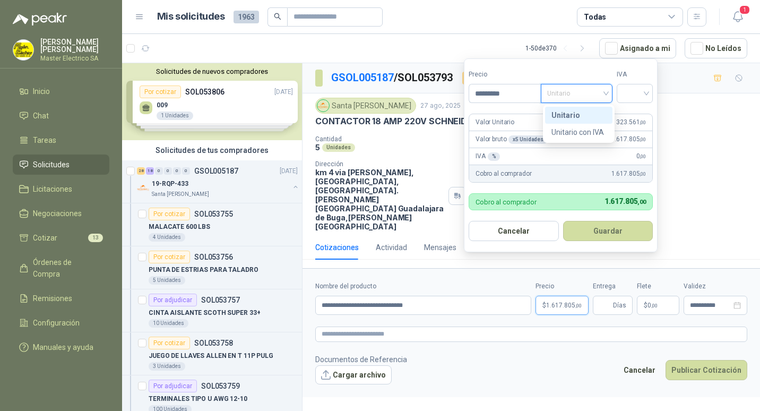
click at [566, 113] on div "Unitario" at bounding box center [579, 115] width 55 height 12
click at [651, 92] on div at bounding box center [635, 93] width 36 height 19
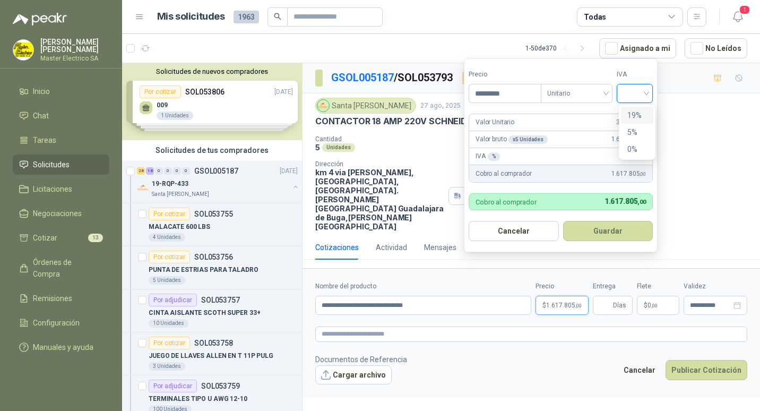
click at [635, 114] on div "19%" at bounding box center [638, 115] width 20 height 12
click at [613, 233] on button "Guardar" at bounding box center [609, 231] width 91 height 20
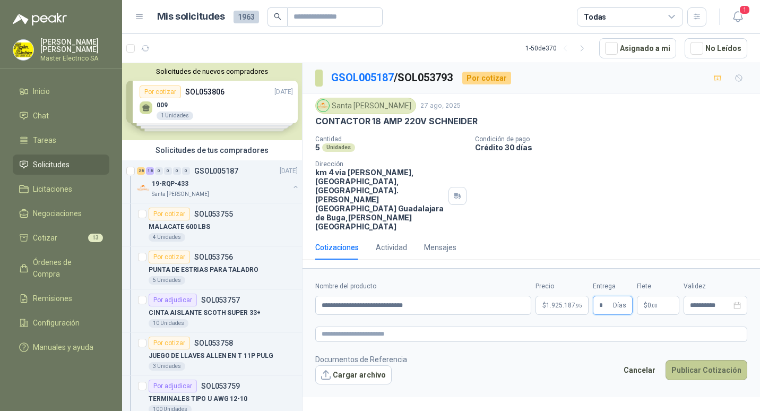
type input "*"
click at [698, 360] on button "Publicar Cotización" at bounding box center [707, 370] width 82 height 20
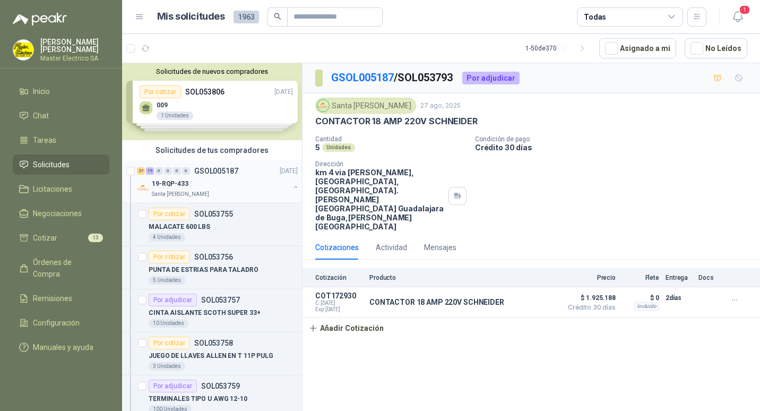
click at [191, 170] on div "27 19 0 0 0 0 GSOL005187" at bounding box center [187, 170] width 101 height 7
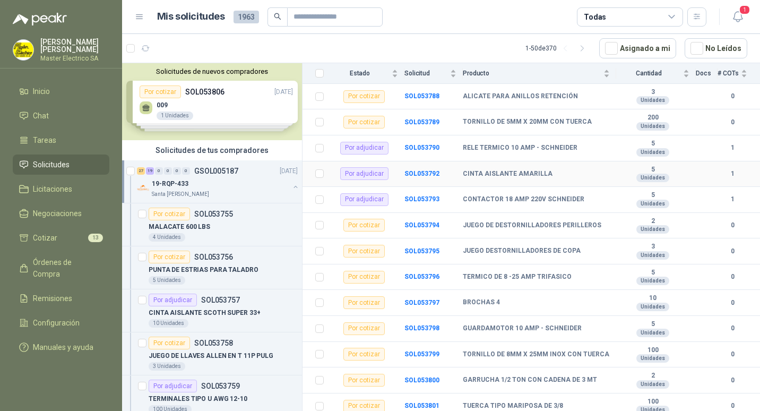
scroll to position [956, 0]
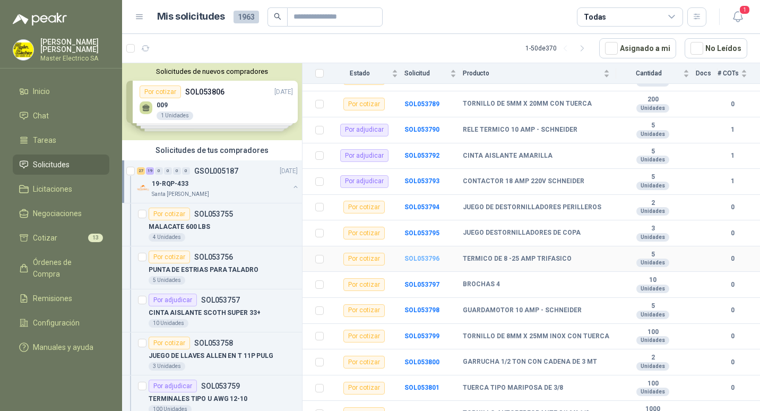
click at [417, 255] on b "SOL053796" at bounding box center [422, 258] width 35 height 7
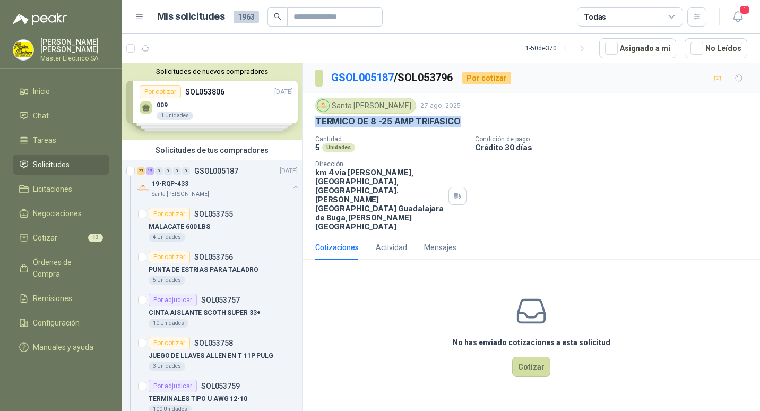
drag, startPoint x: 317, startPoint y: 119, endPoint x: 458, endPoint y: 121, distance: 141.2
click at [458, 121] on div "TERMICO DE 8 -25 AMP TRIFASICO" at bounding box center [531, 121] width 432 height 11
drag, startPoint x: 458, startPoint y: 121, endPoint x: 434, endPoint y: 121, distance: 24.4
click at [537, 357] on button "Cotizar" at bounding box center [531, 367] width 38 height 20
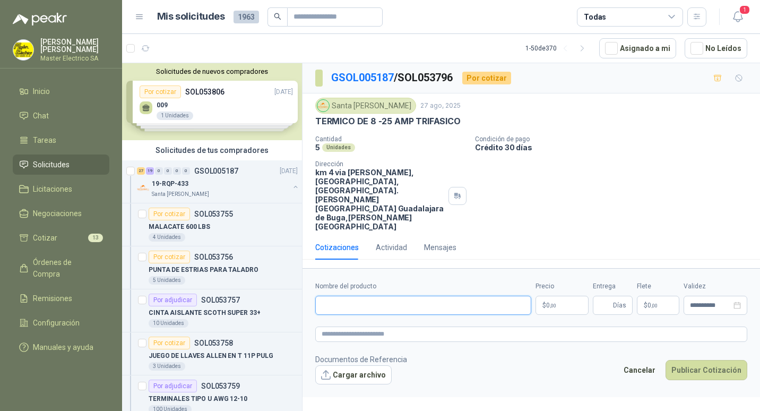
paste input "**********"
type input "**********"
click at [548, 302] on span "0 ,00" at bounding box center [551, 305] width 10 height 6
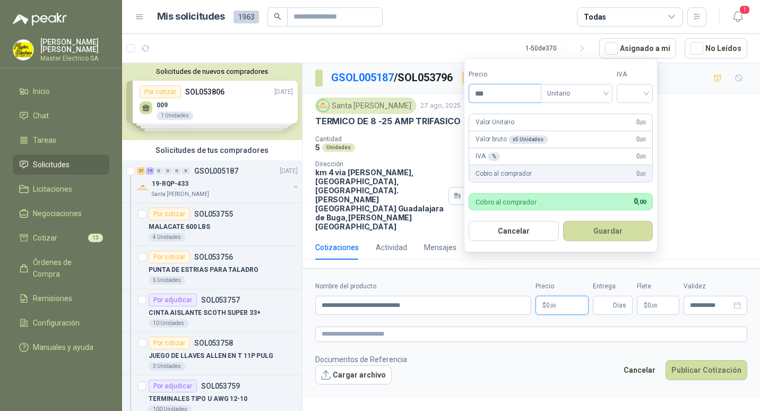
click at [481, 93] on input "***" at bounding box center [505, 93] width 72 height 18
click at [606, 94] on span "Unitario" at bounding box center [576, 93] width 59 height 16
type input "*********"
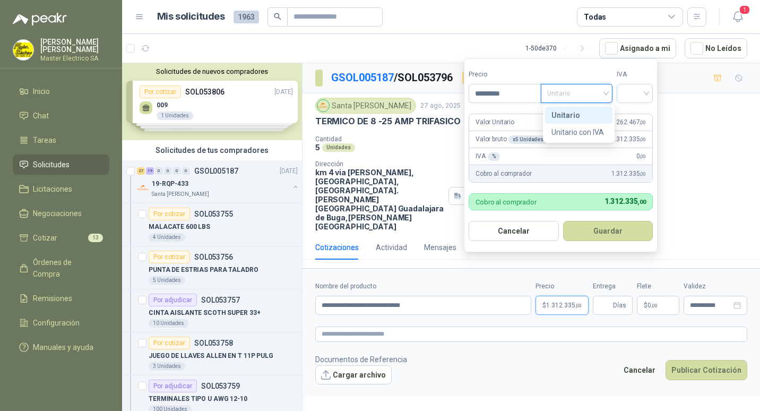
click at [563, 113] on div "Unitario" at bounding box center [579, 115] width 55 height 12
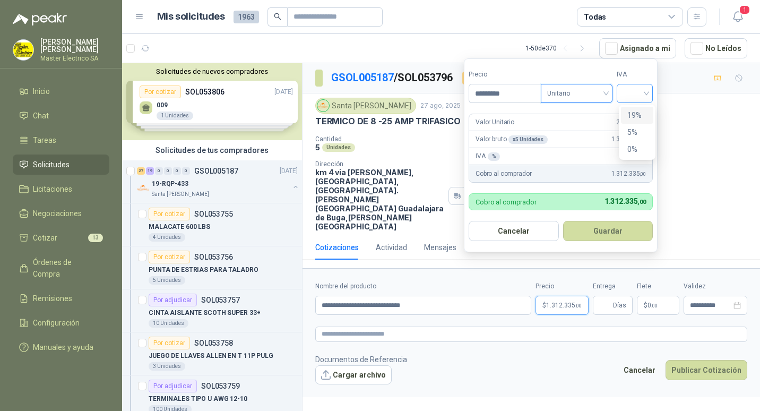
click at [650, 92] on div at bounding box center [635, 93] width 36 height 19
click at [629, 117] on div "19%" at bounding box center [638, 115] width 20 height 12
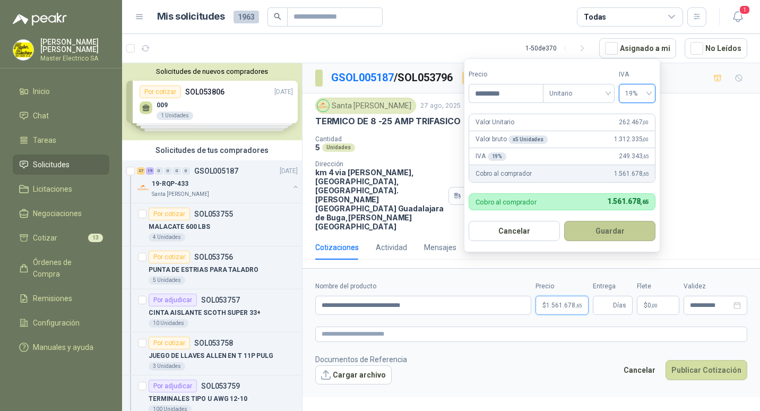
click at [608, 232] on button "Guardar" at bounding box center [609, 231] width 91 height 20
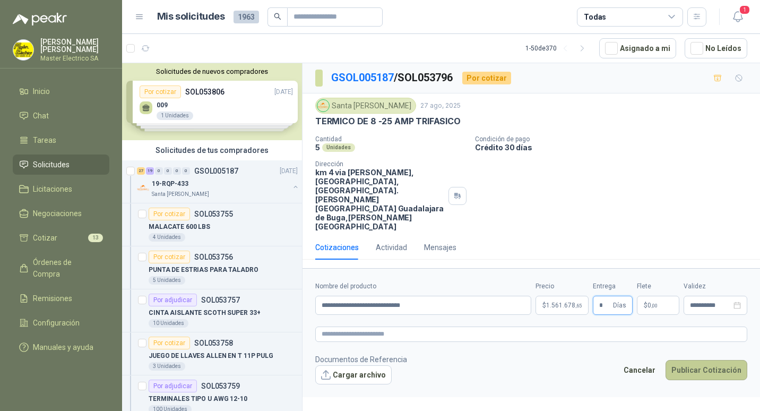
type input "*"
click at [704, 360] on button "Publicar Cotización" at bounding box center [707, 370] width 82 height 20
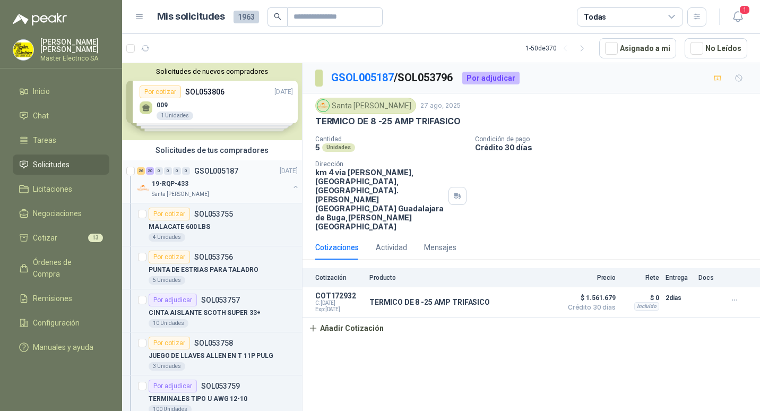
click at [205, 170] on p "GSOL005187" at bounding box center [216, 170] width 44 height 7
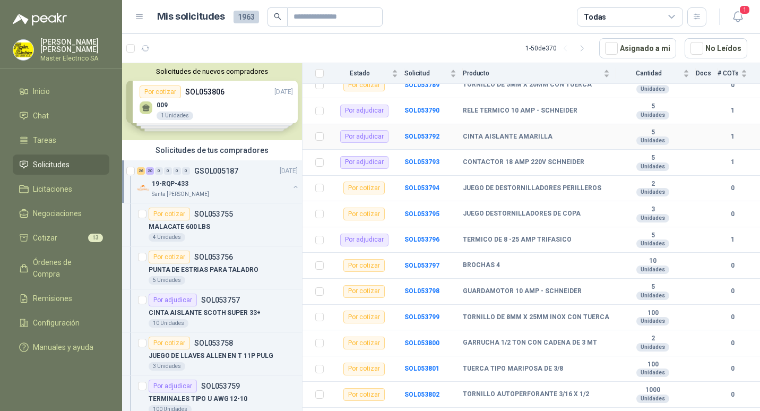
scroll to position [985, 0]
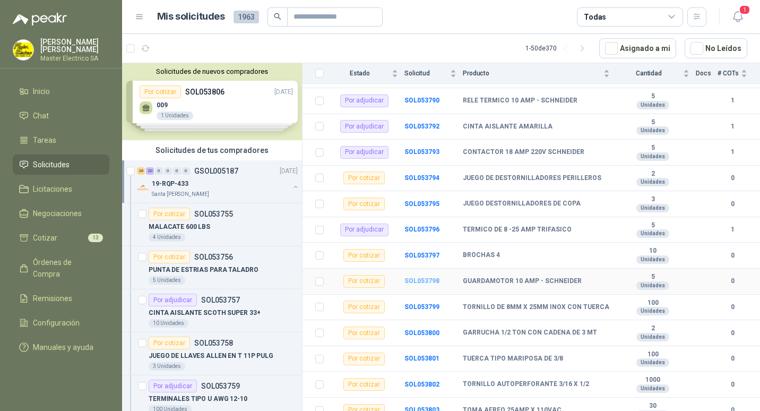
click at [421, 277] on b "SOL053798" at bounding box center [422, 280] width 35 height 7
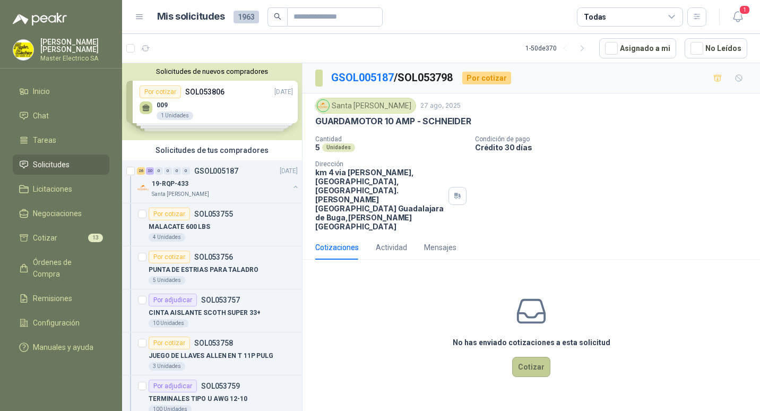
click at [532, 357] on button "Cotizar" at bounding box center [531, 367] width 38 height 20
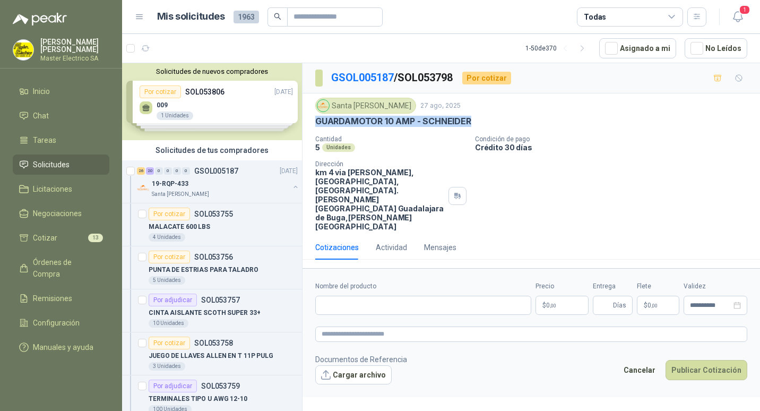
drag, startPoint x: 318, startPoint y: 123, endPoint x: 477, endPoint y: 123, distance: 159.8
click at [477, 123] on div "GUARDAMOTOR 10 AMP - SCHNEIDER" at bounding box center [531, 121] width 432 height 11
drag, startPoint x: 477, startPoint y: 123, endPoint x: 456, endPoint y: 121, distance: 21.3
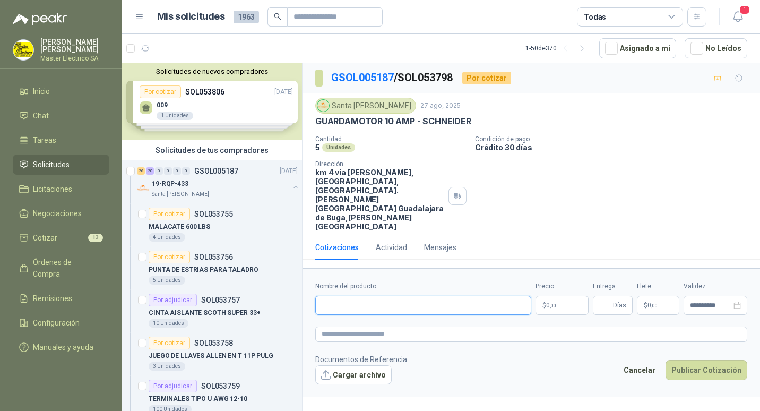
paste input "**********"
type input "**********"
click at [552, 303] on span ",00" at bounding box center [553, 306] width 6 height 6
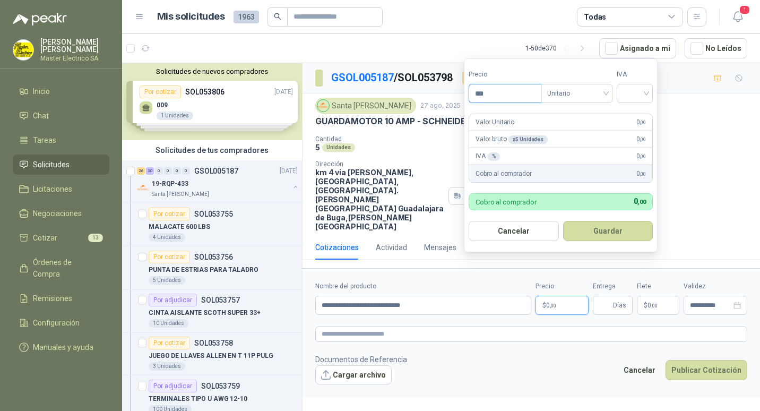
click at [483, 96] on input "***" at bounding box center [505, 93] width 72 height 18
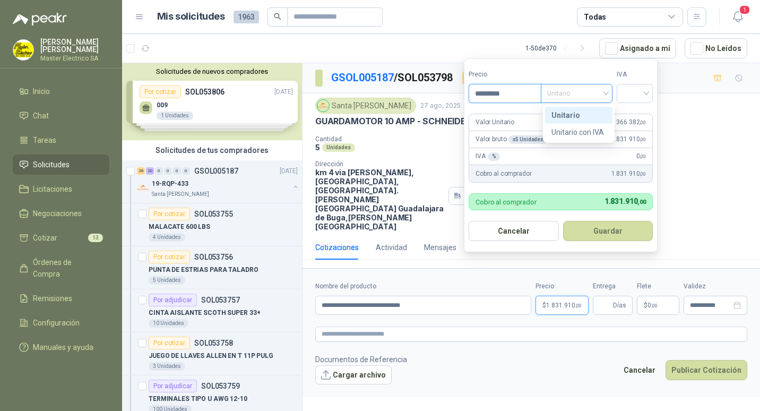
click at [606, 91] on span "Unitario" at bounding box center [576, 93] width 59 height 16
type input "*********"
click at [569, 114] on div "Unitario" at bounding box center [579, 115] width 55 height 12
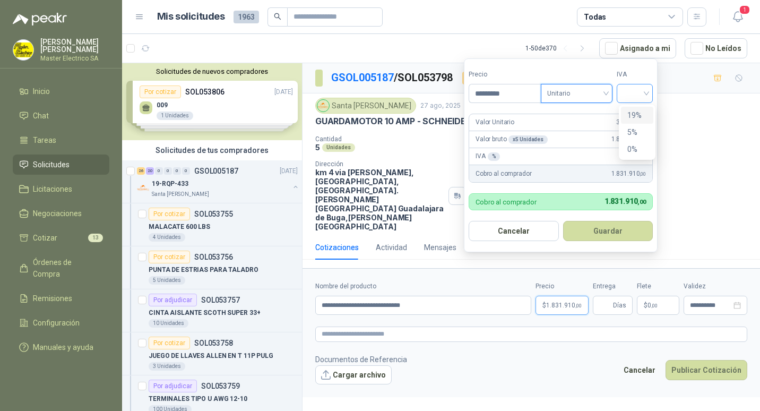
click at [651, 92] on div at bounding box center [635, 93] width 36 height 19
click at [628, 115] on div "19%" at bounding box center [638, 115] width 20 height 12
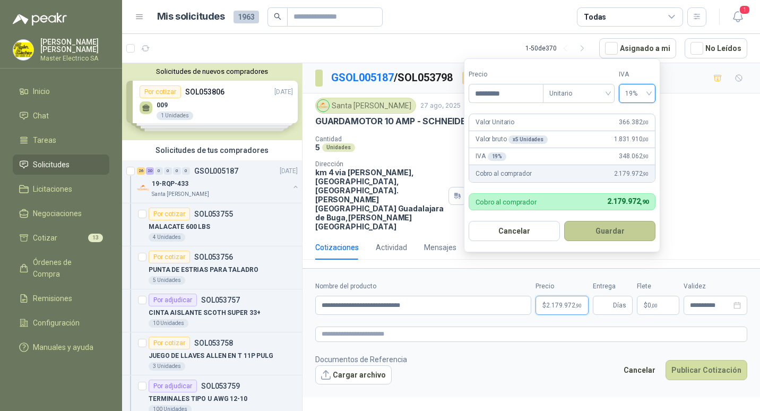
click at [611, 230] on button "Guardar" at bounding box center [609, 231] width 91 height 20
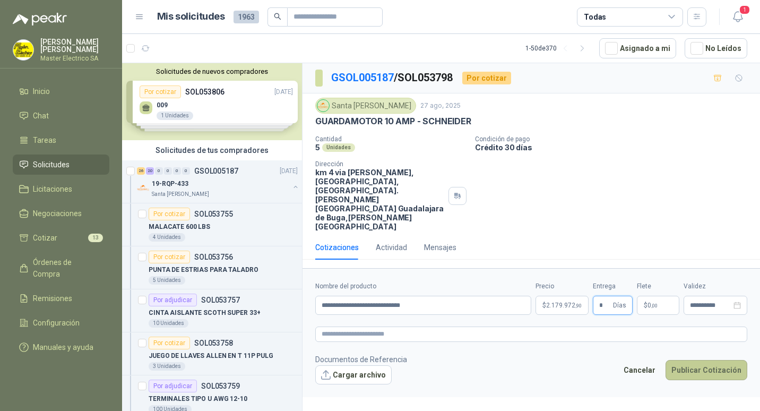
type input "*"
click at [701, 360] on button "Publicar Cotización" at bounding box center [707, 370] width 82 height 20
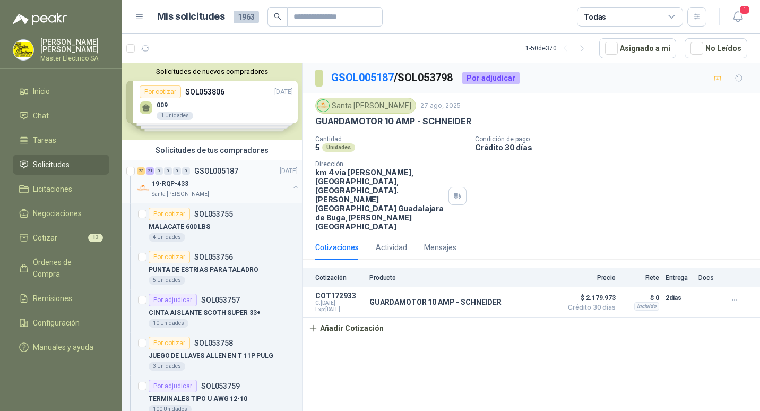
click at [206, 172] on p "GSOL005187" at bounding box center [216, 170] width 44 height 7
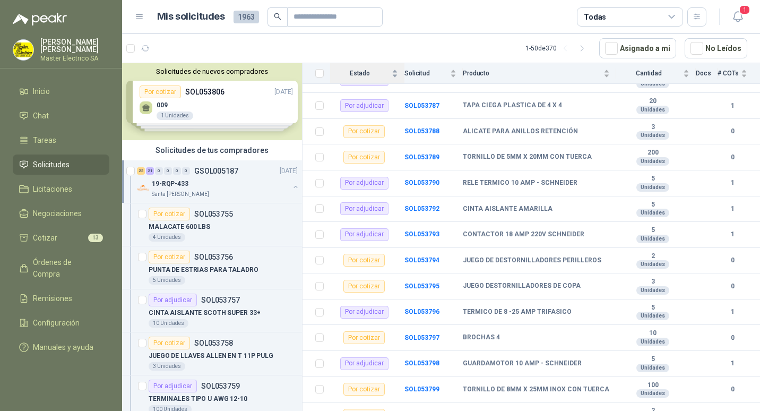
scroll to position [985, 0]
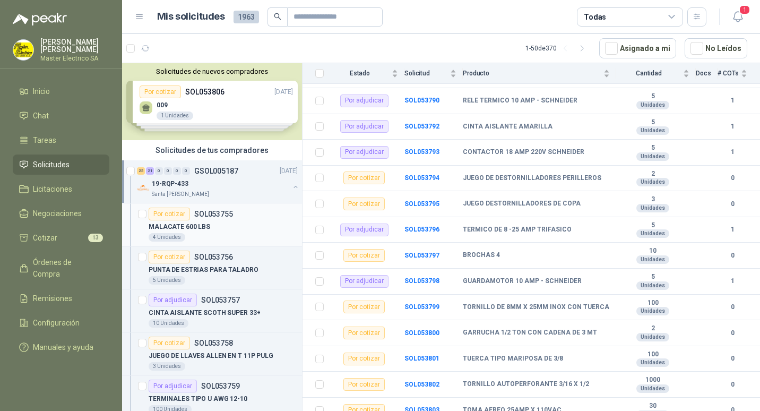
click at [218, 214] on p "SOL053755" at bounding box center [213, 213] width 39 height 7
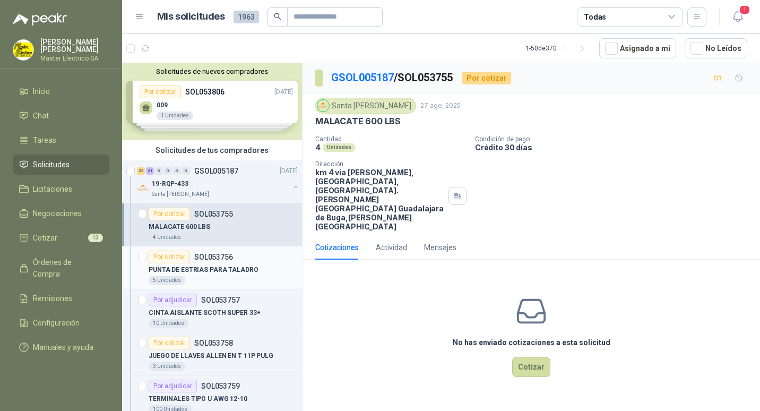
click at [198, 260] on p "SOL053756" at bounding box center [213, 256] width 39 height 7
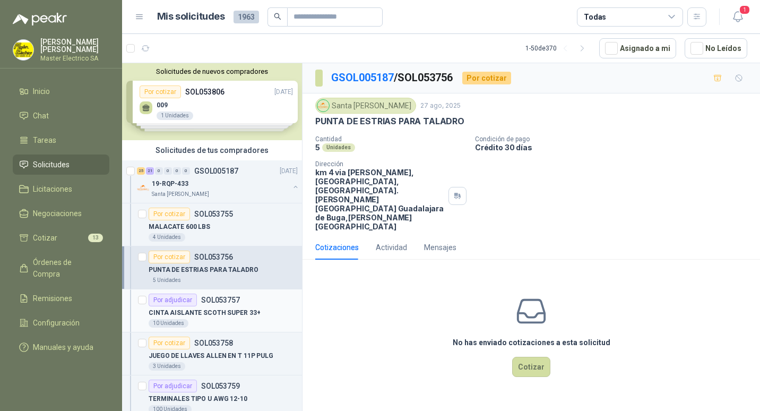
click at [216, 300] on p "SOL053757" at bounding box center [220, 299] width 39 height 7
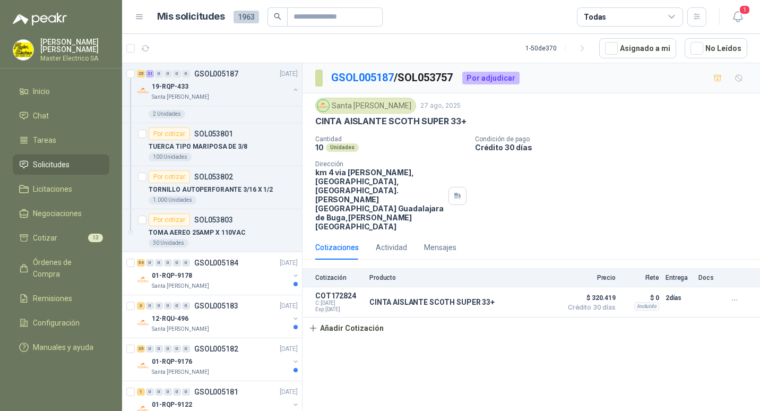
scroll to position [1965, 0]
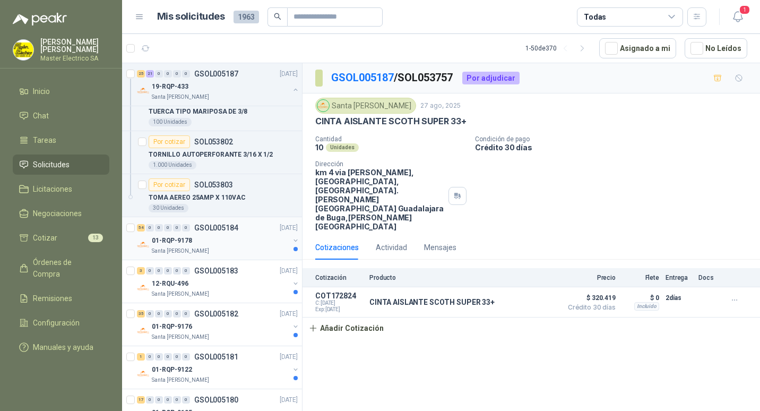
click at [214, 226] on p "GSOL005184" at bounding box center [216, 227] width 44 height 7
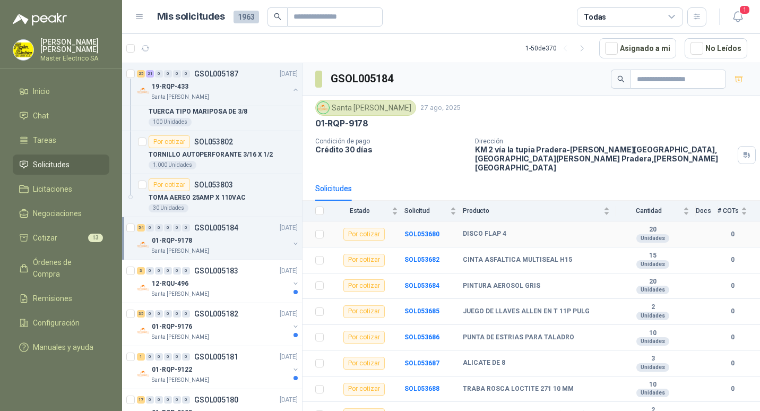
scroll to position [53, 0]
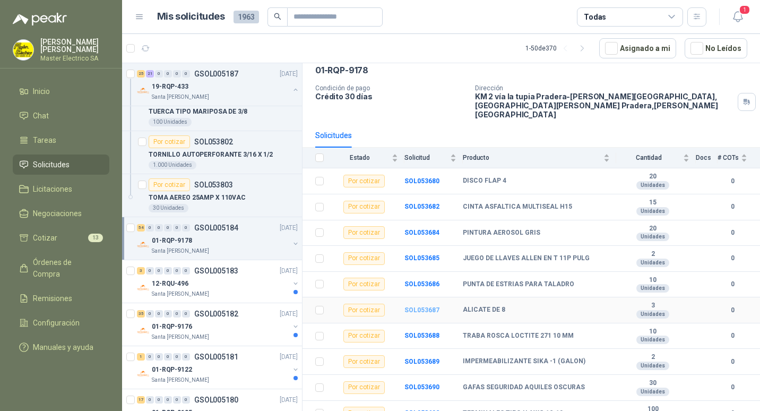
click at [421, 306] on b "SOL053687" at bounding box center [422, 309] width 35 height 7
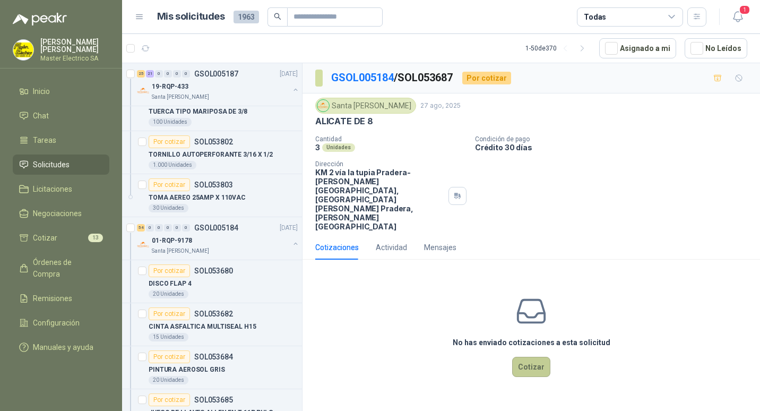
click at [534, 357] on button "Cotizar" at bounding box center [531, 367] width 38 height 20
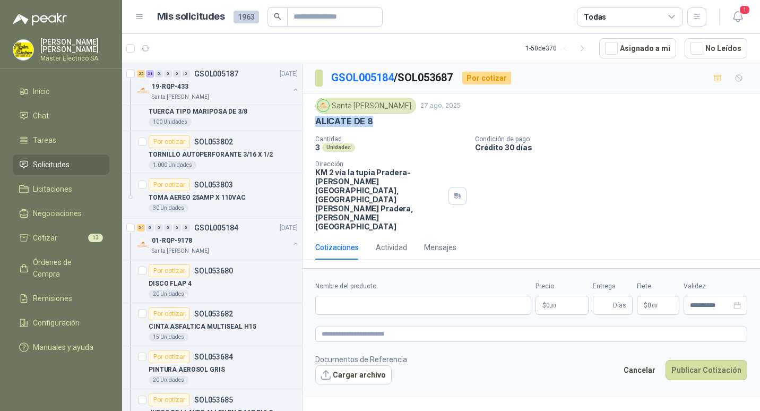
drag, startPoint x: 318, startPoint y: 121, endPoint x: 371, endPoint y: 123, distance: 53.2
click at [371, 123] on p "ALICATE DE 8" at bounding box center [344, 121] width 58 height 11
drag, startPoint x: 371, startPoint y: 123, endPoint x: 357, endPoint y: 124, distance: 13.8
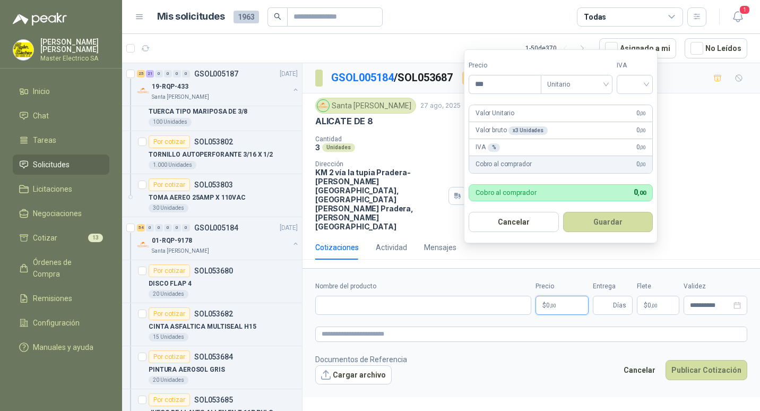
click at [553, 303] on span ",00" at bounding box center [553, 306] width 6 height 6
click at [480, 84] on input "***" at bounding box center [505, 84] width 72 height 18
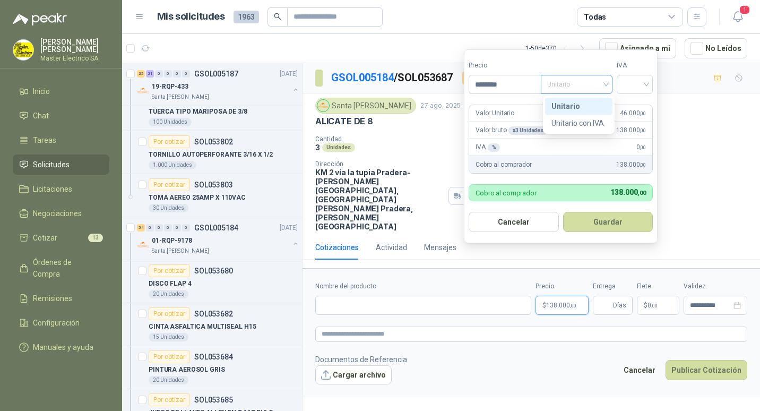
click at [606, 83] on span "Unitario" at bounding box center [576, 84] width 59 height 16
type input "********"
click at [570, 102] on div "Unitario" at bounding box center [579, 106] width 55 height 12
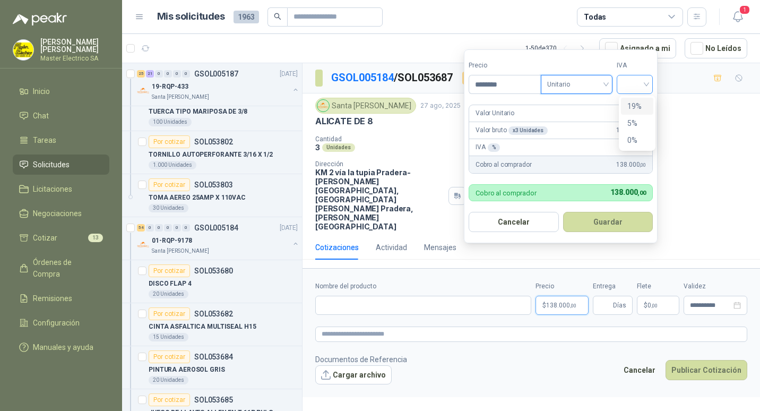
click at [653, 84] on div at bounding box center [635, 84] width 36 height 19
click at [636, 106] on div "19%" at bounding box center [638, 106] width 20 height 12
click at [609, 216] on button "Guardar" at bounding box center [609, 222] width 91 height 20
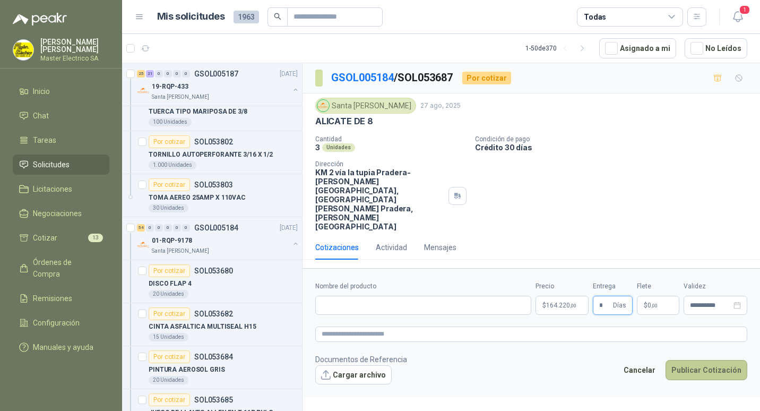
type input "*"
click at [701, 360] on button "Publicar Cotización" at bounding box center [707, 370] width 82 height 20
drag, startPoint x: 316, startPoint y: 122, endPoint x: 380, endPoint y: 122, distance: 63.2
click at [380, 122] on div "ALICATE DE 8" at bounding box center [531, 121] width 432 height 11
drag, startPoint x: 380, startPoint y: 122, endPoint x: 361, endPoint y: 122, distance: 18.6
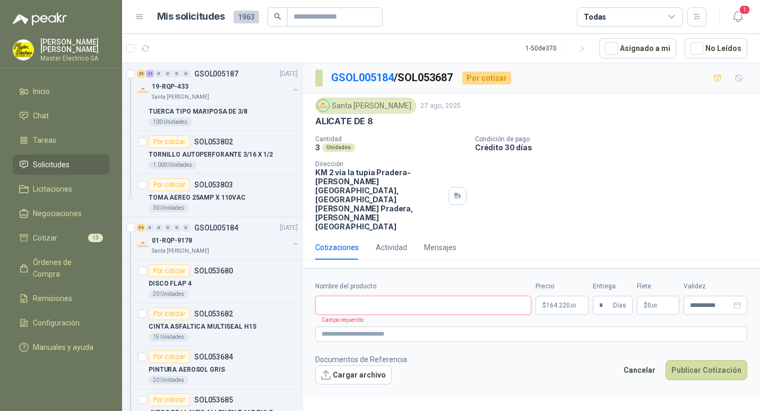
paste input "**********"
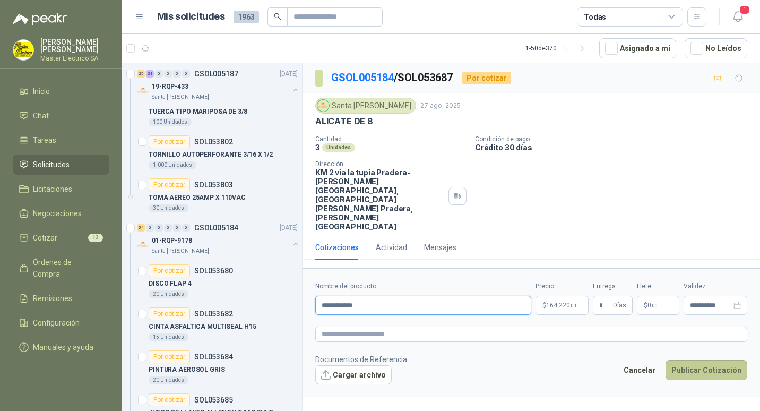
type input "**********"
click at [716, 360] on button "Publicar Cotización" at bounding box center [707, 370] width 82 height 20
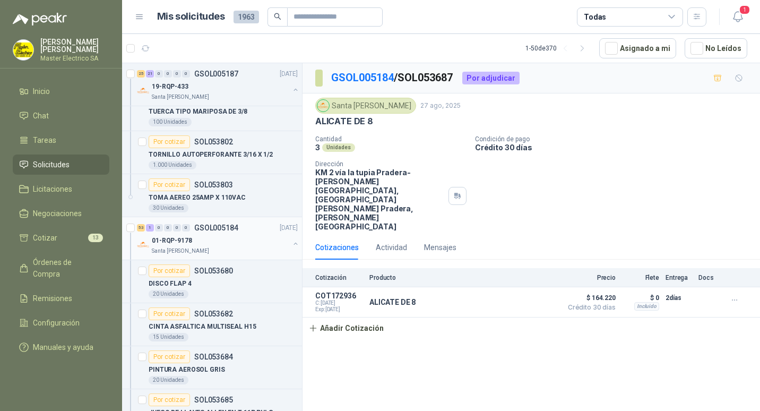
click at [221, 227] on p "GSOL005184" at bounding box center [216, 227] width 44 height 7
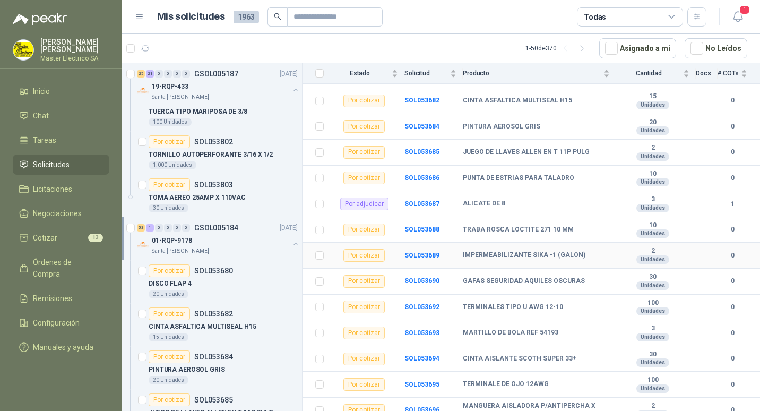
scroll to position [212, 0]
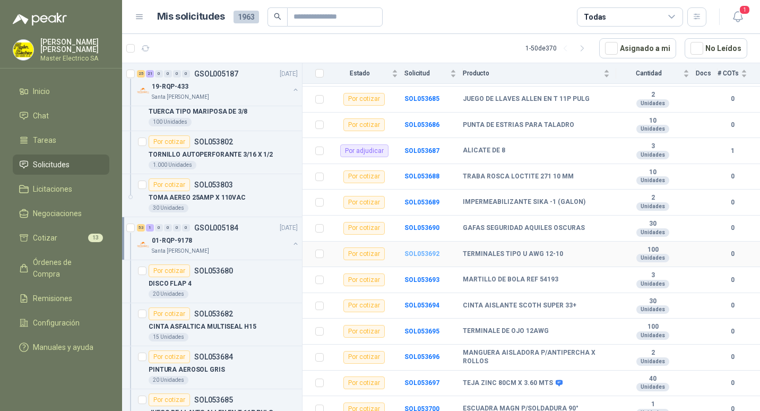
click at [420, 250] on b "SOL053692" at bounding box center [422, 253] width 35 height 7
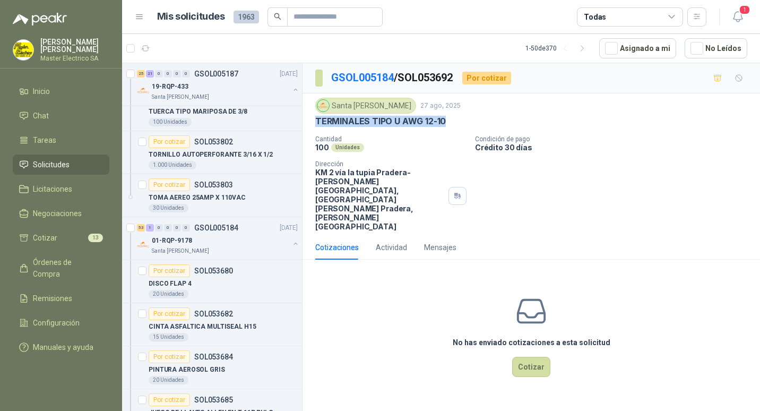
drag, startPoint x: 316, startPoint y: 118, endPoint x: 447, endPoint y: 121, distance: 130.6
click at [447, 121] on div "TERMINALES TIPO U AWG 12-10" at bounding box center [531, 121] width 432 height 11
drag, startPoint x: 447, startPoint y: 121, endPoint x: 425, endPoint y: 121, distance: 22.3
click at [536, 357] on button "Cotizar" at bounding box center [531, 367] width 38 height 20
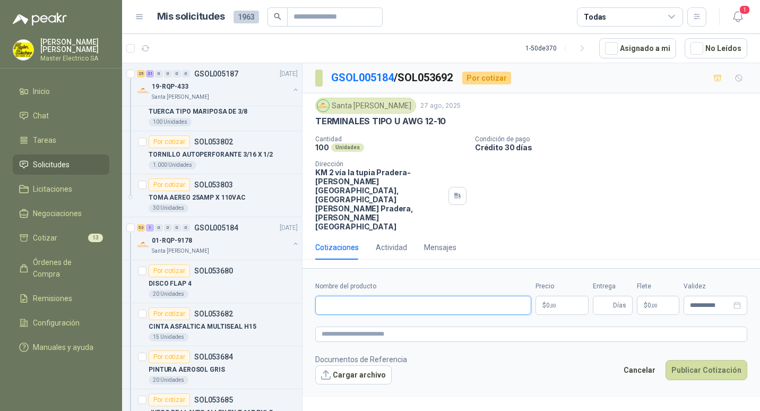
paste input "**********"
type input "**********"
click at [558, 296] on p "$ 0 ,00" at bounding box center [562, 305] width 53 height 19
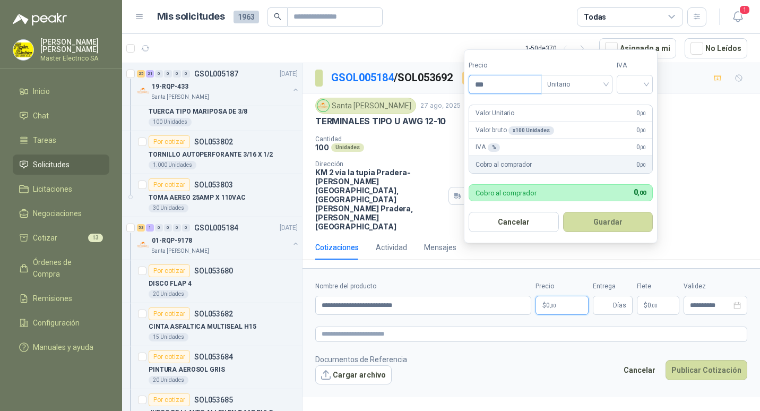
click at [483, 84] on input "***" at bounding box center [505, 84] width 72 height 18
click at [610, 84] on div "Unitario" at bounding box center [577, 84] width 72 height 19
type input "*****"
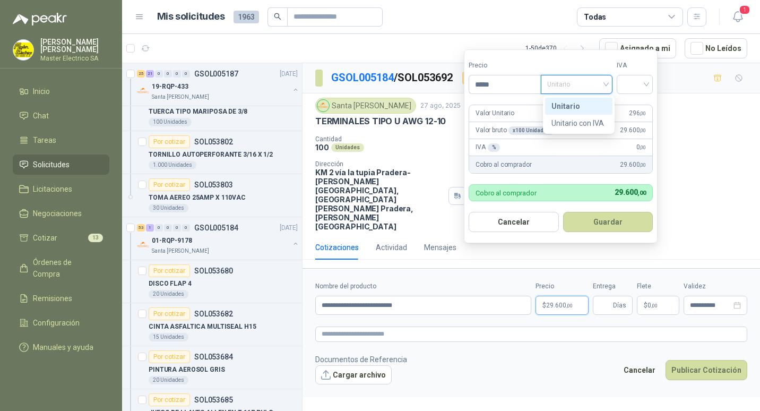
click at [563, 102] on div "Unitario" at bounding box center [579, 106] width 55 height 12
click at [647, 82] on input "search" at bounding box center [634, 83] width 23 height 16
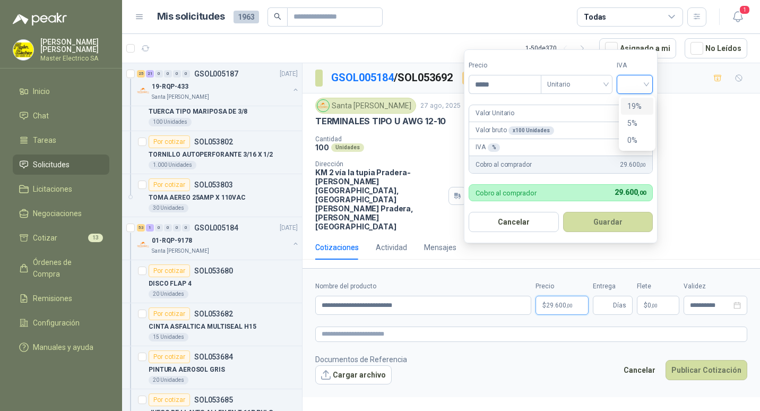
click at [635, 106] on div "19%" at bounding box center [638, 106] width 20 height 12
click at [615, 218] on button "Guardar" at bounding box center [609, 222] width 91 height 20
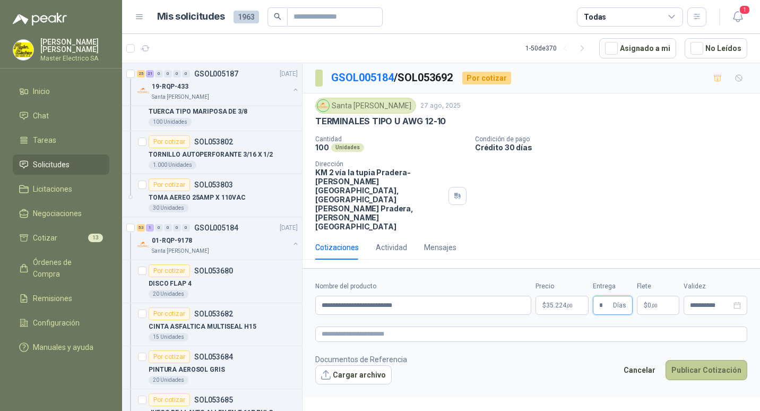
type input "*"
click at [698, 360] on button "Publicar Cotización" at bounding box center [707, 370] width 82 height 20
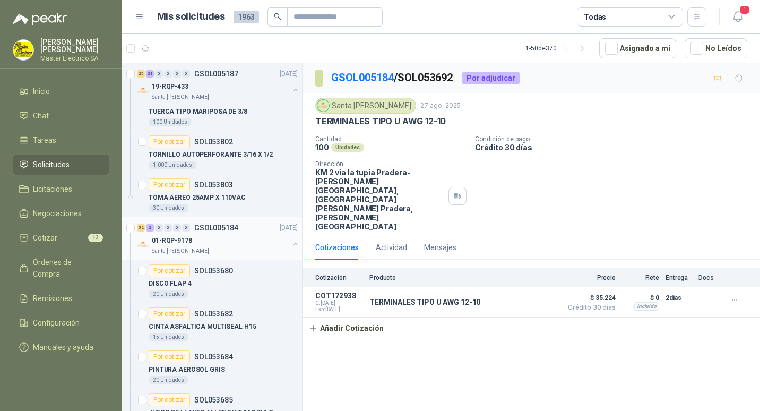
click at [202, 227] on p "GSOL005184" at bounding box center [216, 227] width 44 height 7
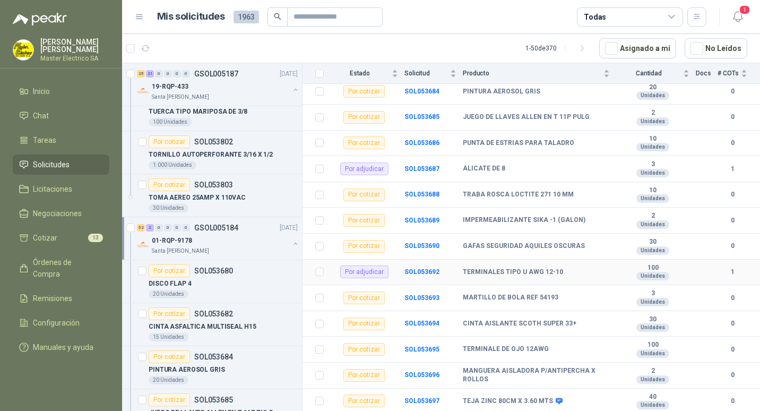
scroll to position [212, 0]
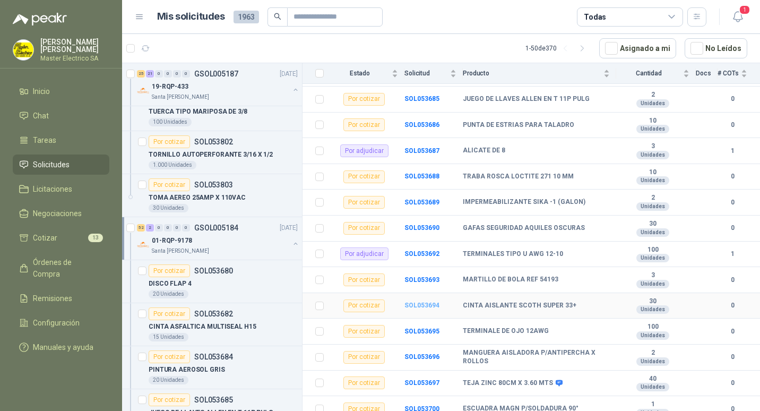
click at [420, 302] on b "SOL053694" at bounding box center [422, 305] width 35 height 7
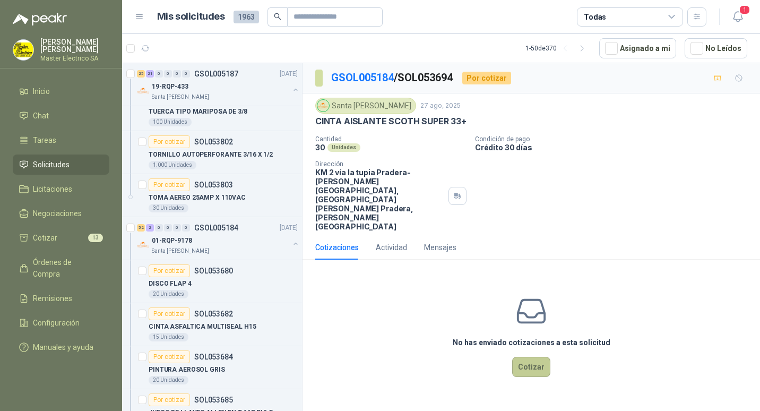
click at [536, 357] on button "Cotizar" at bounding box center [531, 367] width 38 height 20
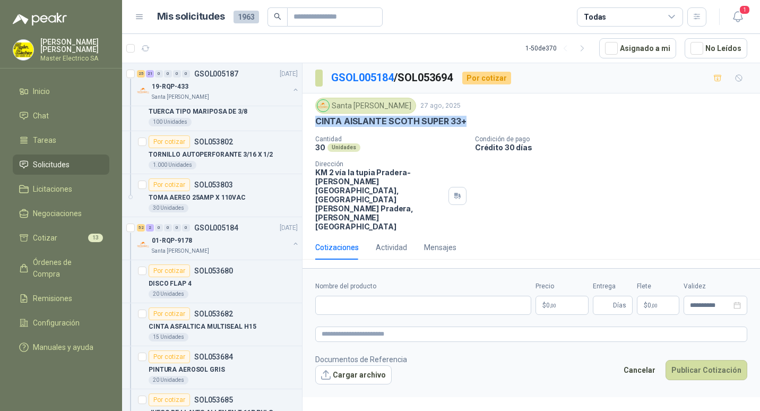
drag, startPoint x: 317, startPoint y: 123, endPoint x: 469, endPoint y: 125, distance: 151.9
click at [469, 125] on div "CINTA AISLANTE SCOTH SUPER 33+" at bounding box center [531, 121] width 432 height 11
drag, startPoint x: 469, startPoint y: 125, endPoint x: 431, endPoint y: 125, distance: 37.7
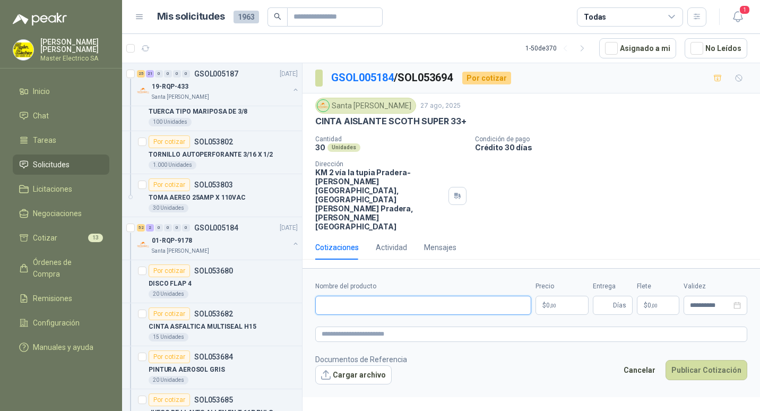
paste input "**********"
type input "**********"
click at [550, 303] on span ",00" at bounding box center [553, 306] width 6 height 6
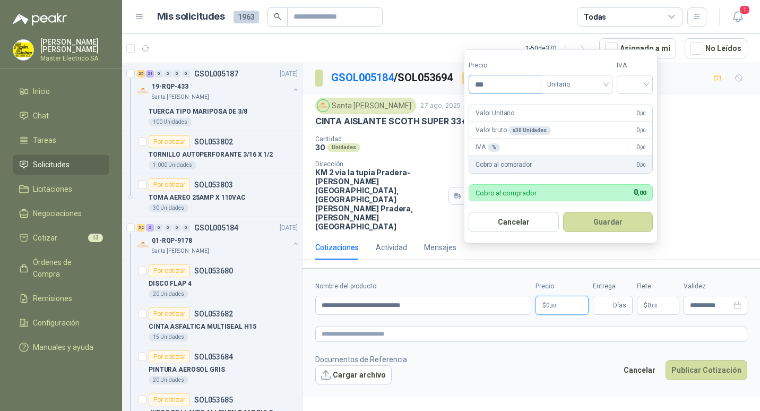
click at [483, 84] on input "***" at bounding box center [505, 84] width 72 height 18
click at [609, 85] on div "Unitario" at bounding box center [577, 84] width 72 height 19
type input "********"
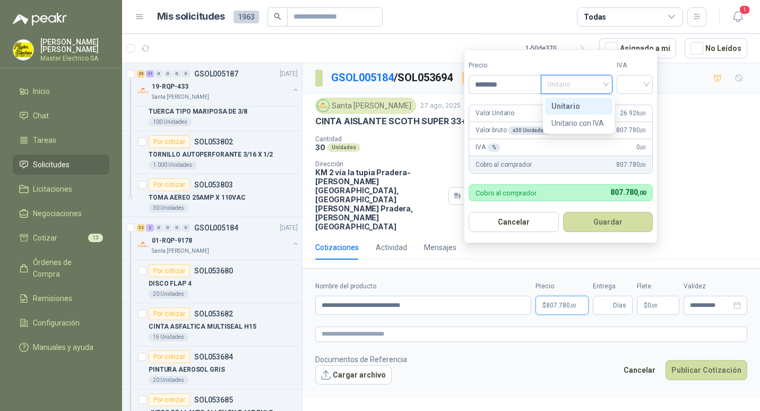
click at [564, 108] on div "Unitario" at bounding box center [579, 106] width 55 height 12
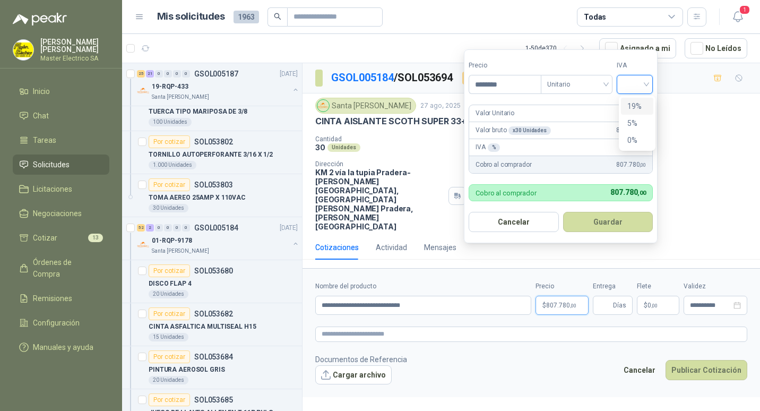
click at [647, 84] on input "search" at bounding box center [634, 83] width 23 height 16
click at [633, 103] on div "19%" at bounding box center [638, 106] width 20 height 12
click at [606, 222] on button "Guardar" at bounding box center [609, 222] width 91 height 20
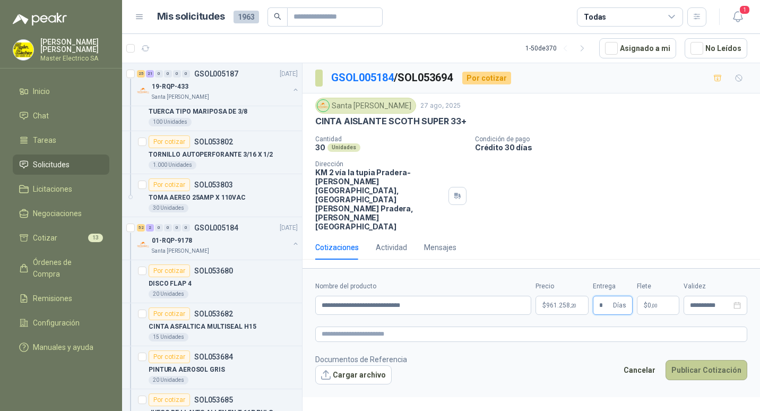
type input "*"
click at [706, 360] on button "Publicar Cotización" at bounding box center [707, 370] width 82 height 20
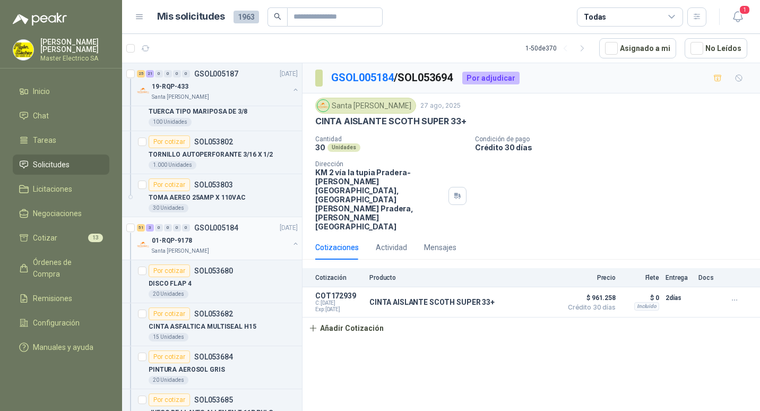
click at [212, 226] on p "GSOL005184" at bounding box center [216, 227] width 44 height 7
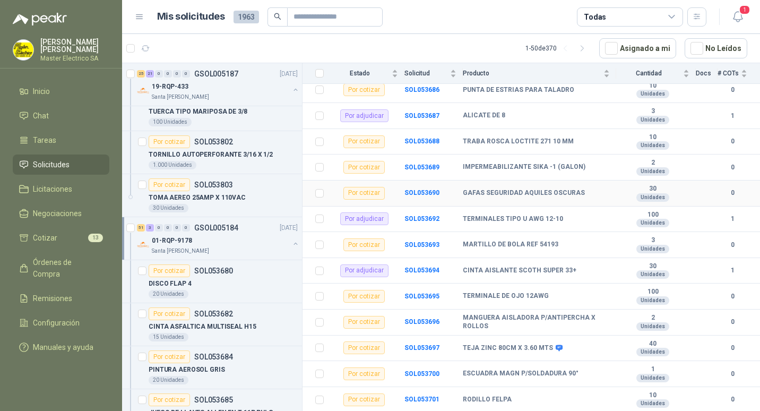
scroll to position [265, 0]
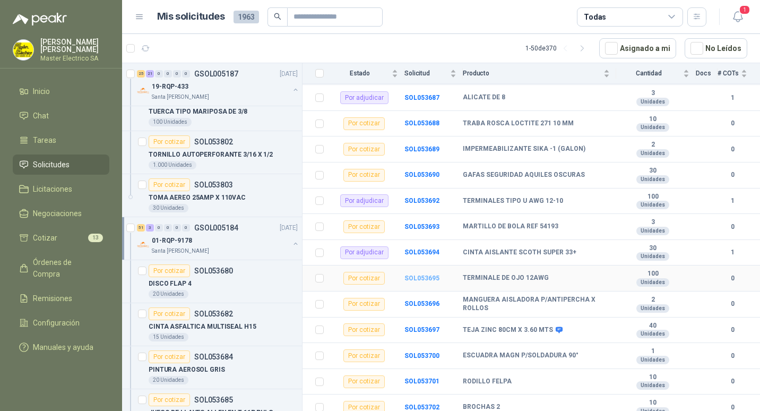
click at [422, 275] on b "SOL053695" at bounding box center [422, 278] width 35 height 7
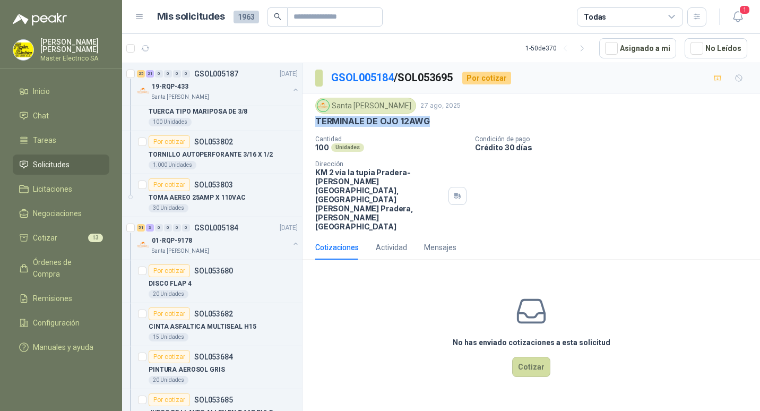
drag, startPoint x: 317, startPoint y: 120, endPoint x: 441, endPoint y: 122, distance: 123.7
click at [441, 122] on div "TERMINALE DE OJO 12AWG" at bounding box center [531, 121] width 432 height 11
drag, startPoint x: 441, startPoint y: 122, endPoint x: 421, endPoint y: 120, distance: 20.2
click at [529, 357] on button "Cotizar" at bounding box center [531, 367] width 38 height 20
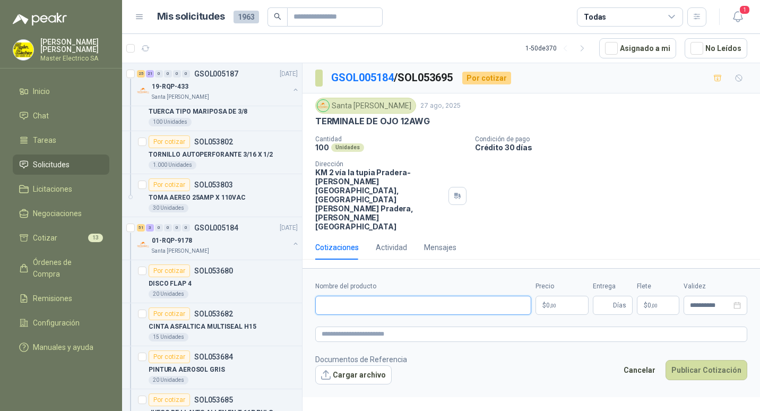
paste input "**********"
type input "**********"
click at [550, 303] on span ",00" at bounding box center [553, 306] width 6 height 6
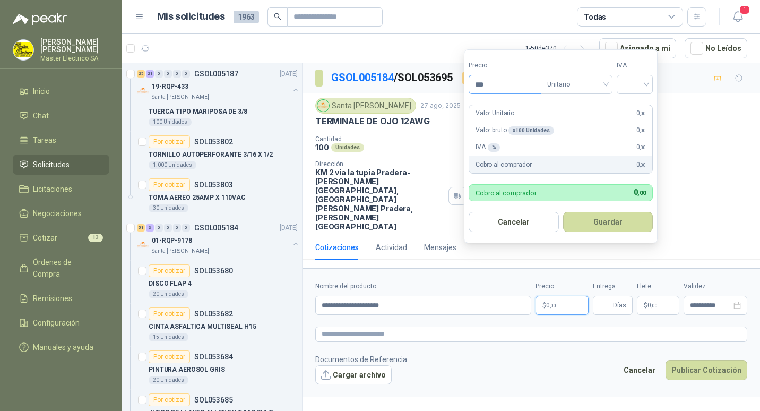
click at [483, 87] on input "***" at bounding box center [505, 84] width 72 height 18
click at [606, 83] on span "Unitario" at bounding box center [576, 84] width 59 height 16
type input "*****"
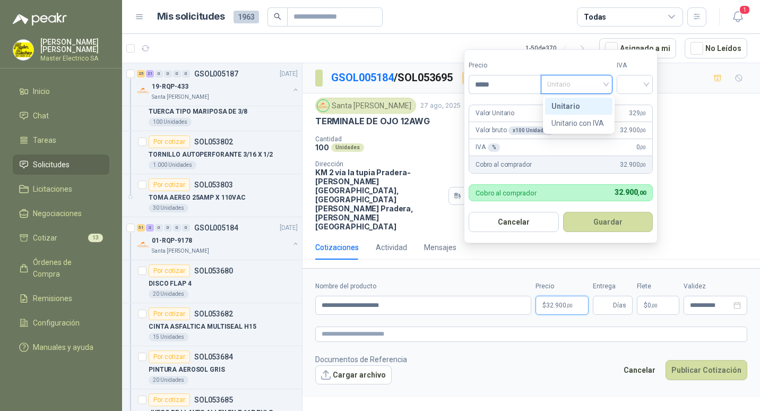
click at [558, 105] on div "Unitario" at bounding box center [579, 106] width 55 height 12
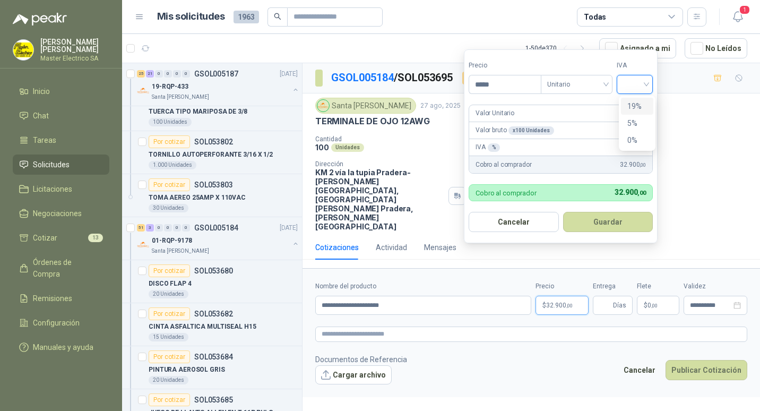
click at [647, 83] on input "search" at bounding box center [634, 83] width 23 height 16
click at [633, 105] on div "19%" at bounding box center [638, 106] width 20 height 12
click at [607, 218] on button "Guardar" at bounding box center [609, 222] width 91 height 20
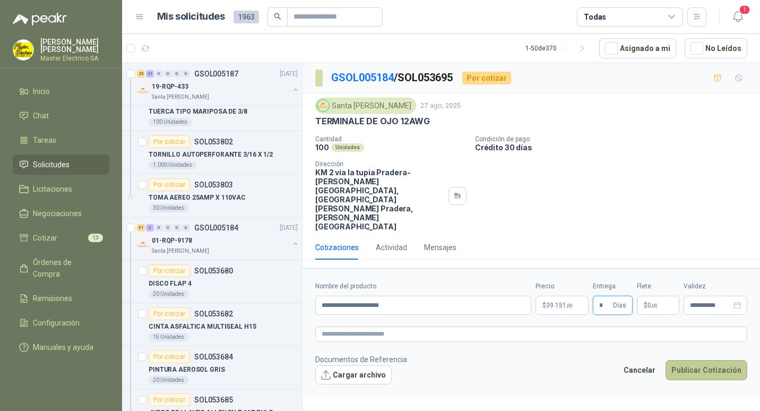
type input "*"
click at [705, 360] on button "Publicar Cotización" at bounding box center [707, 370] width 82 height 20
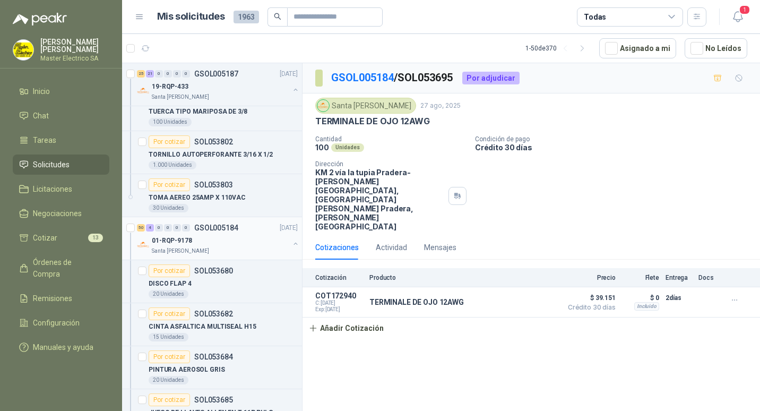
click at [213, 229] on p "GSOL005184" at bounding box center [216, 227] width 44 height 7
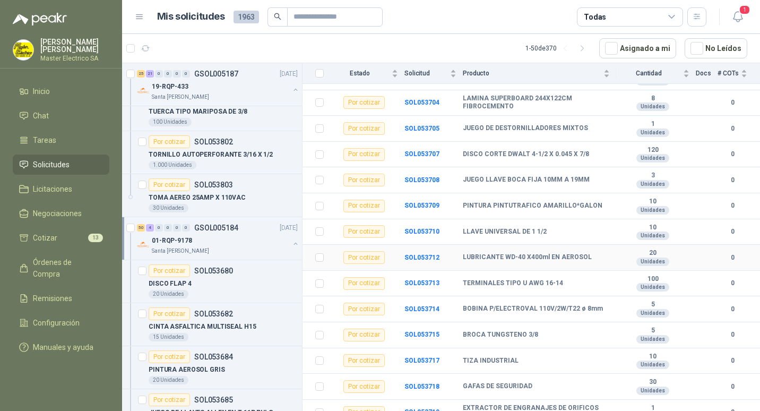
scroll to position [637, 0]
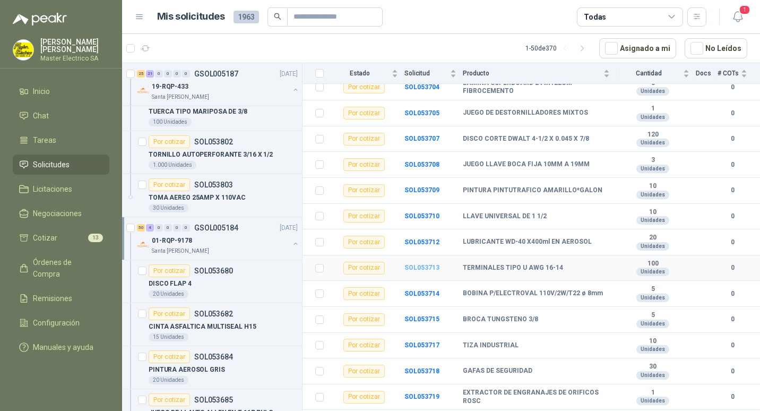
click at [410, 264] on b "SOL053713" at bounding box center [422, 267] width 35 height 7
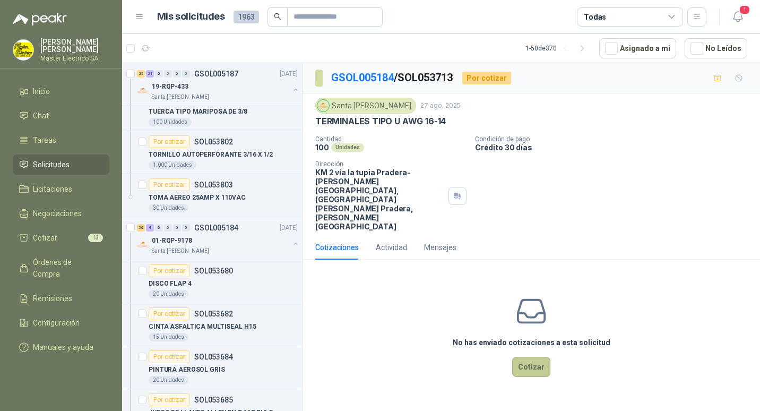
click at [535, 357] on button "Cotizar" at bounding box center [531, 367] width 38 height 20
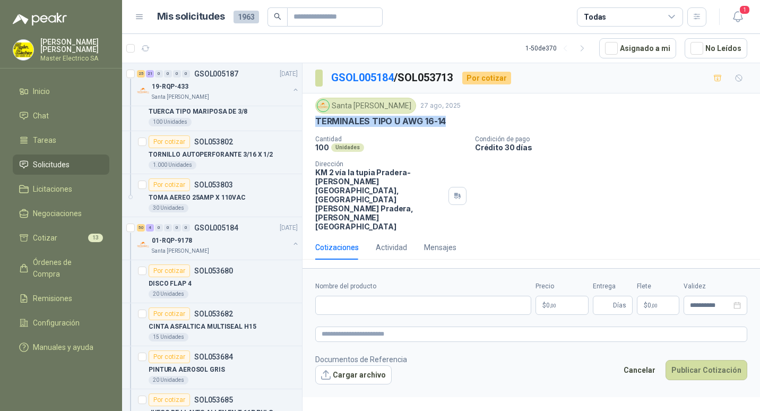
drag, startPoint x: 316, startPoint y: 118, endPoint x: 451, endPoint y: 119, distance: 135.4
click at [451, 119] on div "TERMINALES TIPO U AWG 16-14" at bounding box center [531, 121] width 432 height 11
drag, startPoint x: 451, startPoint y: 119, endPoint x: 428, endPoint y: 122, distance: 23.1
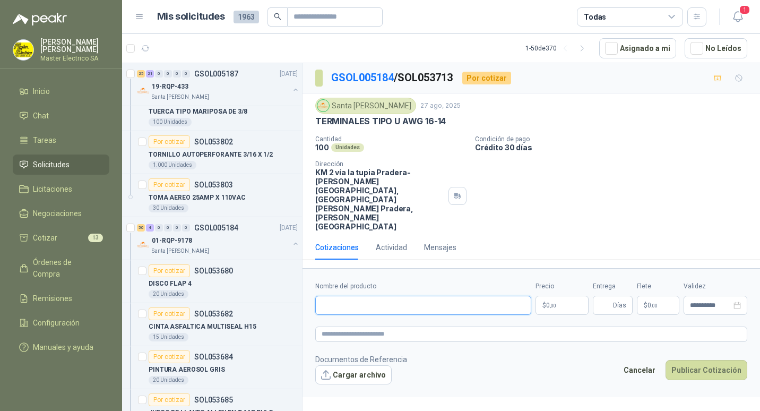
paste input "**********"
type input "**********"
click at [552, 303] on span ",00" at bounding box center [553, 306] width 6 height 6
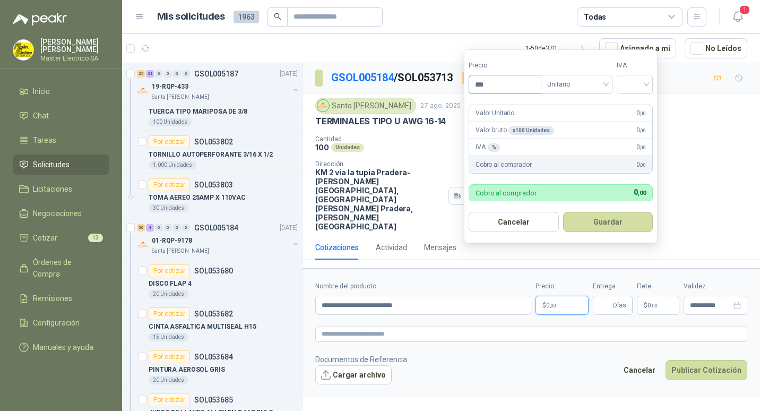
click at [483, 87] on input "***" at bounding box center [505, 84] width 72 height 18
click at [610, 83] on div "Unitario" at bounding box center [577, 84] width 72 height 19
type input "*****"
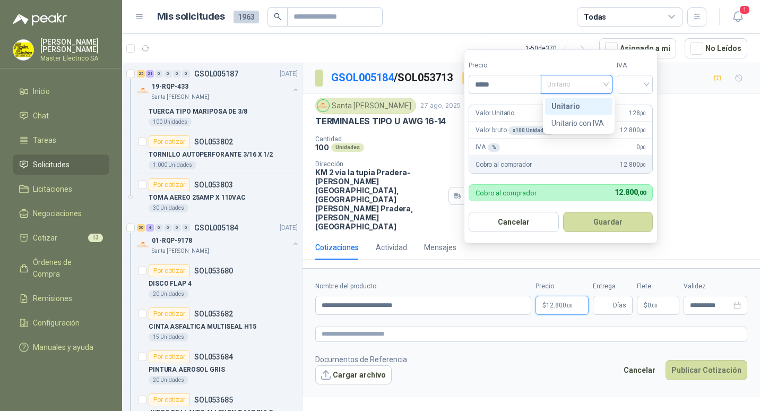
click at [571, 103] on div "Unitario" at bounding box center [579, 106] width 55 height 12
click at [606, 82] on span "Unitario" at bounding box center [576, 84] width 59 height 16
click at [560, 104] on div "Unitario" at bounding box center [579, 106] width 55 height 12
click at [649, 83] on div at bounding box center [635, 84] width 36 height 19
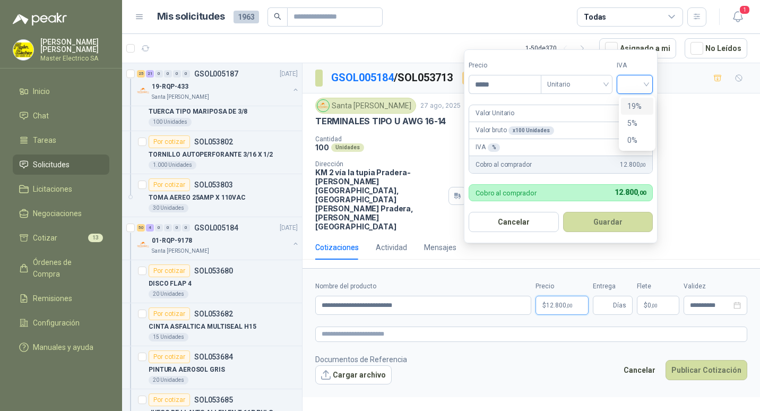
click at [625, 104] on div "19%" at bounding box center [637, 106] width 32 height 17
click at [604, 220] on button "Guardar" at bounding box center [609, 222] width 91 height 20
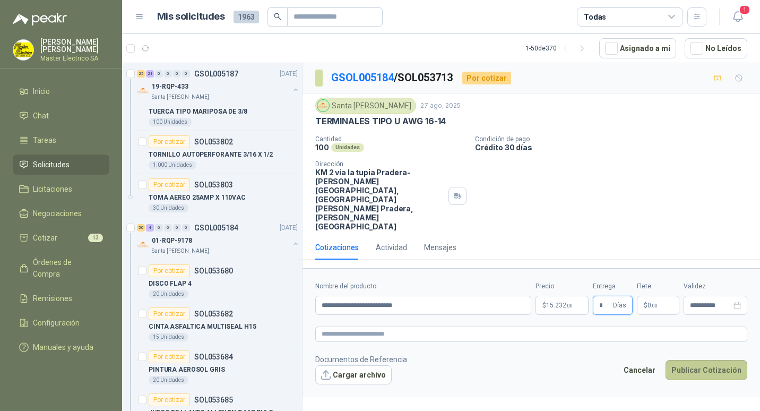
type input "*"
click at [696, 360] on button "Publicar Cotización" at bounding box center [707, 370] width 82 height 20
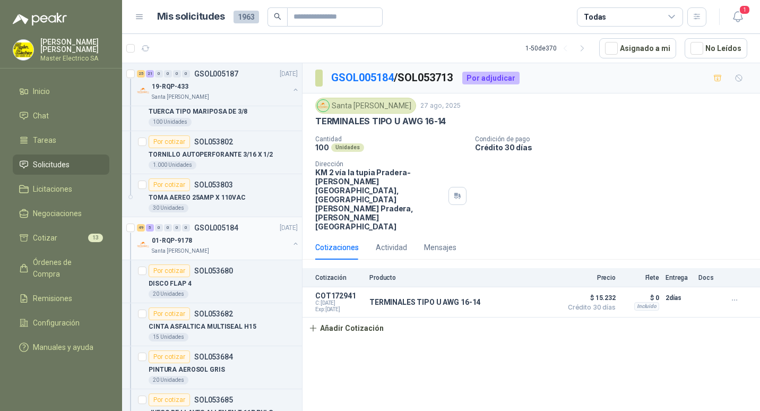
click at [210, 227] on p "GSOL005184" at bounding box center [216, 227] width 44 height 7
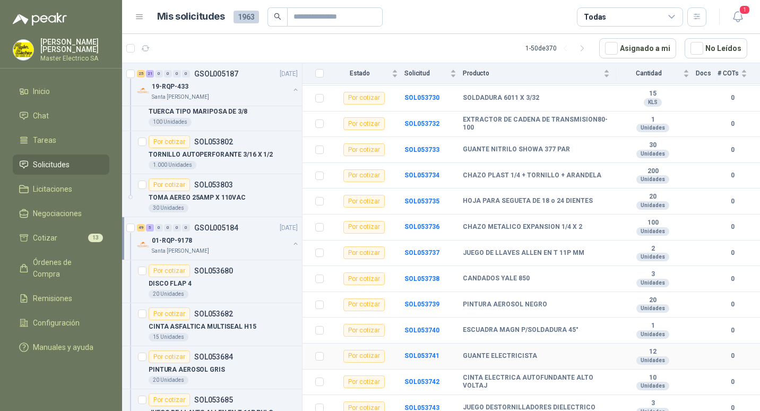
scroll to position [1191, 0]
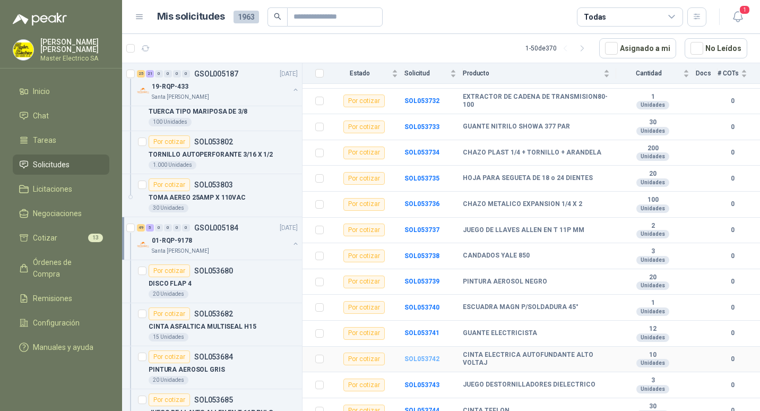
click at [413, 355] on b "SOL053742" at bounding box center [422, 358] width 35 height 7
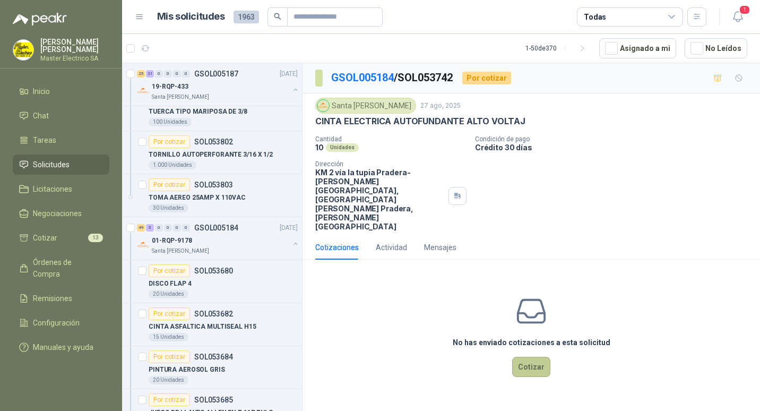
click at [528, 357] on button "Cotizar" at bounding box center [531, 367] width 38 height 20
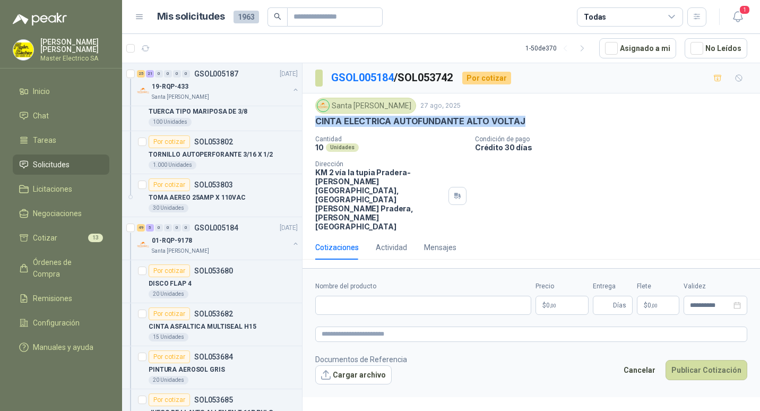
drag, startPoint x: 317, startPoint y: 122, endPoint x: 526, endPoint y: 123, distance: 208.7
click at [526, 123] on div "CINTA ELECTRICA AUTOFUNDANTE ALTO VOLTAJ" at bounding box center [531, 121] width 432 height 11
drag, startPoint x: 526, startPoint y: 123, endPoint x: 502, endPoint y: 121, distance: 24.0
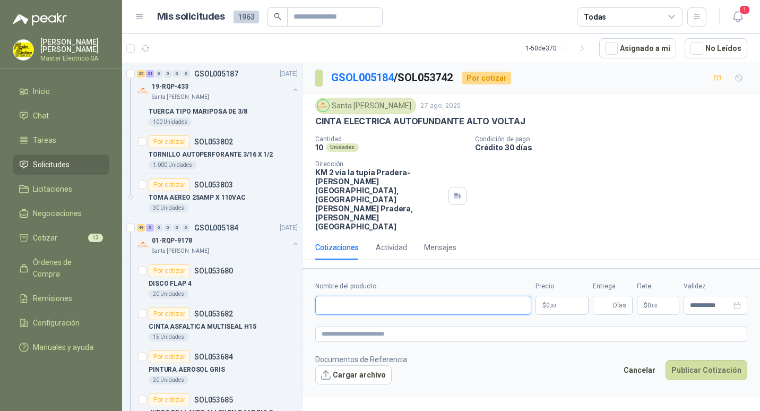
paste input "**********"
type input "**********"
click at [551, 303] on span ",00" at bounding box center [553, 306] width 6 height 6
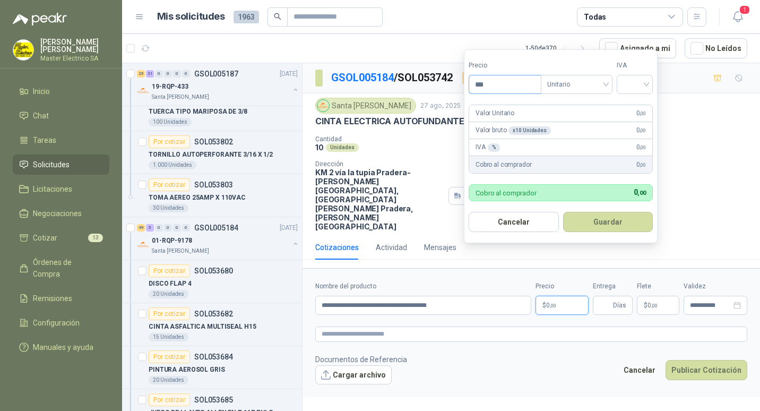
click at [482, 82] on input "***" at bounding box center [505, 84] width 72 height 18
click at [610, 84] on div "Unitario" at bounding box center [577, 84] width 72 height 19
type input "********"
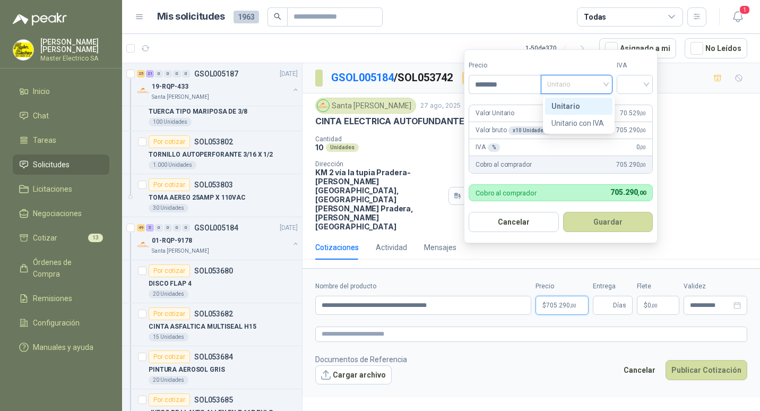
click at [569, 102] on div "Unitario" at bounding box center [579, 106] width 55 height 12
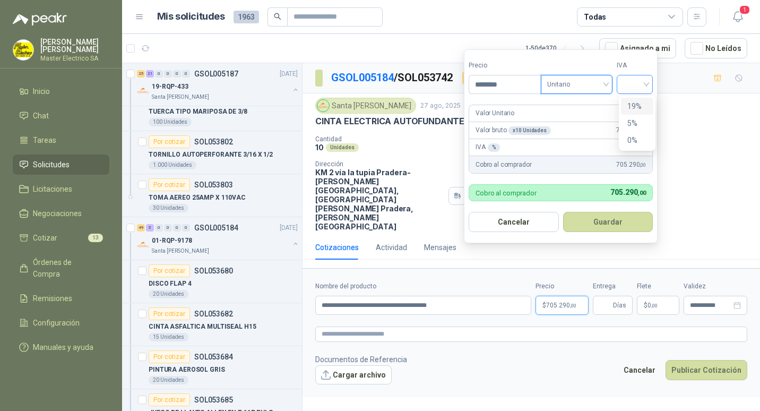
click at [649, 84] on div at bounding box center [635, 84] width 36 height 19
click at [635, 104] on div "19%" at bounding box center [638, 106] width 20 height 12
click at [610, 222] on button "Guardar" at bounding box center [609, 222] width 91 height 20
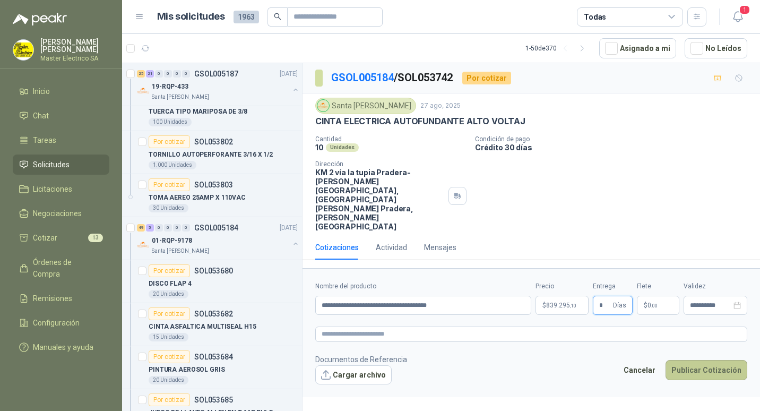
type input "*"
click at [704, 360] on button "Publicar Cotización" at bounding box center [707, 370] width 82 height 20
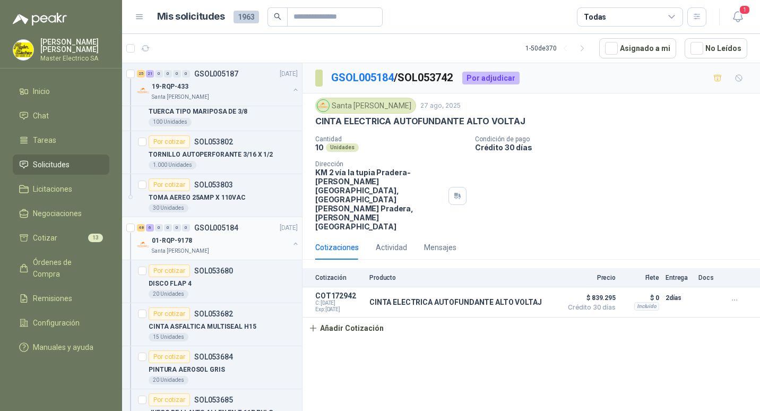
click at [211, 231] on p "GSOL005184" at bounding box center [216, 227] width 44 height 7
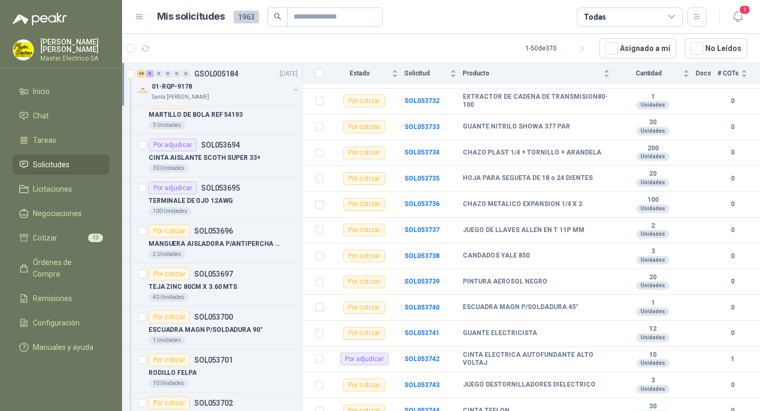
scroll to position [2602, 0]
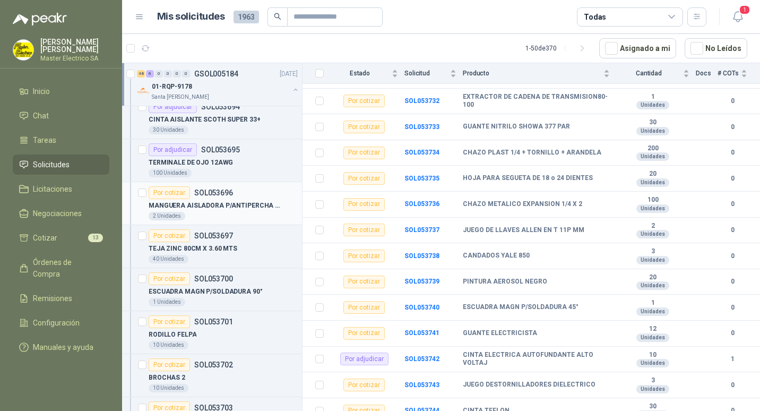
click at [215, 194] on p "SOL053696" at bounding box center [213, 192] width 39 height 7
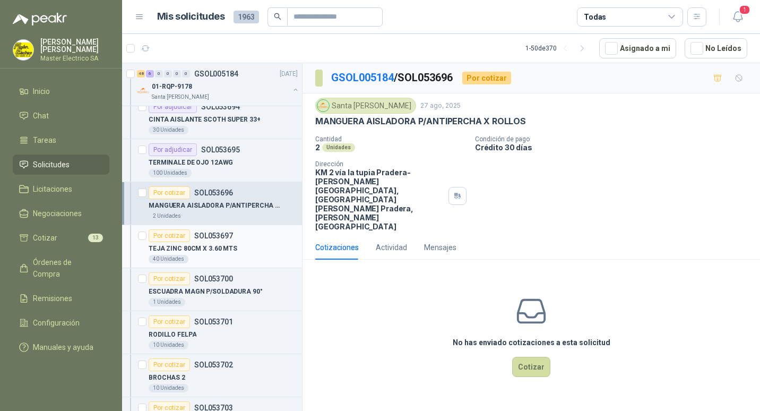
click at [211, 233] on p "SOL053697" at bounding box center [213, 235] width 39 height 7
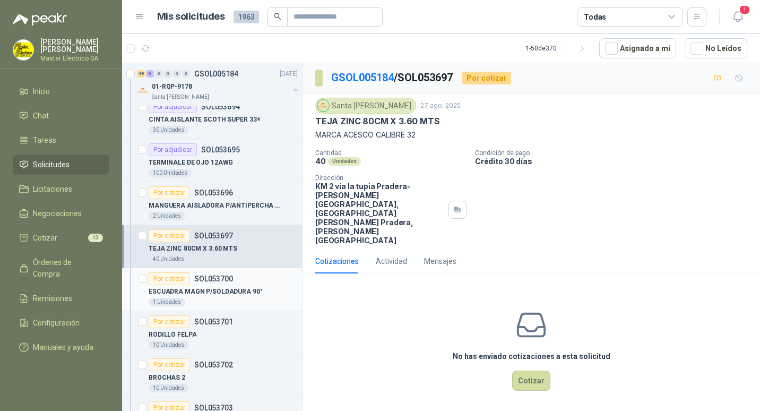
click at [201, 282] on p "SOL053700" at bounding box center [213, 278] width 39 height 7
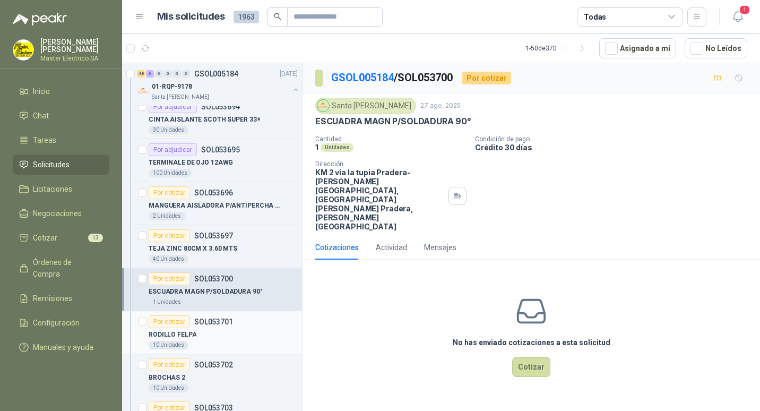
click at [206, 321] on p "SOL053701" at bounding box center [213, 321] width 39 height 7
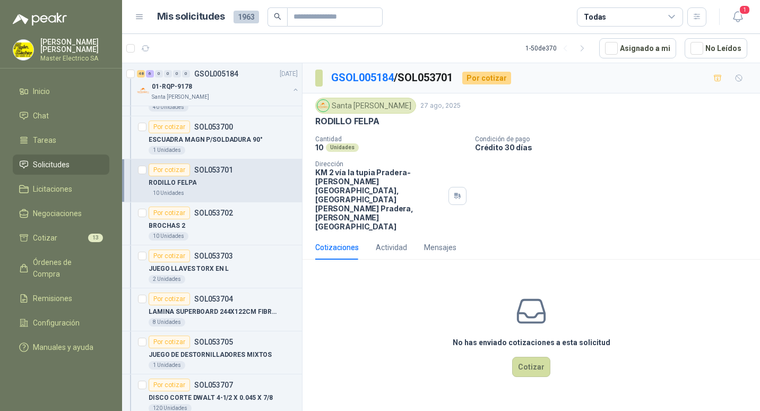
scroll to position [2761, 0]
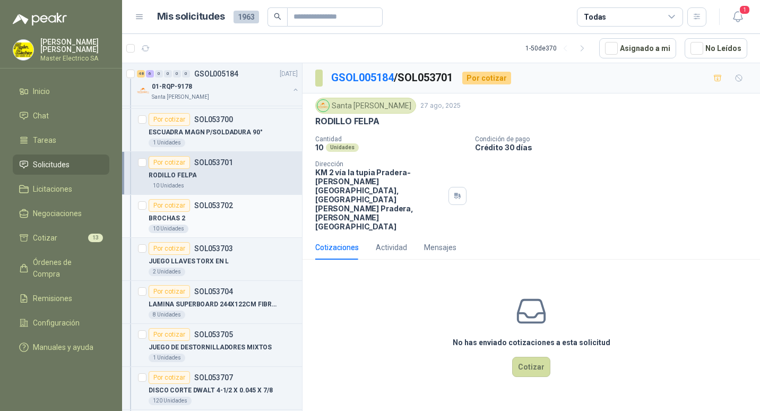
click at [203, 209] on p "SOL053702" at bounding box center [213, 205] width 39 height 7
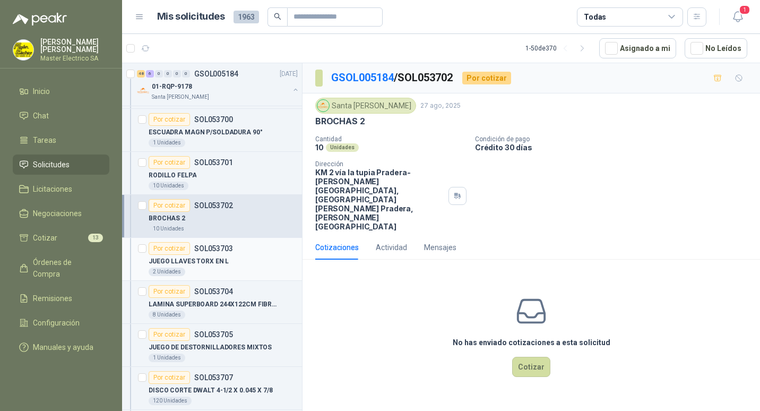
click at [206, 250] on p "SOL053703" at bounding box center [213, 248] width 39 height 7
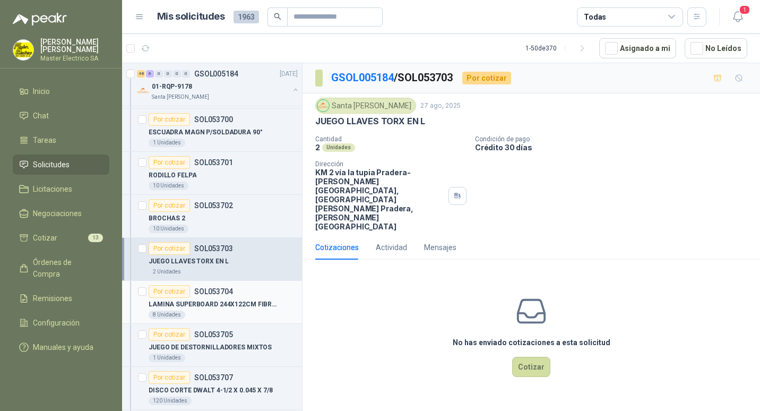
click at [211, 288] on p "SOL053704" at bounding box center [213, 291] width 39 height 7
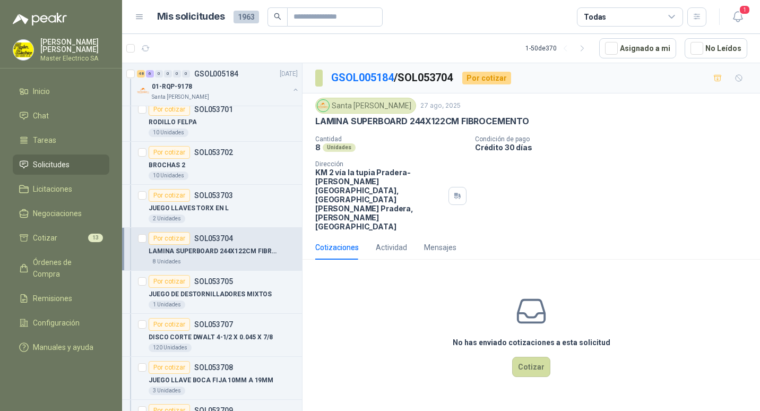
scroll to position [2867, 0]
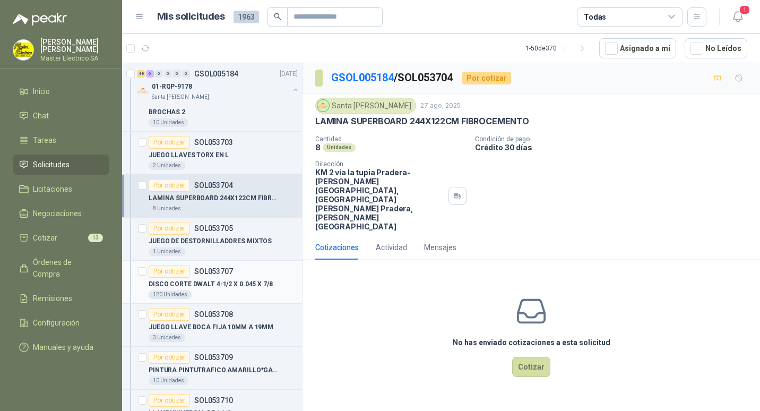
click at [210, 279] on p "DISCO CORTE DWALT 4-1/2 X 0.045 X 7/8" at bounding box center [211, 284] width 124 height 10
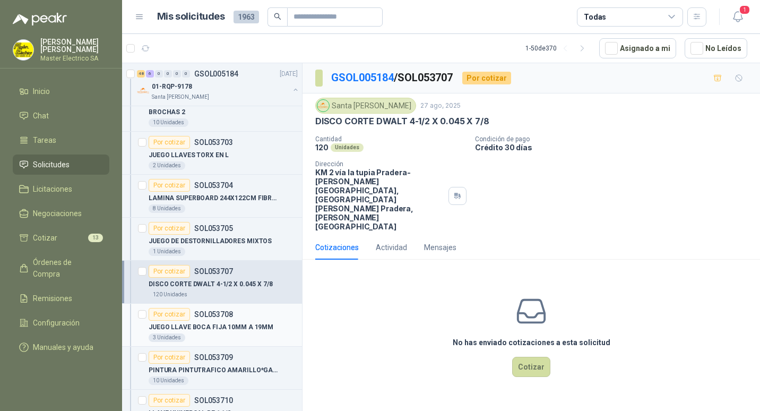
click at [202, 312] on p "SOL053708" at bounding box center [213, 314] width 39 height 7
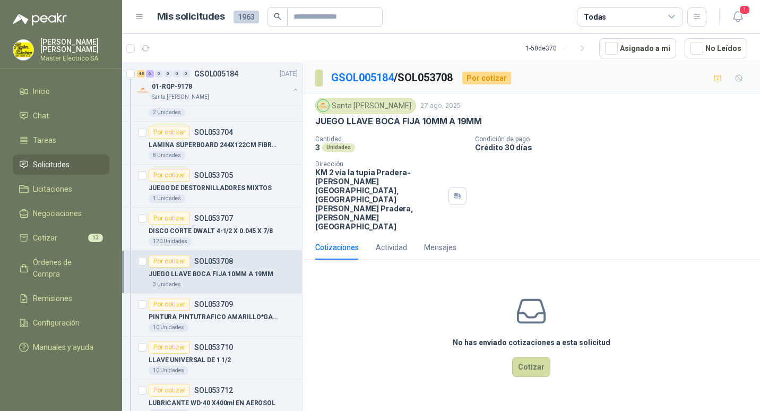
scroll to position [2973, 0]
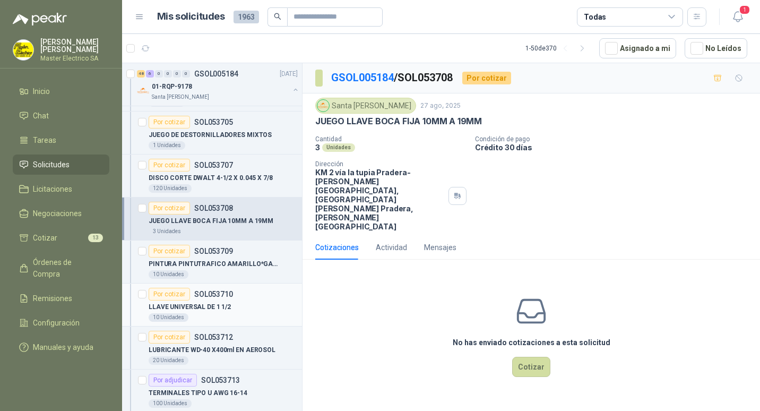
click at [205, 300] on div "Por cotizar SOL053710" at bounding box center [191, 294] width 84 height 13
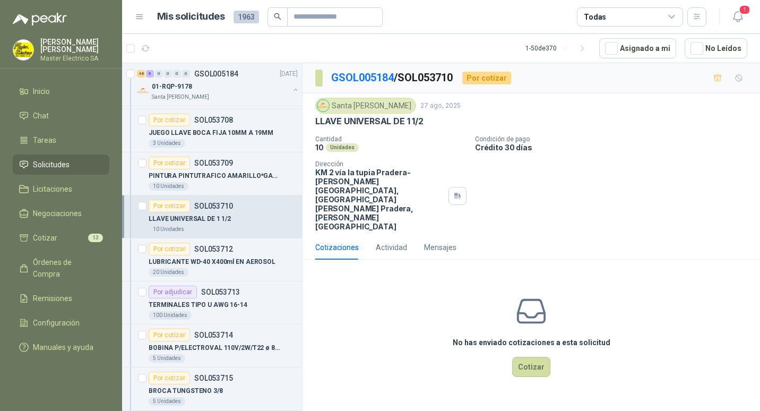
scroll to position [3080, 0]
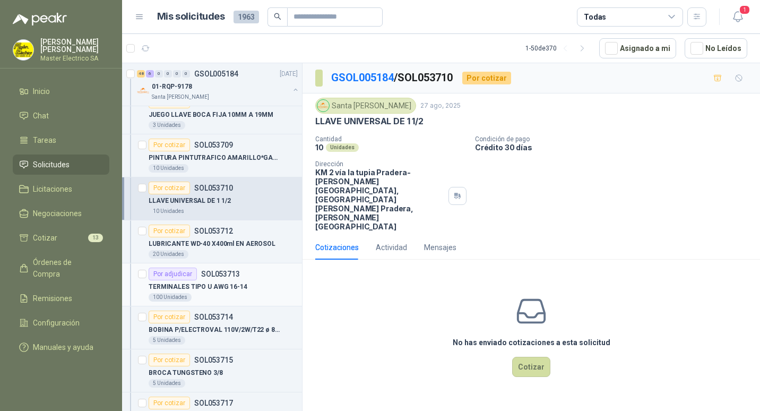
click at [208, 275] on p "SOL053713" at bounding box center [220, 273] width 39 height 7
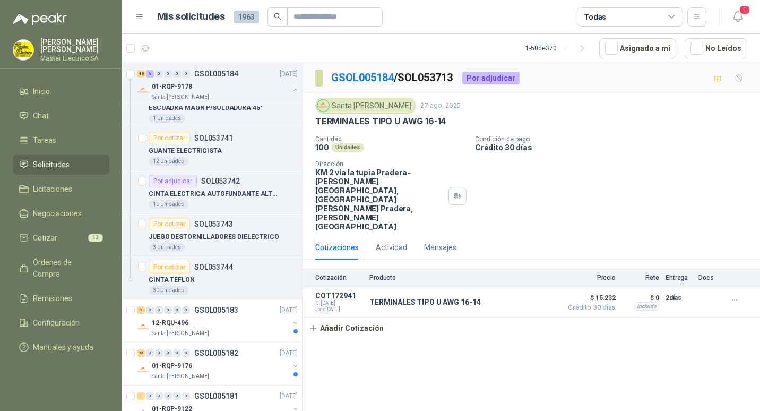
scroll to position [4354, 0]
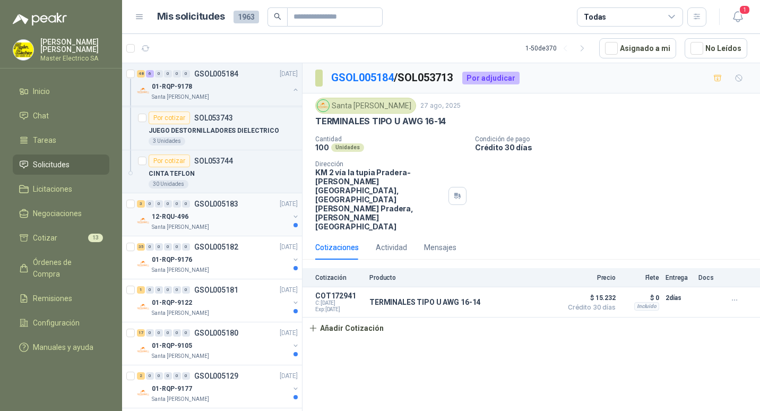
click at [209, 202] on p "GSOL005183" at bounding box center [216, 203] width 44 height 7
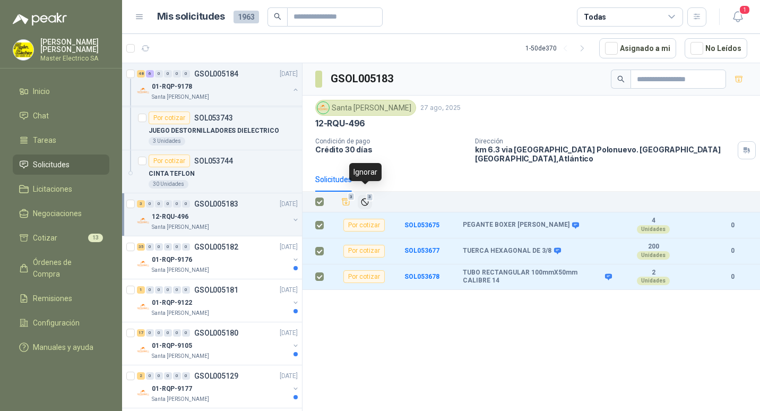
click at [369, 193] on span "3" at bounding box center [369, 197] width 7 height 8
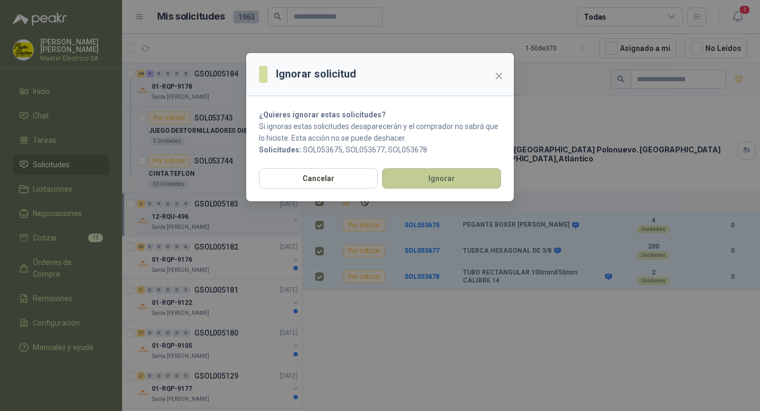
click at [418, 181] on button "Ignorar" at bounding box center [441, 178] width 119 height 20
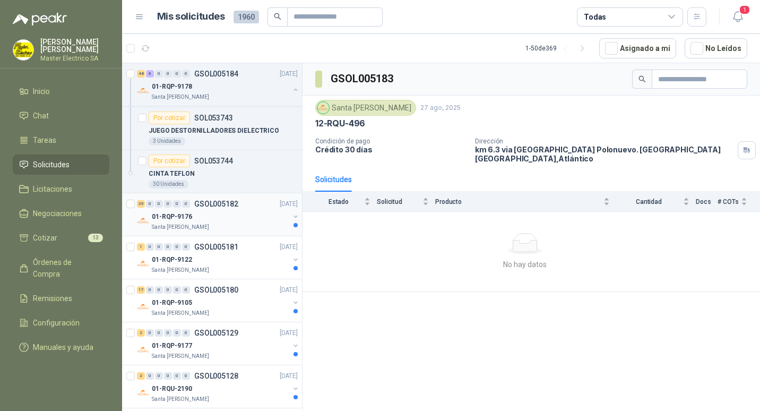
click at [203, 207] on p "GSOL005182" at bounding box center [216, 203] width 44 height 7
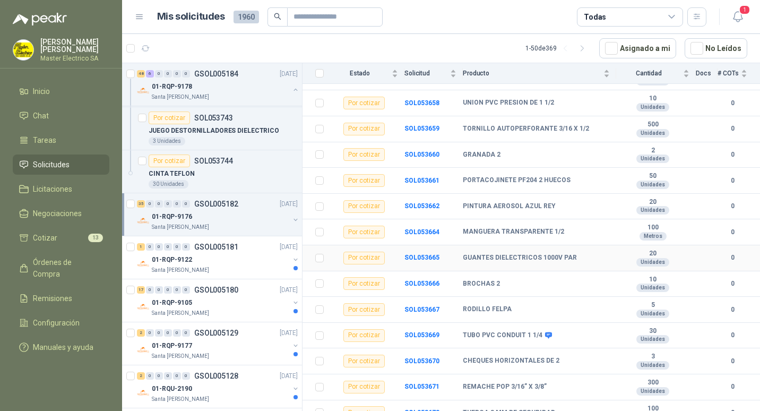
scroll to position [701, 0]
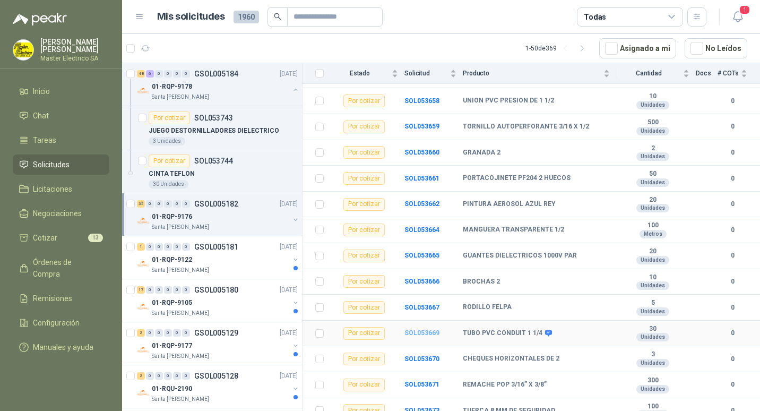
click at [414, 329] on b "SOL053669" at bounding box center [422, 332] width 35 height 7
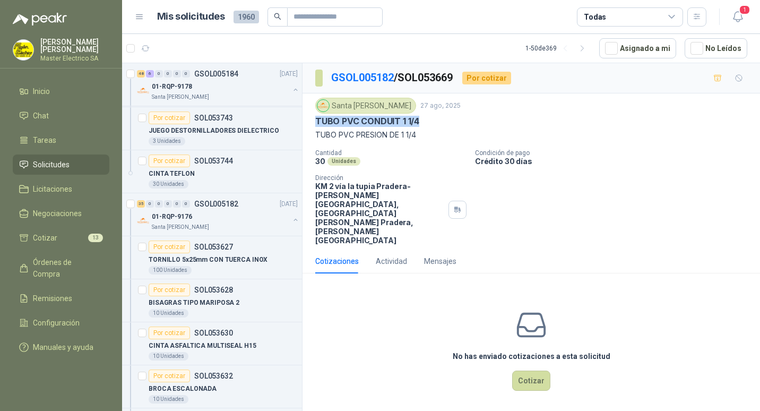
drag, startPoint x: 316, startPoint y: 123, endPoint x: 426, endPoint y: 125, distance: 109.9
click at [426, 125] on div "TUBO PVC CONDUIT 1 1/4" at bounding box center [531, 121] width 432 height 11
drag, startPoint x: 426, startPoint y: 125, endPoint x: 392, endPoint y: 121, distance: 34.2
click at [537, 371] on button "Cotizar" at bounding box center [531, 381] width 38 height 20
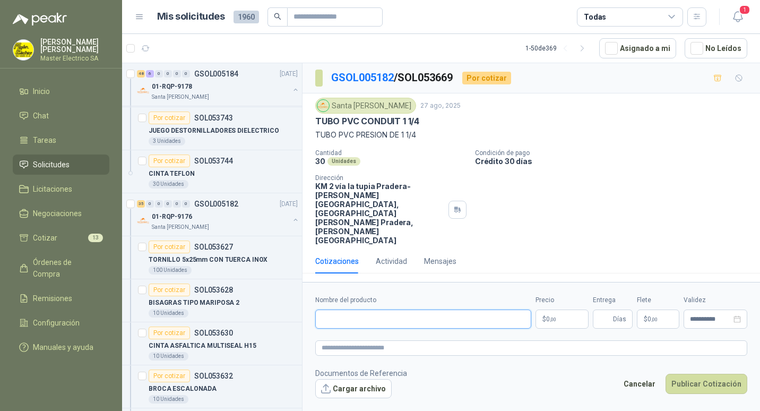
paste input "**********"
type input "**********"
click at [551, 316] on span ",00" at bounding box center [553, 319] width 6 height 6
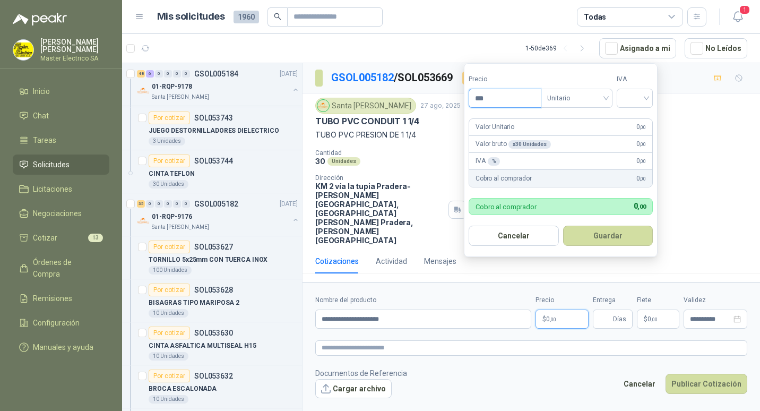
click at [481, 98] on input "***" at bounding box center [505, 98] width 72 height 18
click at [606, 98] on span "Unitario" at bounding box center [576, 98] width 59 height 16
type input "********"
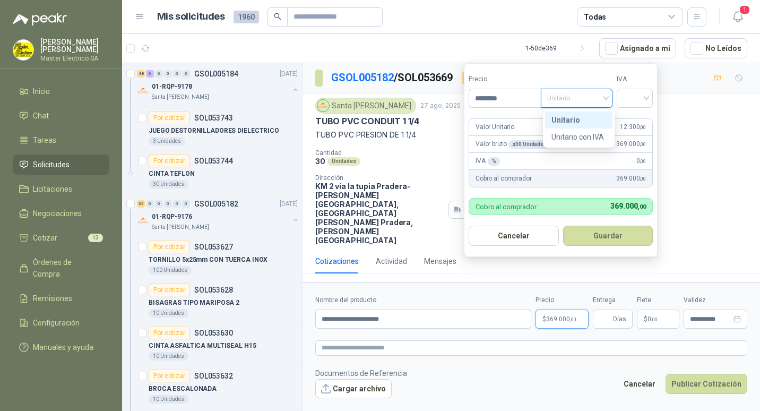
click at [571, 122] on div "Unitario" at bounding box center [579, 120] width 55 height 12
click at [650, 98] on div at bounding box center [635, 98] width 36 height 19
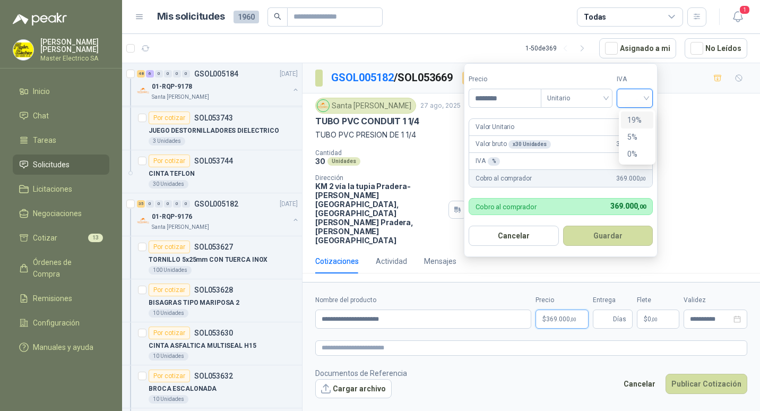
click at [639, 121] on div "19%" at bounding box center [638, 120] width 20 height 12
click at [614, 233] on button "Guardar" at bounding box center [609, 236] width 91 height 20
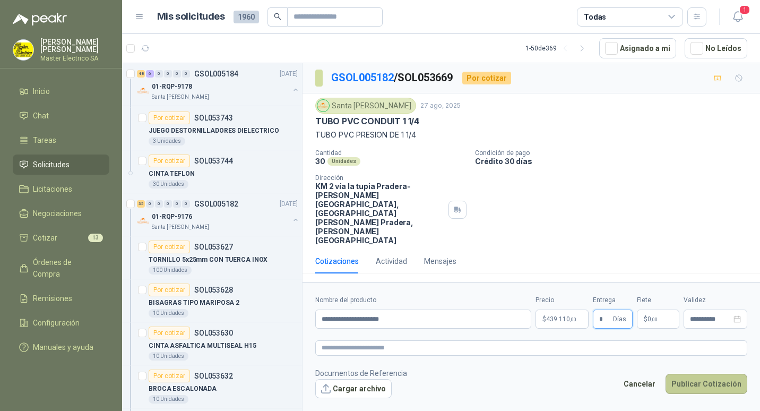
type input "*"
click at [701, 374] on button "Publicar Cotización" at bounding box center [707, 384] width 82 height 20
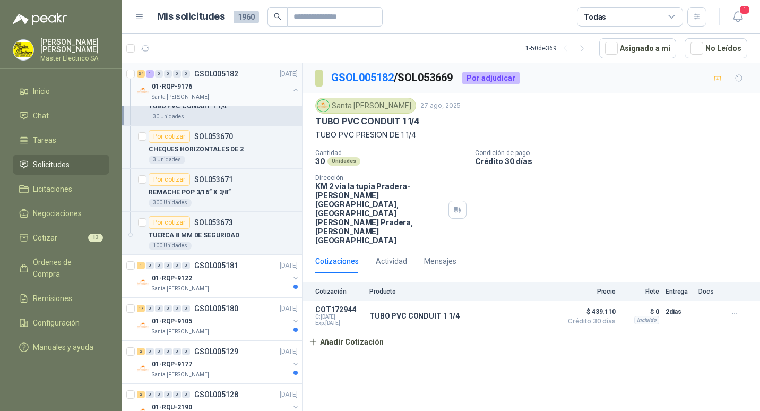
scroll to position [5894, 0]
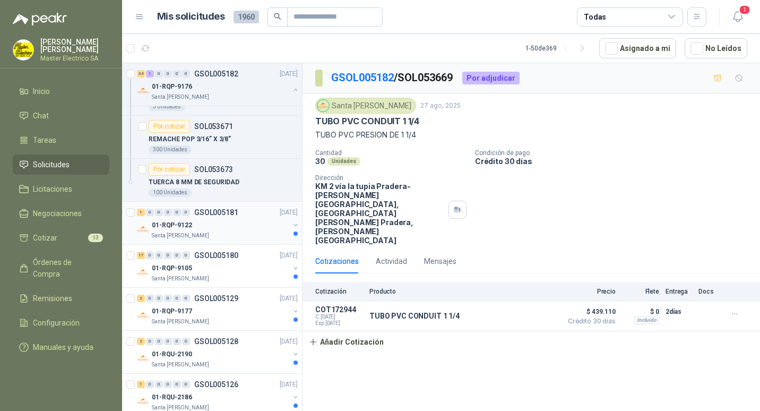
click at [213, 213] on p "GSOL005181" at bounding box center [216, 212] width 44 height 7
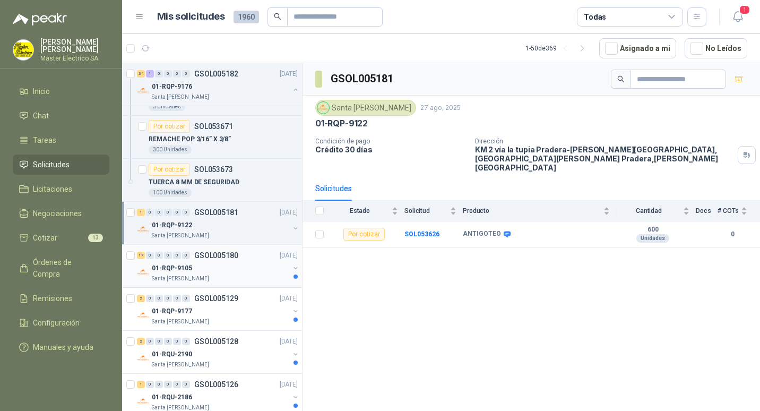
click at [217, 253] on p "GSOL005180" at bounding box center [216, 255] width 44 height 7
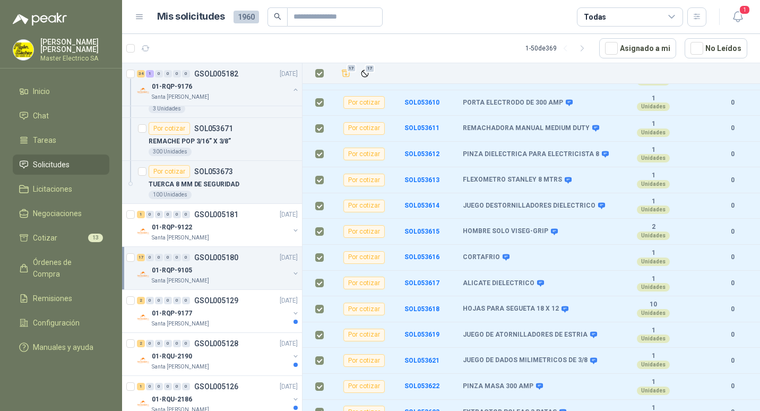
scroll to position [5894, 0]
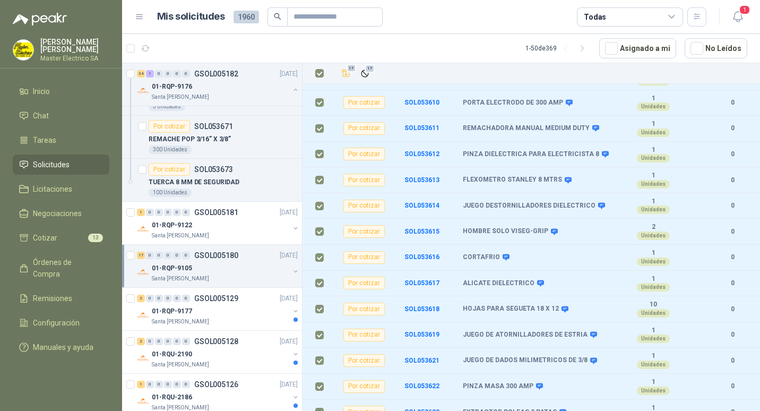
click at [214, 252] on p "GSOL005180" at bounding box center [216, 255] width 44 height 7
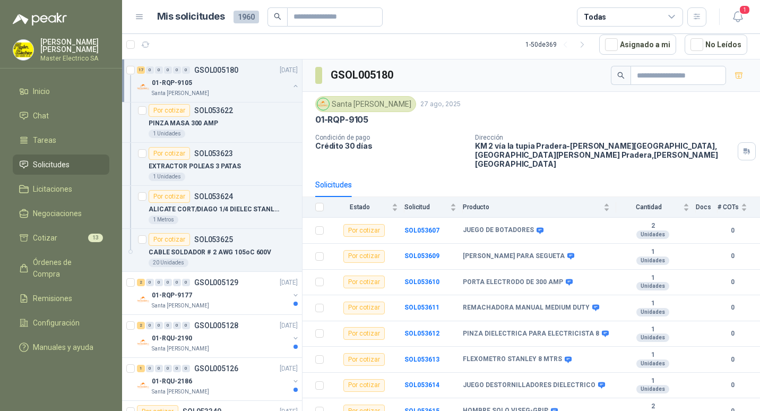
scroll to position [6743, 0]
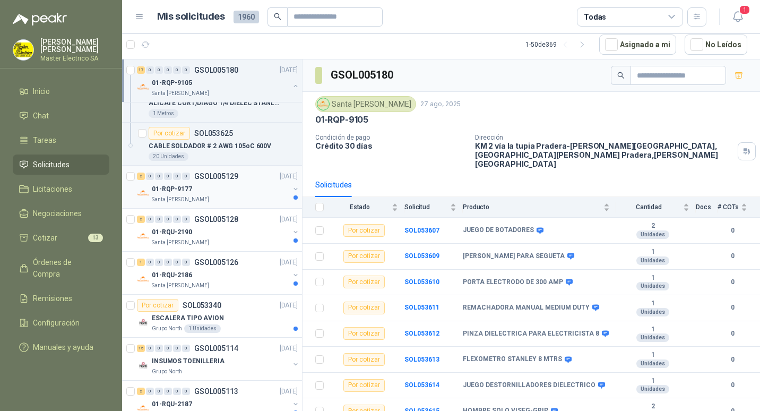
click at [212, 177] on p "GSOL005129" at bounding box center [216, 176] width 44 height 7
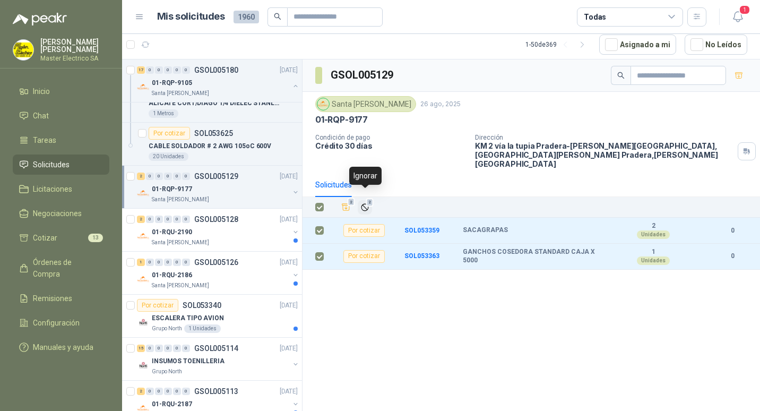
click at [366, 198] on span "2" at bounding box center [369, 202] width 7 height 8
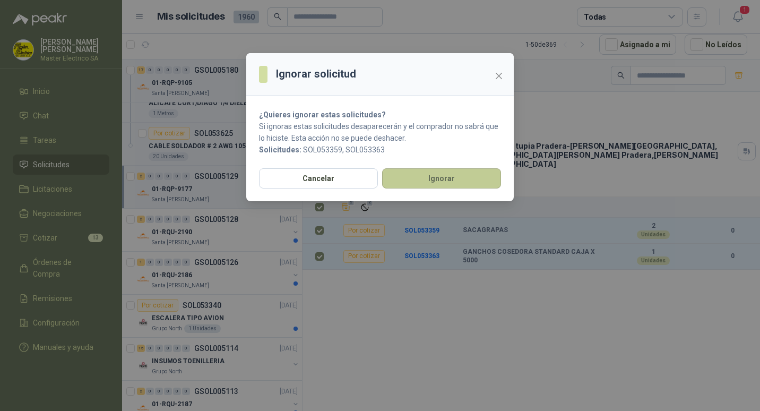
click at [427, 180] on button "Ignorar" at bounding box center [441, 178] width 119 height 20
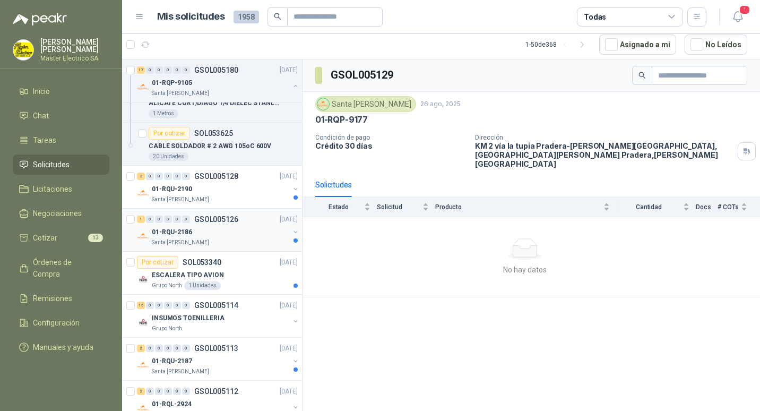
click at [208, 224] on div "1 0 0 0 0 0 GSOL005126 [DATE]" at bounding box center [218, 219] width 163 height 13
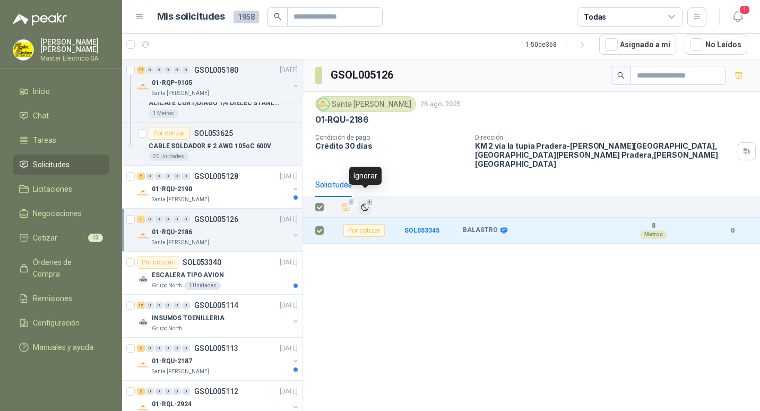
click at [367, 198] on span "1" at bounding box center [369, 202] width 7 height 8
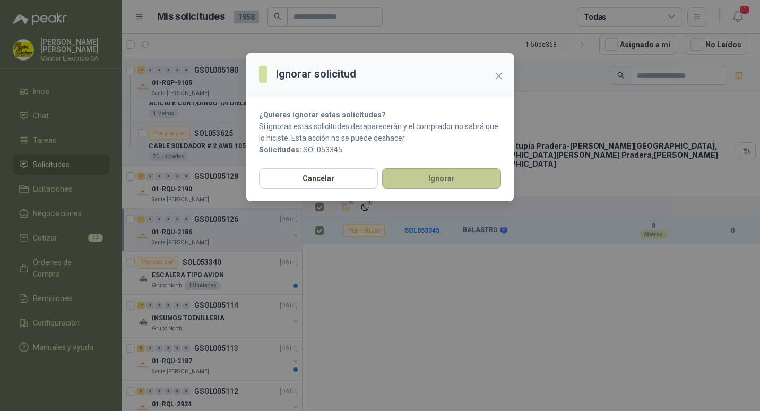
click at [431, 179] on button "Ignorar" at bounding box center [441, 178] width 119 height 20
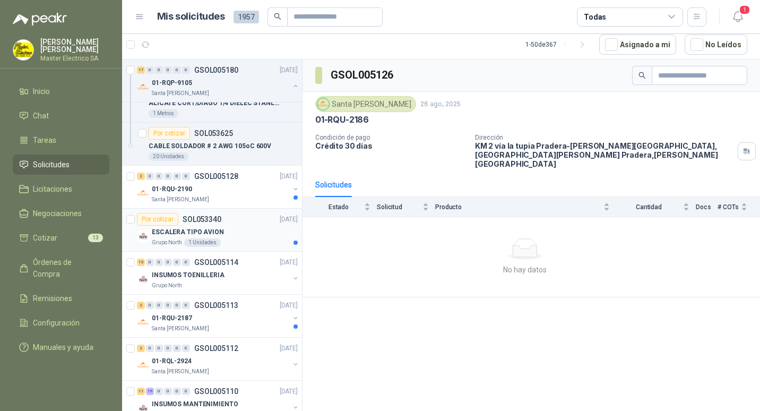
click at [204, 220] on p "SOL053340" at bounding box center [202, 219] width 39 height 7
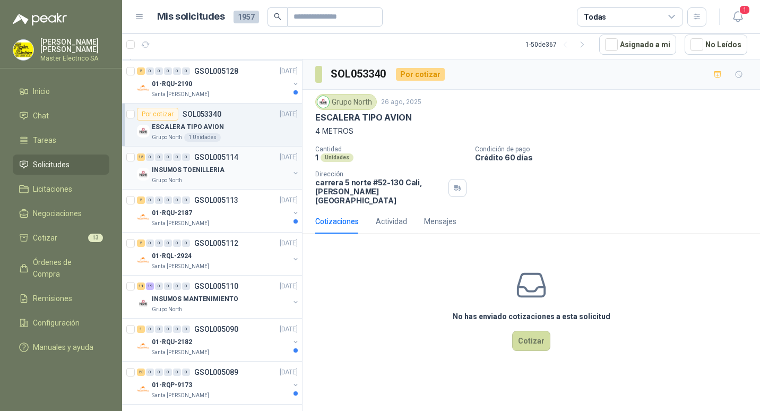
scroll to position [6849, 0]
click at [208, 198] on p "GSOL005113" at bounding box center [216, 198] width 44 height 7
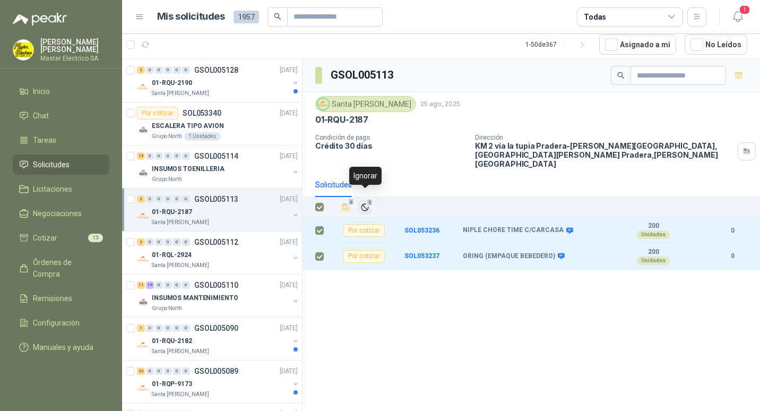
click at [362, 203] on icon "Ignorar" at bounding box center [365, 207] width 9 height 9
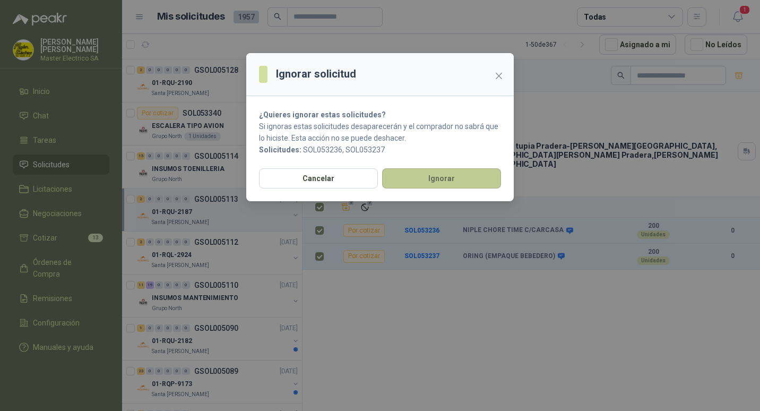
click at [414, 179] on button "Ignorar" at bounding box center [441, 178] width 119 height 20
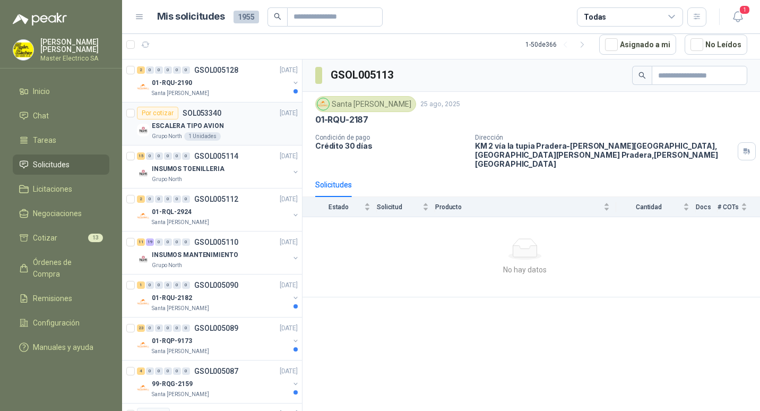
click at [202, 117] on div "Por cotizar SOL053340" at bounding box center [179, 113] width 84 height 13
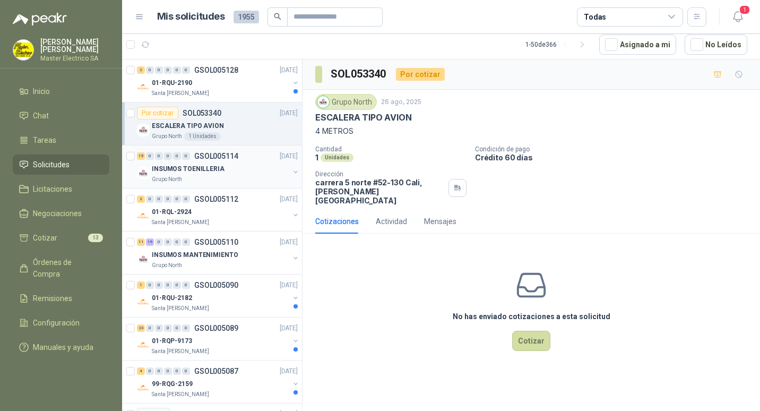
click at [201, 155] on p "GSOL005114" at bounding box center [216, 155] width 44 height 7
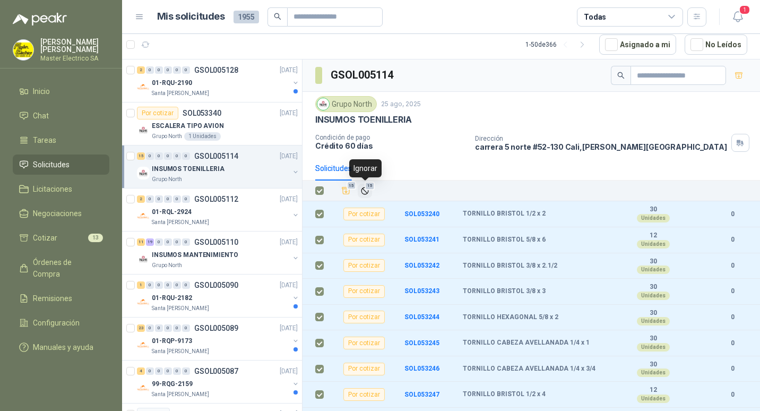
click at [367, 191] on div "15" at bounding box center [365, 190] width 9 height 9
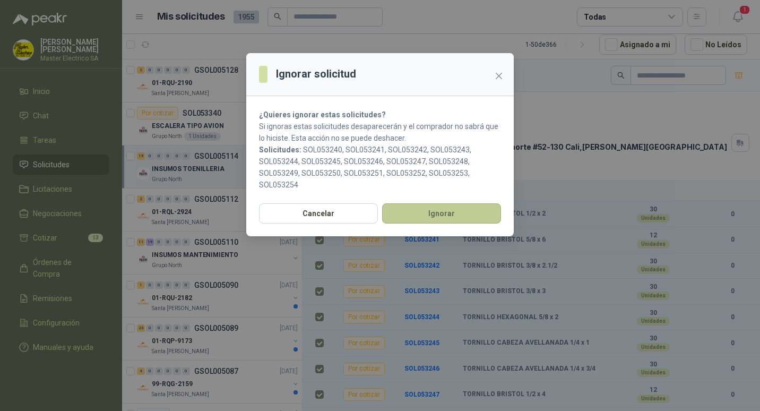
click at [425, 214] on button "Ignorar" at bounding box center [441, 213] width 119 height 20
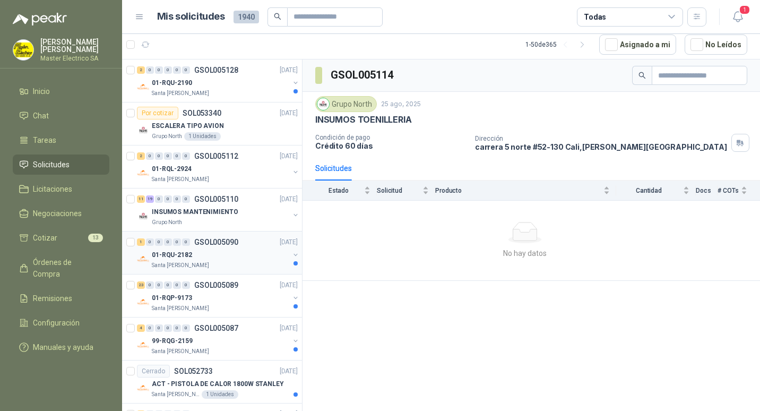
click at [211, 240] on p "GSOL005090" at bounding box center [216, 241] width 44 height 7
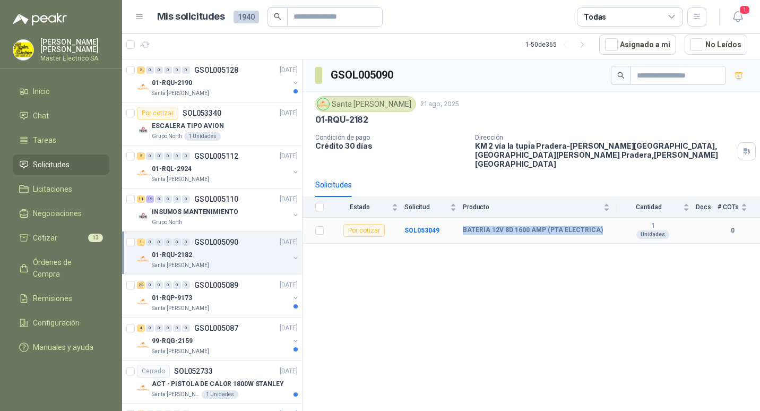
drag, startPoint x: 464, startPoint y: 222, endPoint x: 596, endPoint y: 221, distance: 132.2
click at [596, 226] on div "BATERIA 12V 8D 1600 AMP (PTA ELECTRICA)" at bounding box center [536, 230] width 147 height 8
drag, startPoint x: 596, startPoint y: 221, endPoint x: 581, endPoint y: 221, distance: 14.3
click at [209, 284] on p "GSOL005089" at bounding box center [216, 284] width 44 height 7
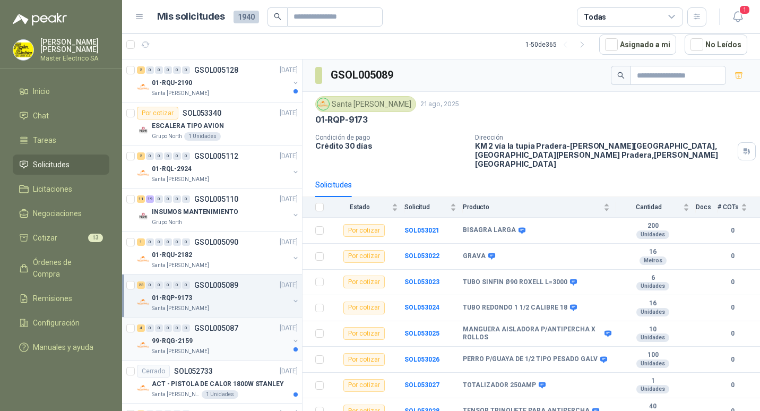
click at [211, 330] on p "GSOL005087" at bounding box center [216, 327] width 44 height 7
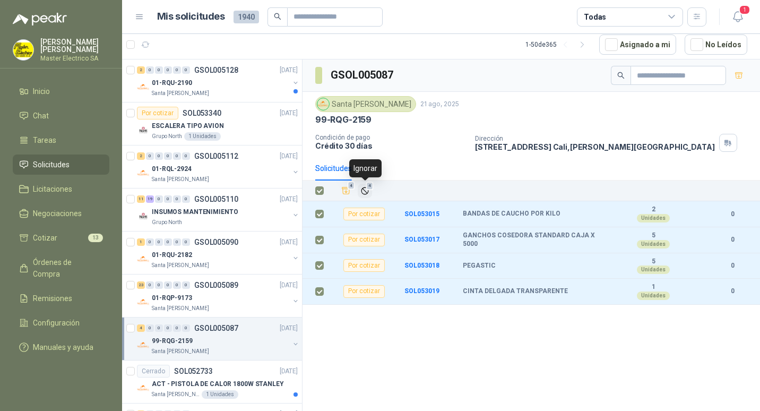
click at [365, 191] on icon "Ignorar" at bounding box center [365, 190] width 9 height 9
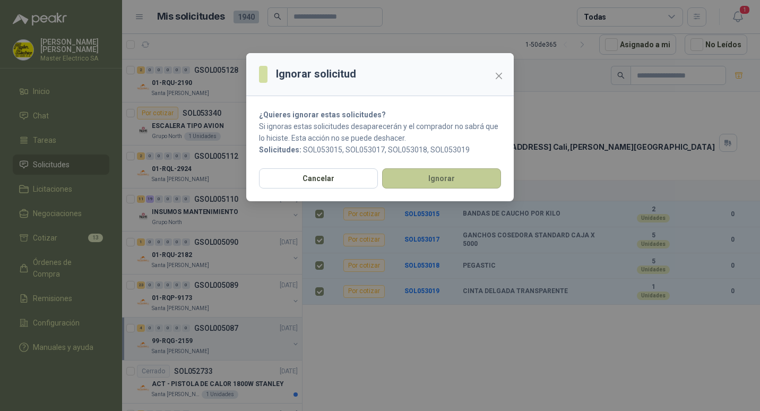
click at [441, 181] on button "Ignorar" at bounding box center [441, 178] width 119 height 20
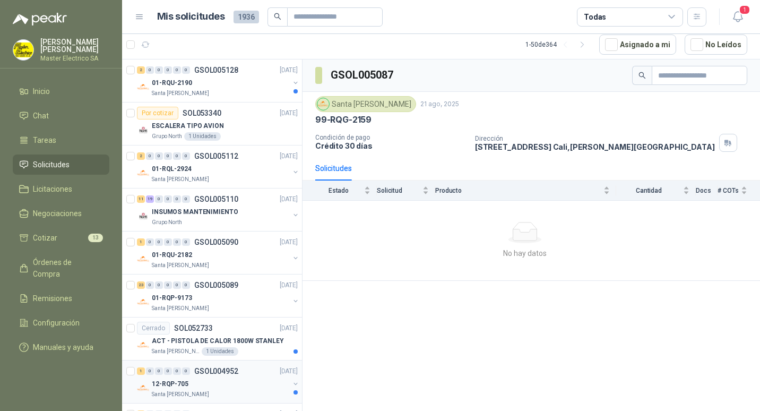
click at [210, 370] on p "GSOL004952" at bounding box center [216, 370] width 44 height 7
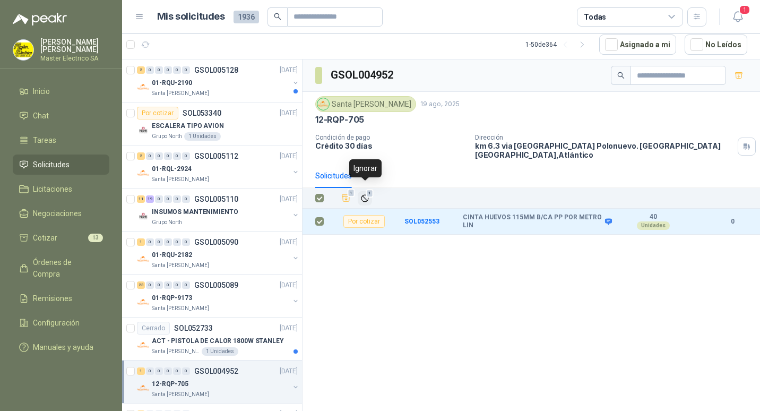
click at [362, 195] on icon "Ignorar" at bounding box center [365, 198] width 6 height 6
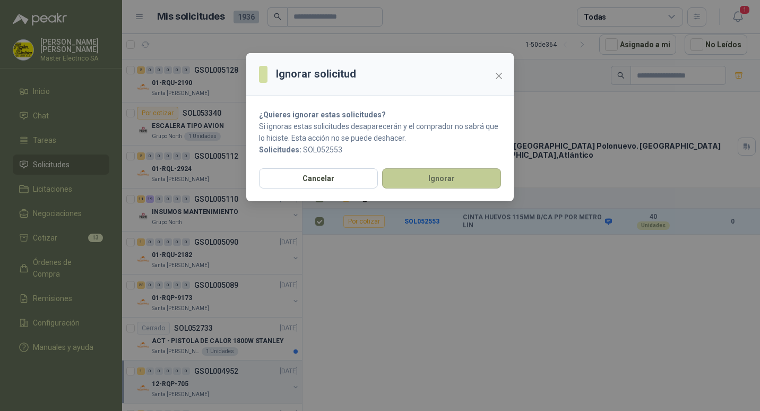
click at [427, 183] on button "Ignorar" at bounding box center [441, 178] width 119 height 20
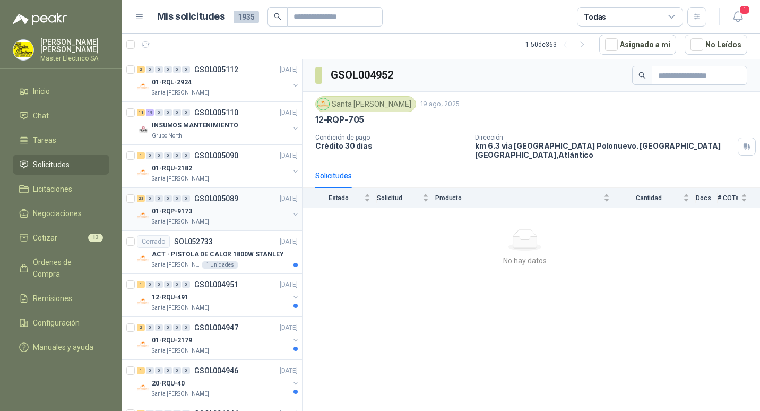
scroll to position [6956, 0]
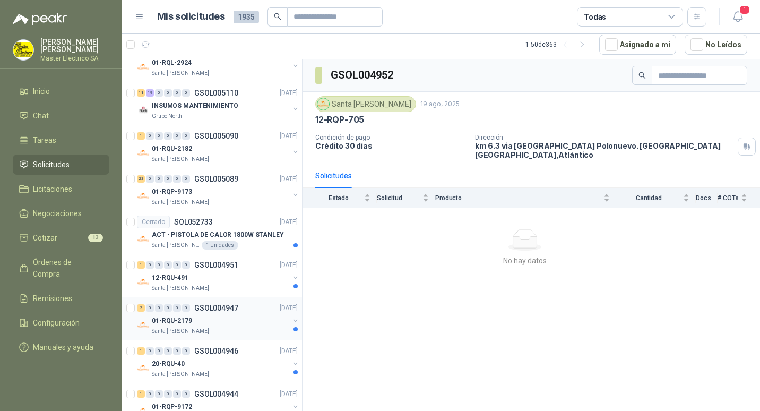
click at [214, 307] on p "GSOL004947" at bounding box center [216, 307] width 44 height 7
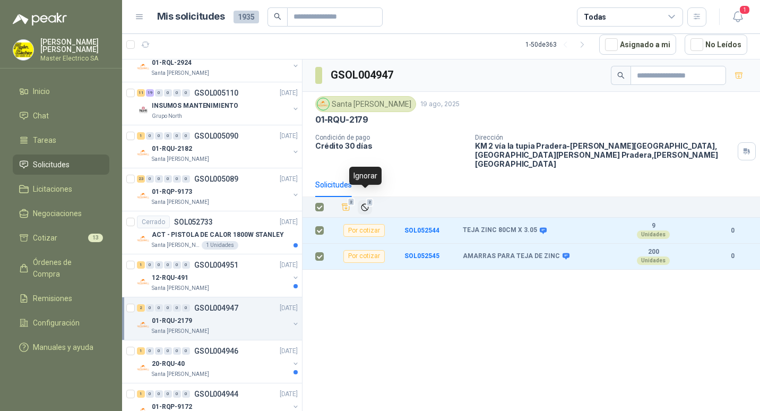
click at [365, 204] on icon "Ignorar" at bounding box center [365, 207] width 6 height 6
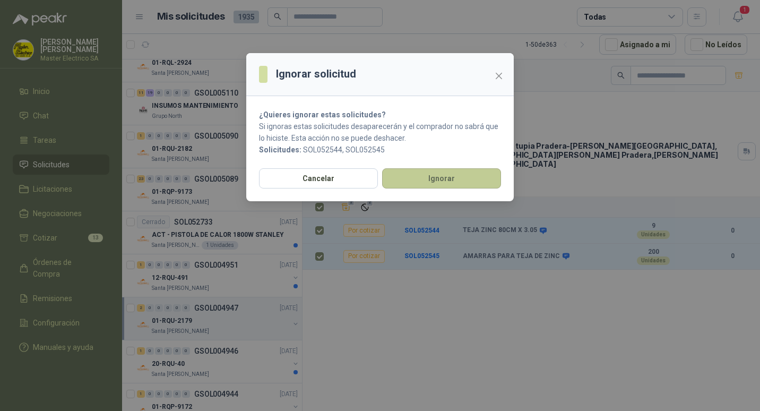
click at [422, 177] on button "Ignorar" at bounding box center [441, 178] width 119 height 20
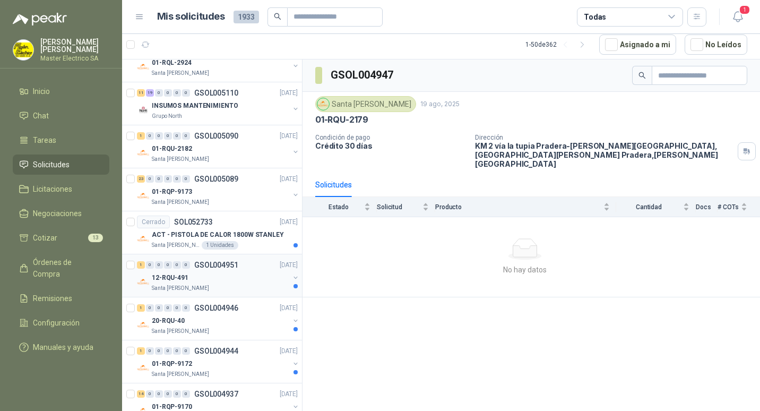
click at [210, 267] on p "GSOL004951" at bounding box center [216, 264] width 44 height 7
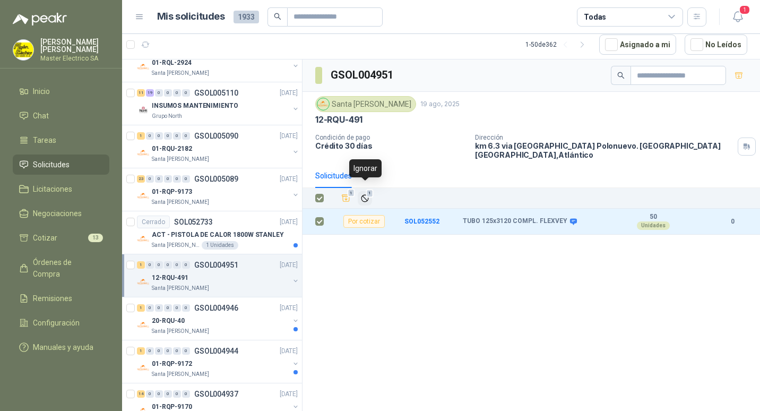
click at [366, 194] on icon "Ignorar" at bounding box center [365, 198] width 9 height 9
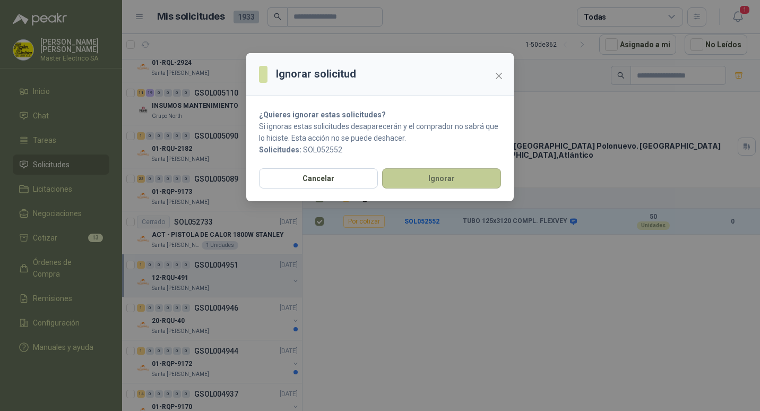
click at [426, 181] on button "Ignorar" at bounding box center [441, 178] width 119 height 20
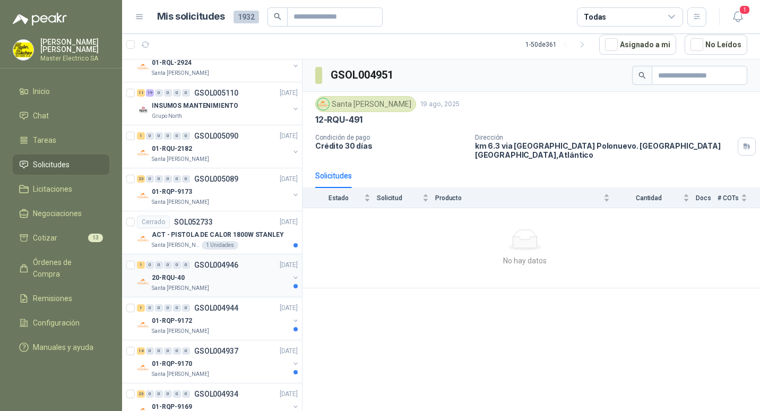
click at [218, 267] on p "GSOL004946" at bounding box center [216, 264] width 44 height 7
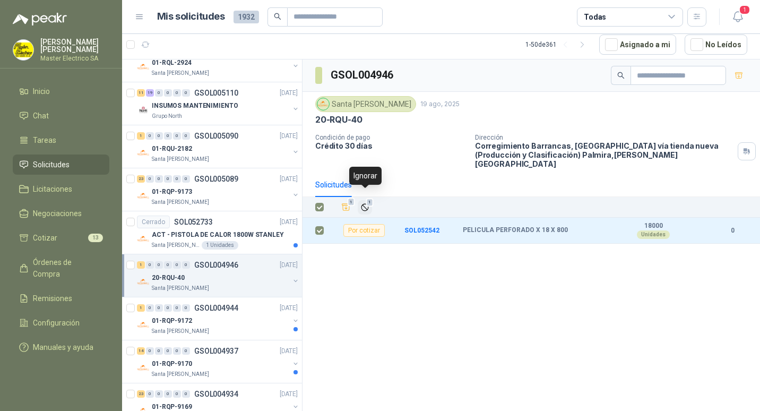
click at [367, 198] on span "1" at bounding box center [369, 202] width 7 height 8
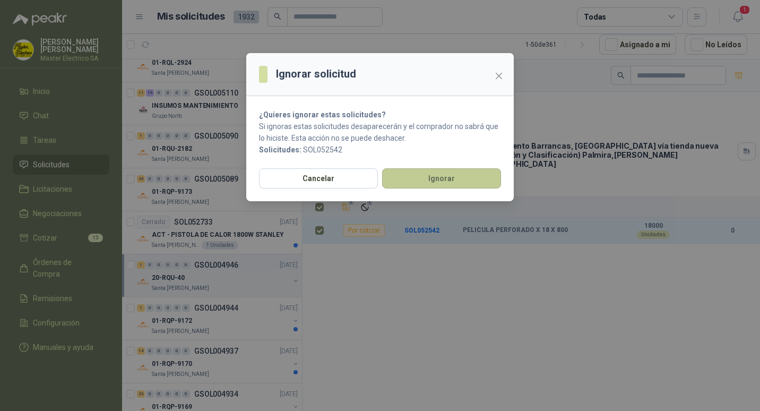
click at [435, 176] on button "Ignorar" at bounding box center [441, 178] width 119 height 20
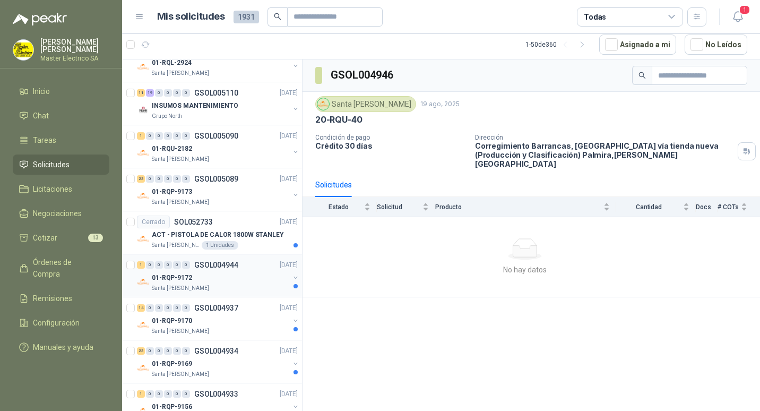
click at [204, 264] on p "GSOL004944" at bounding box center [216, 264] width 44 height 7
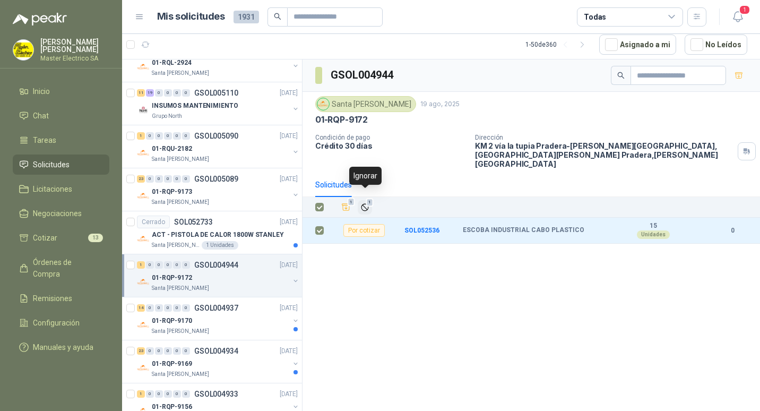
click at [367, 198] on span "1" at bounding box center [369, 202] width 7 height 8
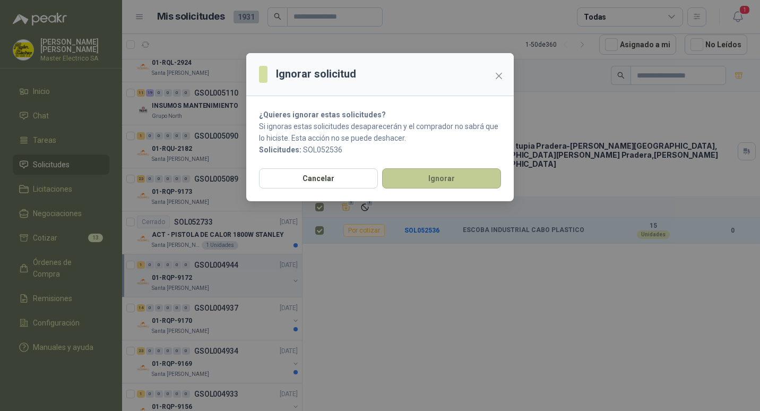
click at [429, 179] on button "Ignorar" at bounding box center [441, 178] width 119 height 20
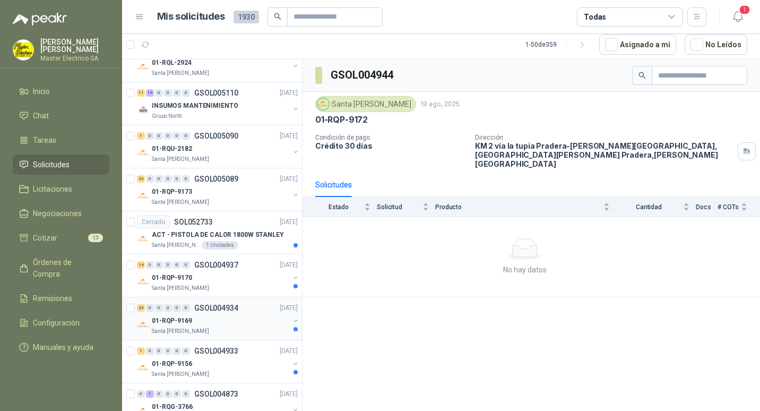
click at [212, 308] on p "GSOL004934" at bounding box center [216, 307] width 44 height 7
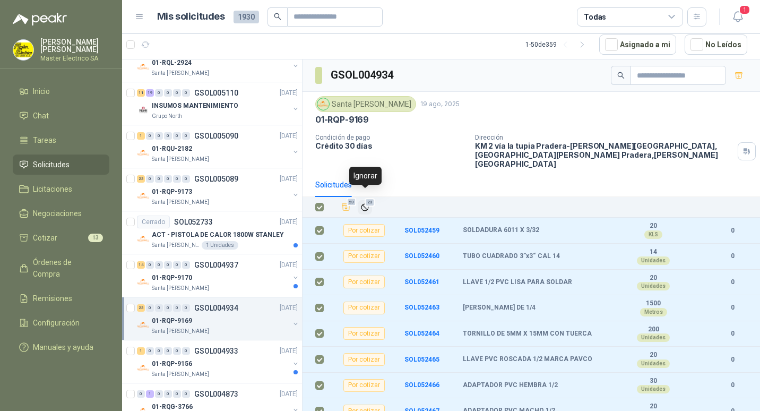
click at [365, 203] on icon "Ignorar" at bounding box center [365, 207] width 9 height 9
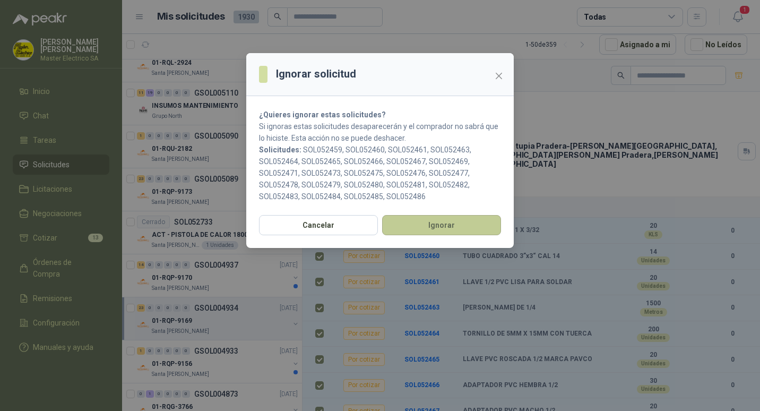
click at [441, 223] on button "Ignorar" at bounding box center [441, 225] width 119 height 20
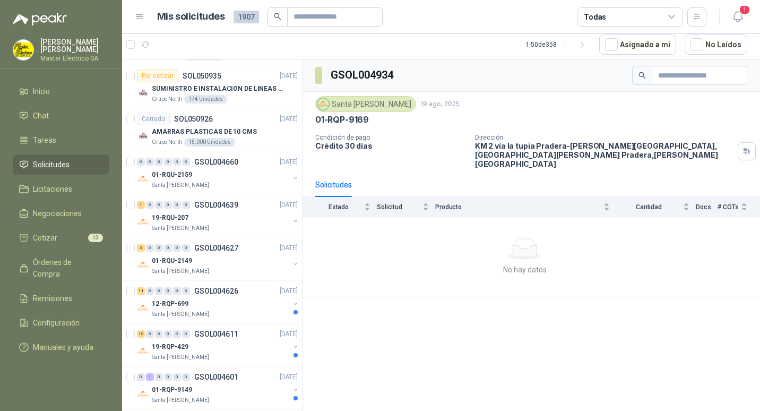
scroll to position [8448, 0]
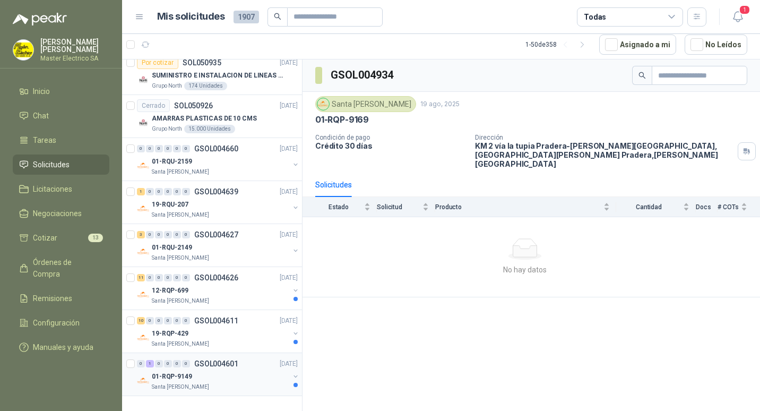
click at [218, 365] on p "GSOL004601" at bounding box center [216, 363] width 44 height 7
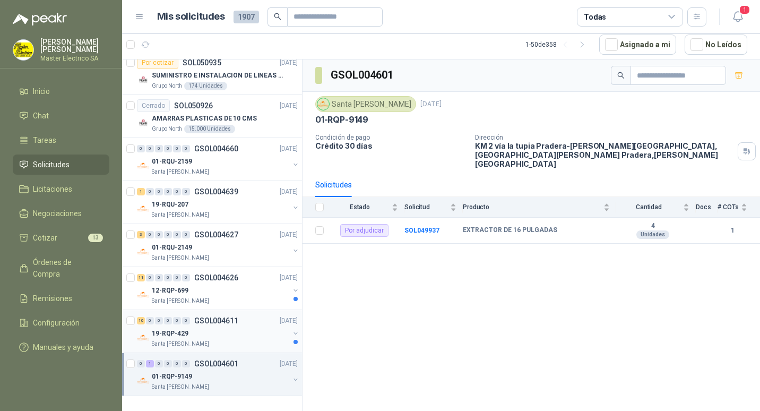
click at [209, 321] on p "GSOL004611" at bounding box center [216, 320] width 44 height 7
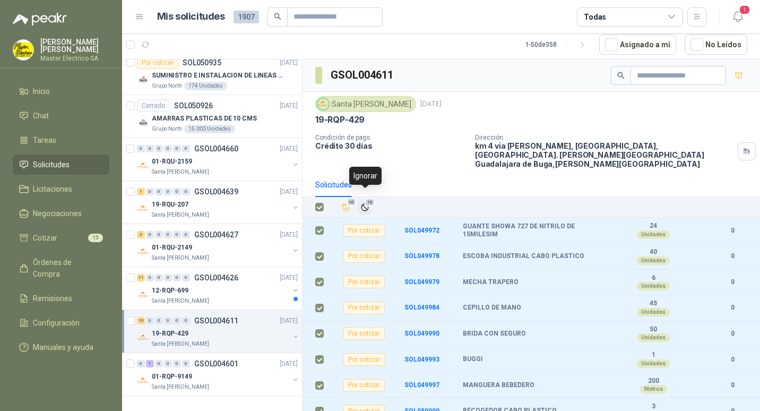
click at [365, 203] on icon "Ignorar" at bounding box center [365, 207] width 9 height 9
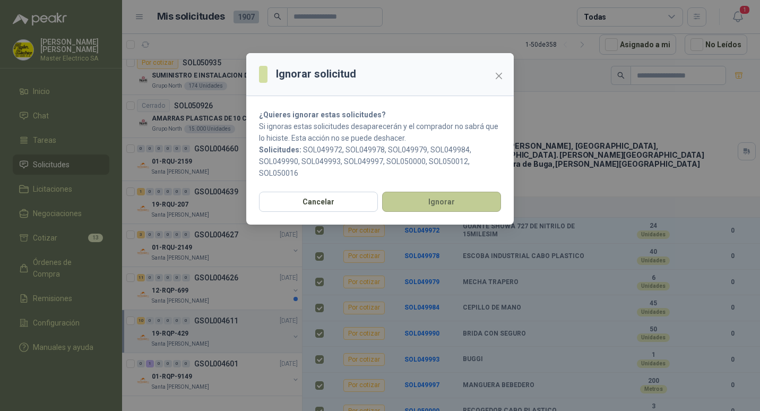
click at [425, 200] on button "Ignorar" at bounding box center [441, 202] width 119 height 20
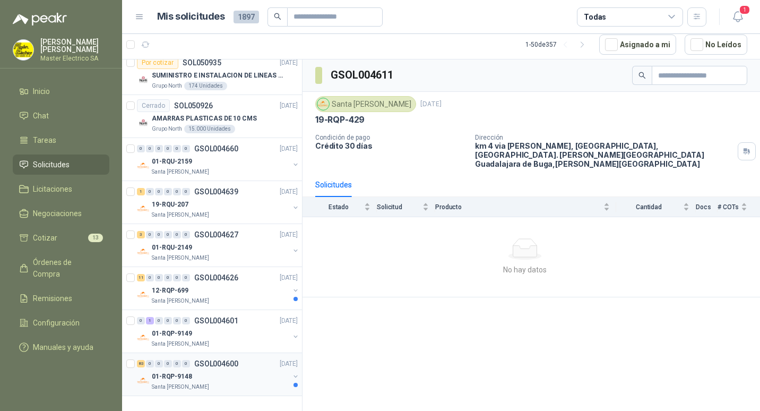
click at [213, 363] on p "GSOL004600" at bounding box center [216, 363] width 44 height 7
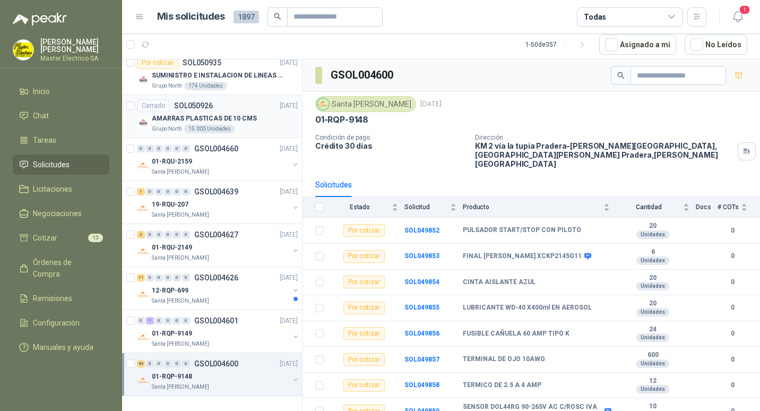
click at [186, 119] on p "AMARRAS PLASTICAS DE 10 CMS" at bounding box center [204, 119] width 105 height 10
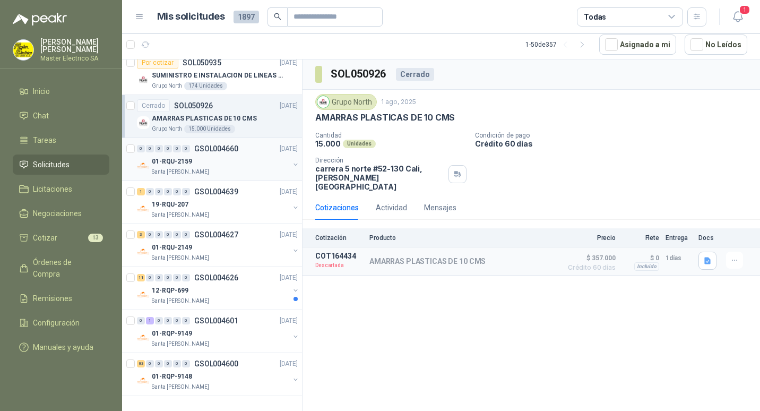
click at [210, 145] on p "GSOL004660" at bounding box center [216, 148] width 44 height 7
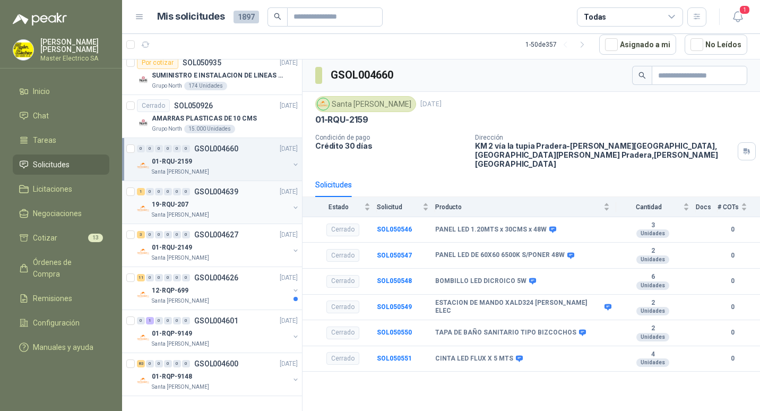
click at [219, 192] on p "GSOL004639" at bounding box center [216, 191] width 44 height 7
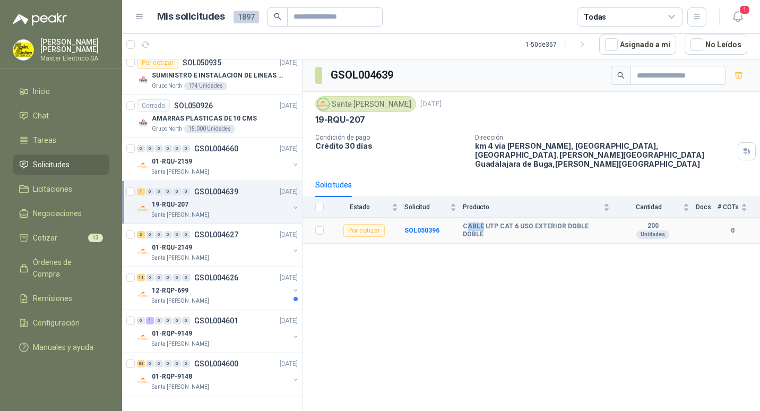
drag, startPoint x: 465, startPoint y: 220, endPoint x: 481, endPoint y: 220, distance: 15.9
click at [481, 222] on b "CABLE UTP CAT 6 USO EXTERIOR DOBLE DOBLE" at bounding box center [536, 230] width 147 height 16
drag, startPoint x: 481, startPoint y: 220, endPoint x: 603, endPoint y: 219, distance: 122.1
click at [603, 222] on div "CABLE UTP CAT 6 USO EXTERIOR DOBLE DOBLE" at bounding box center [536, 230] width 147 height 16
drag, startPoint x: 603, startPoint y: 219, endPoint x: 591, endPoint y: 221, distance: 12.3
